Goal: Information Seeking & Learning: Learn about a topic

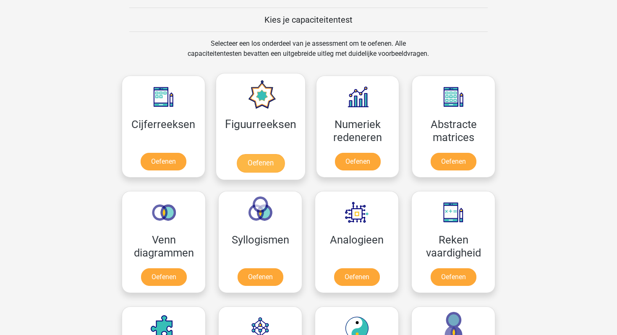
scroll to position [320, 0]
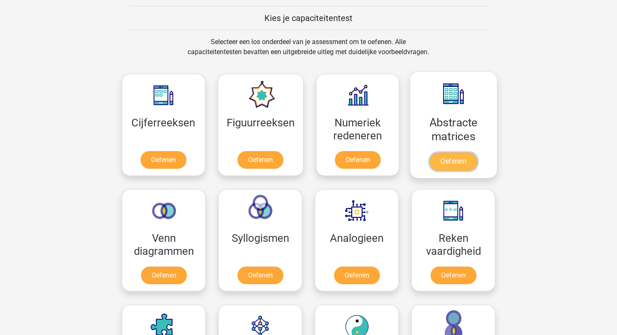
click at [453, 168] on link "Oefenen" at bounding box center [454, 161] width 48 height 18
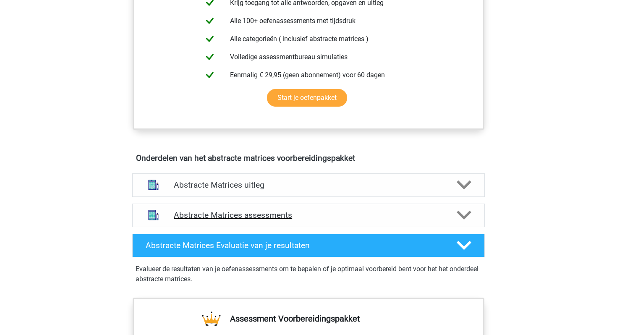
click at [238, 209] on div "Abstracte Matrices assessments" at bounding box center [308, 216] width 353 height 24
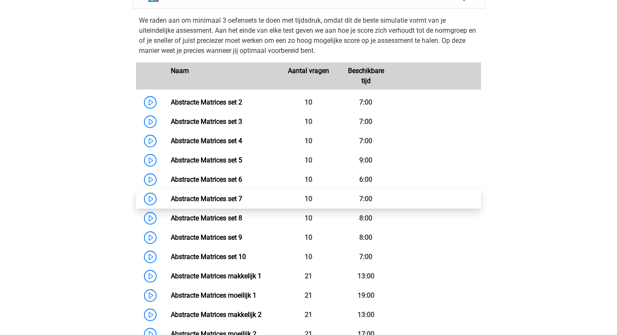
scroll to position [591, 0]
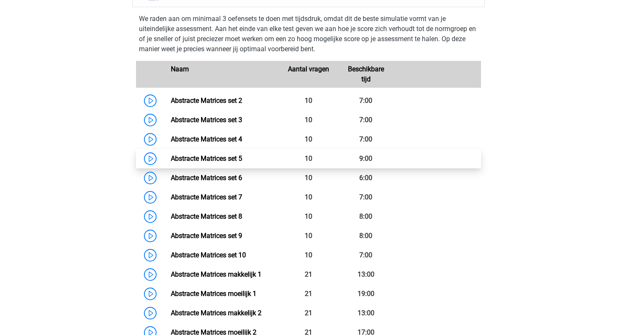
click at [171, 155] on link "Abstracte Matrices set 5" at bounding box center [206, 159] width 71 height 8
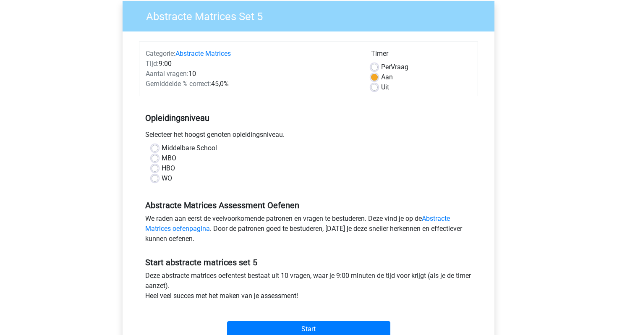
scroll to position [69, 0]
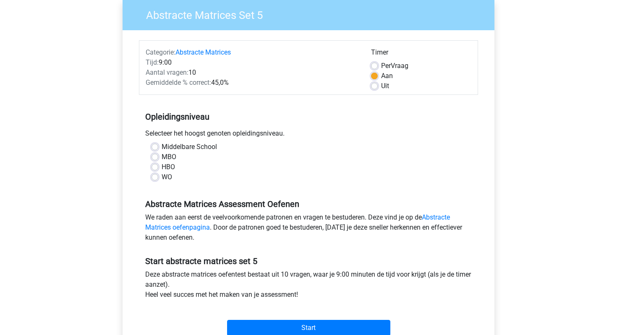
click at [160, 179] on div "WO" at bounding box center [309, 177] width 314 height 10
click at [162, 177] on label "WO" at bounding box center [167, 177] width 10 height 10
click at [153, 177] on input "WO" at bounding box center [155, 176] width 7 height 8
radio input "true"
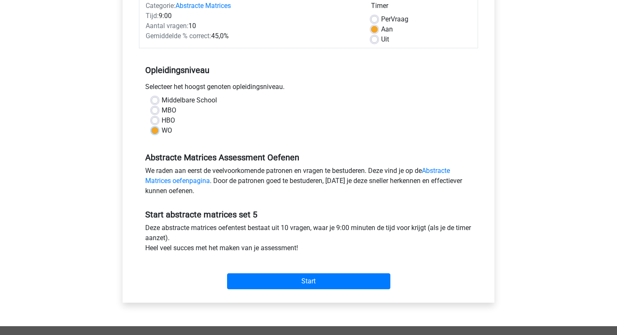
scroll to position [124, 0]
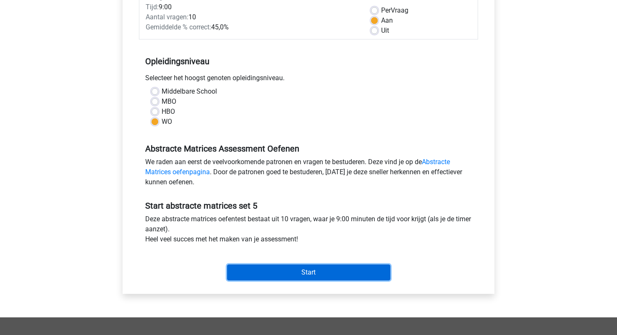
click at [259, 265] on input "Start" at bounding box center [308, 273] width 163 height 16
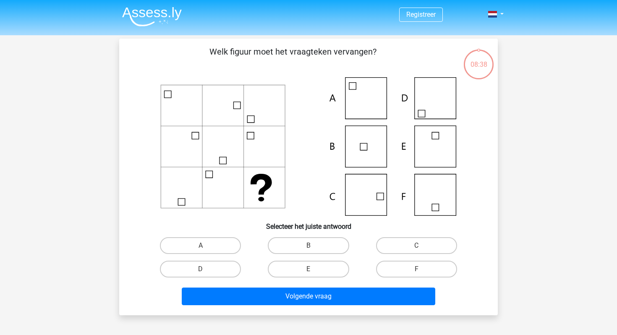
scroll to position [16, 0]
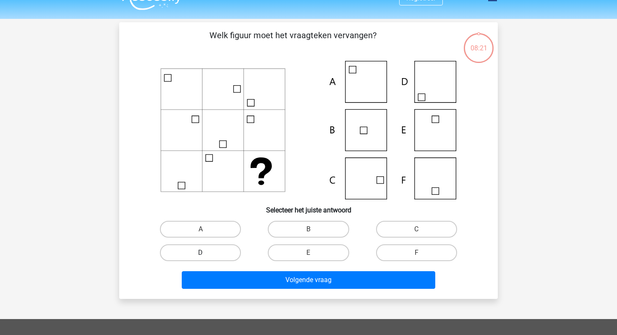
click at [211, 252] on label "D" at bounding box center [200, 252] width 81 height 17
click at [206, 253] on input "D" at bounding box center [203, 255] width 5 height 5
radio input "true"
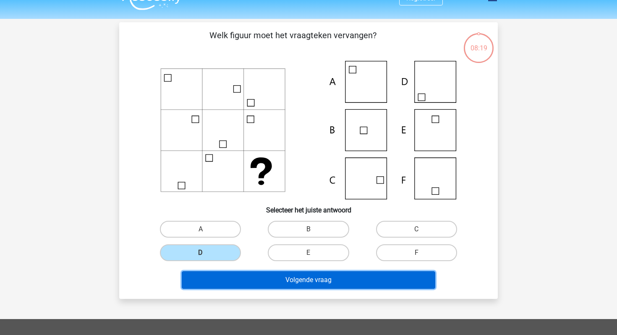
click at [235, 278] on button "Volgende vraag" at bounding box center [309, 280] width 254 height 18
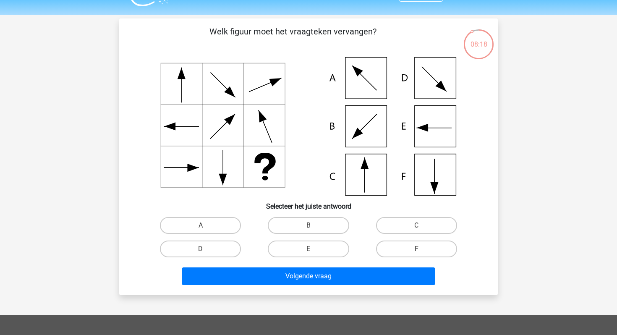
scroll to position [21, 0]
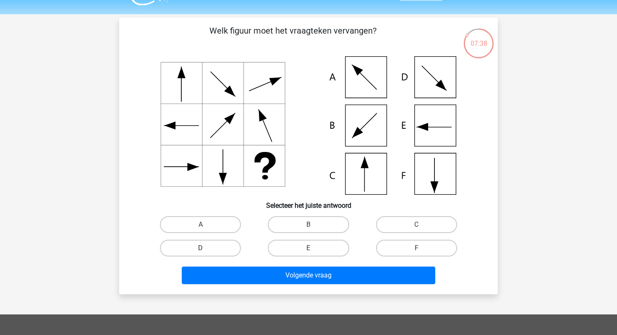
click at [208, 251] on label "D" at bounding box center [200, 248] width 81 height 17
click at [206, 251] on input "D" at bounding box center [203, 250] width 5 height 5
radio input "true"
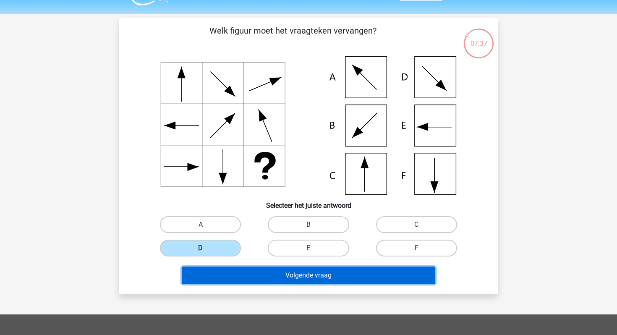
click at [221, 271] on button "Volgende vraag" at bounding box center [309, 276] width 254 height 18
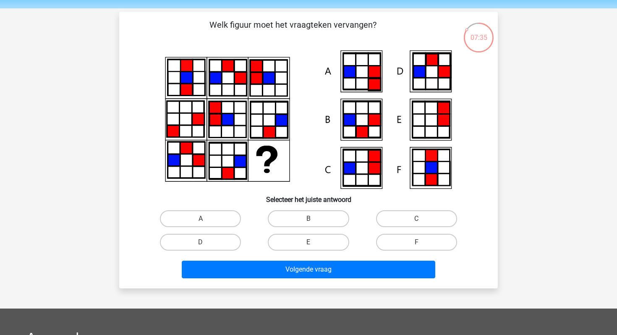
scroll to position [27, 0]
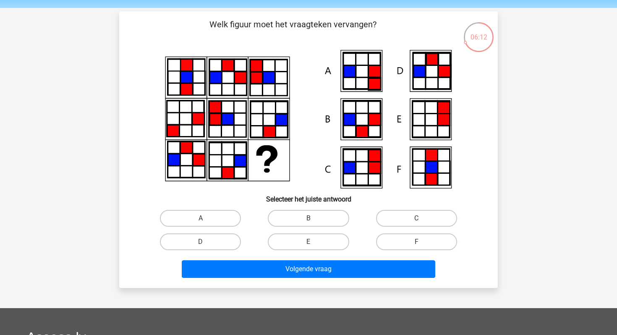
click at [174, 129] on icon at bounding box center [173, 131] width 12 height 12
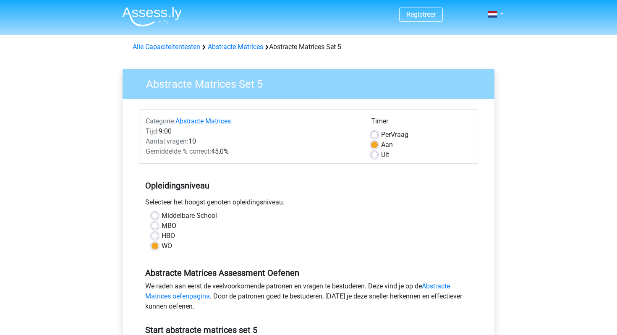
scroll to position [124, 0]
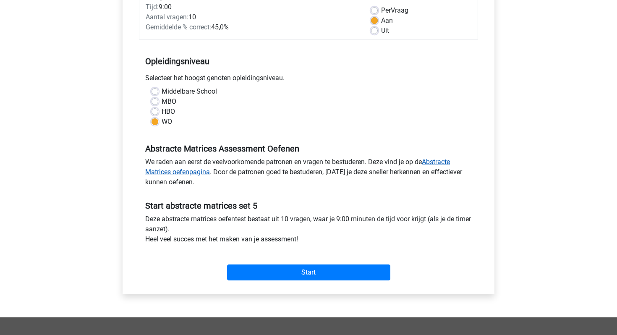
click at [188, 176] on link "Abstracte Matrices oefenpagina" at bounding box center [297, 167] width 305 height 18
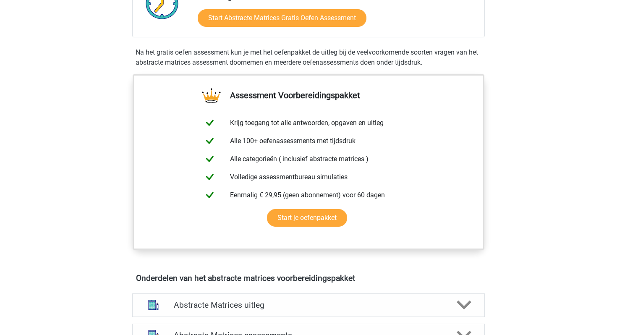
scroll to position [251, 0]
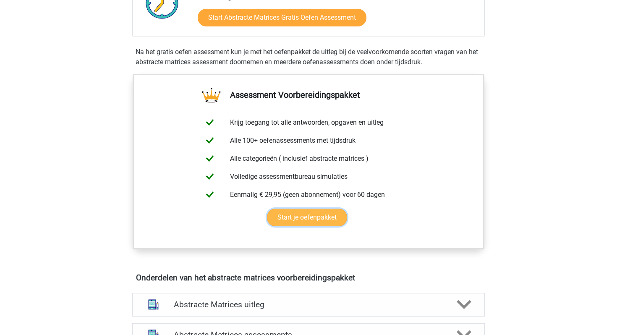
click at [318, 218] on link "Start je oefenpakket" at bounding box center [307, 218] width 80 height 18
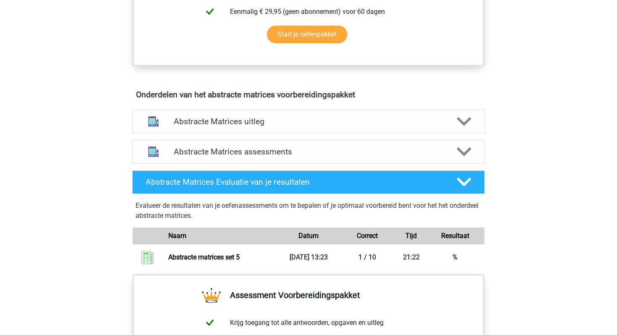
scroll to position [427, 0]
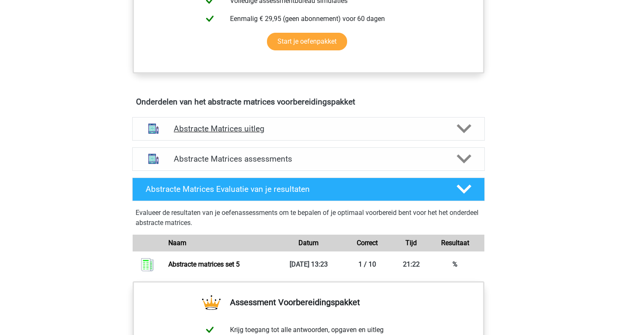
click at [249, 122] on div "Abstracte Matrices uitleg" at bounding box center [308, 129] width 353 height 24
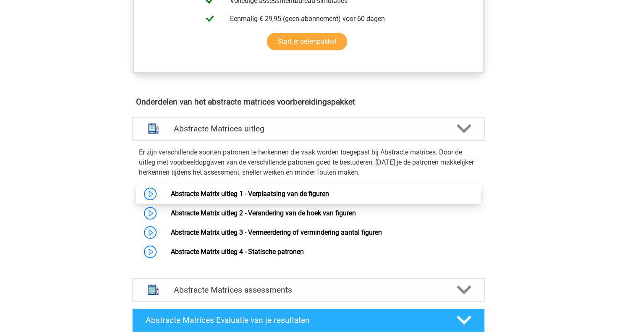
click at [236, 198] on link "Abstracte Matrix uitleg 1 - Verplaatsing van de figuren" at bounding box center [250, 194] width 158 height 8
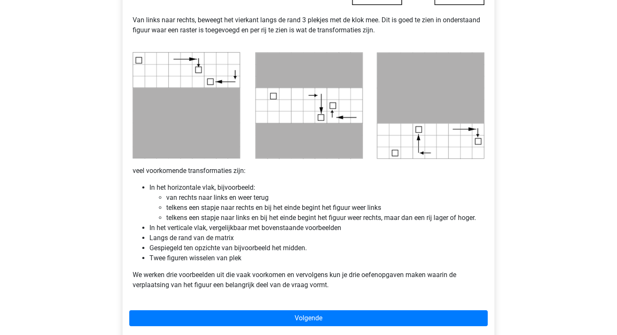
scroll to position [414, 0]
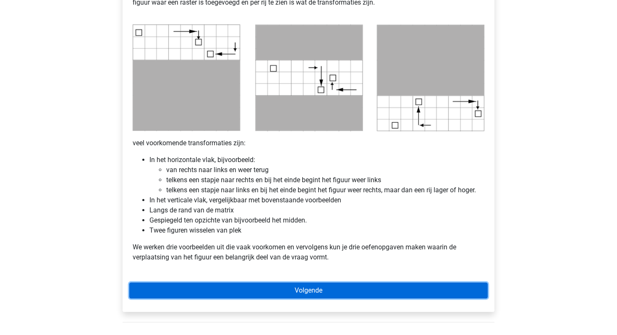
click at [327, 285] on link "Volgende" at bounding box center [308, 291] width 359 height 16
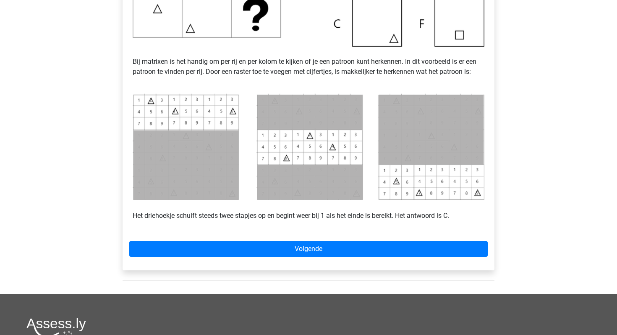
scroll to position [330, 0]
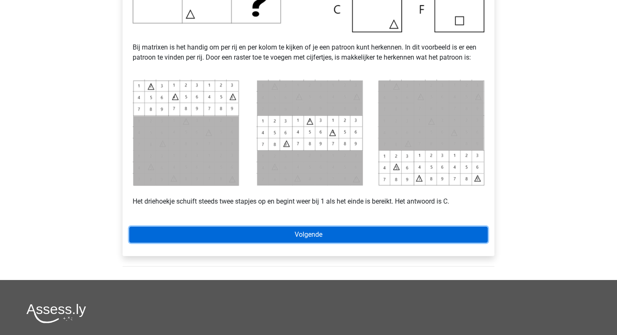
click at [323, 238] on link "Volgende" at bounding box center [308, 235] width 359 height 16
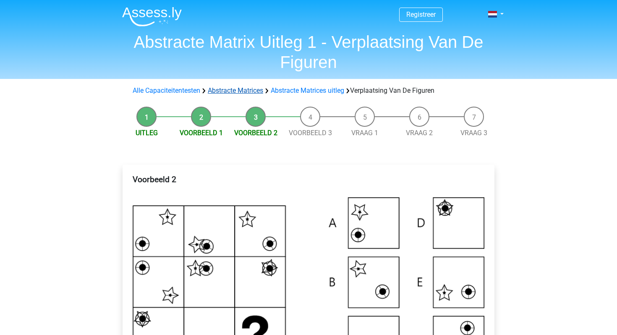
click at [247, 91] on link "Abstracte Matrices" at bounding box center [235, 90] width 55 height 8
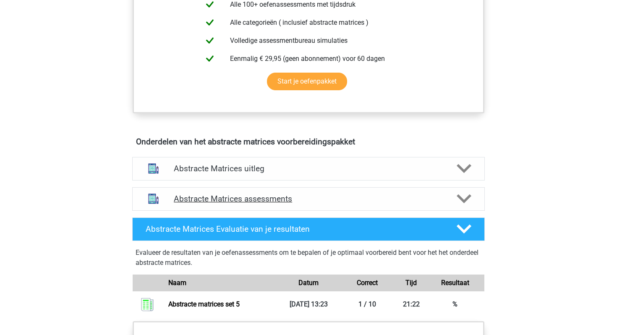
scroll to position [408, 0]
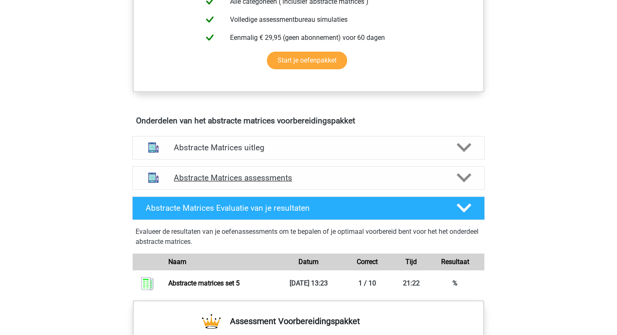
click at [248, 178] on h4 "Abstracte Matrices assessments" at bounding box center [309, 178] width 270 height 10
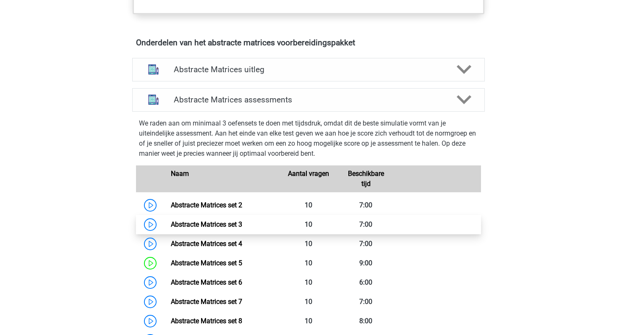
scroll to position [501, 0]
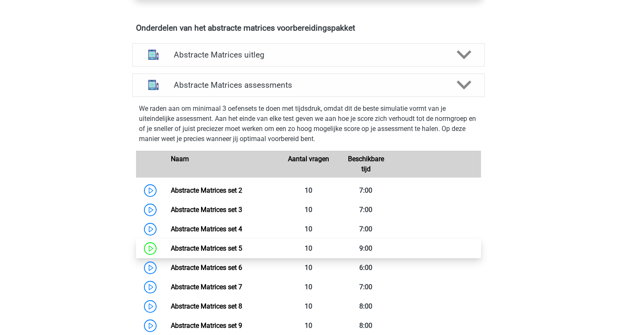
click at [217, 251] on link "Abstracte Matrices set 5" at bounding box center [206, 248] width 71 height 8
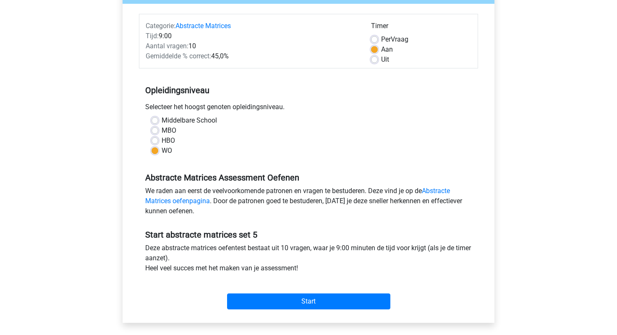
scroll to position [96, 0]
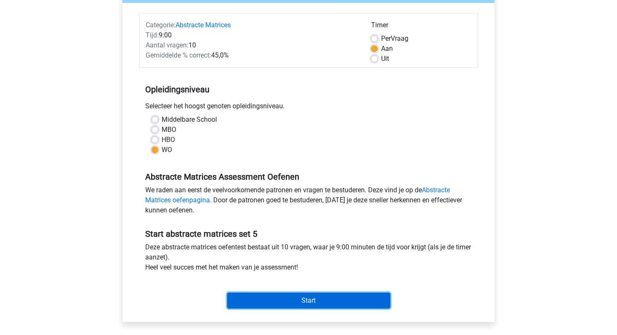
click at [302, 299] on input "Start" at bounding box center [308, 301] width 163 height 16
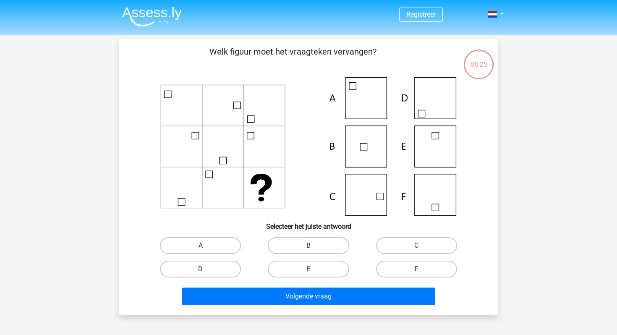
click at [209, 267] on label "D" at bounding box center [200, 269] width 81 height 17
click at [206, 269] on input "D" at bounding box center [203, 271] width 5 height 5
radio input "true"
click at [217, 310] on div "Welk figuur moet het vraagteken vervangen? Selecteer het juiste antwoord A B" at bounding box center [308, 177] width 379 height 277
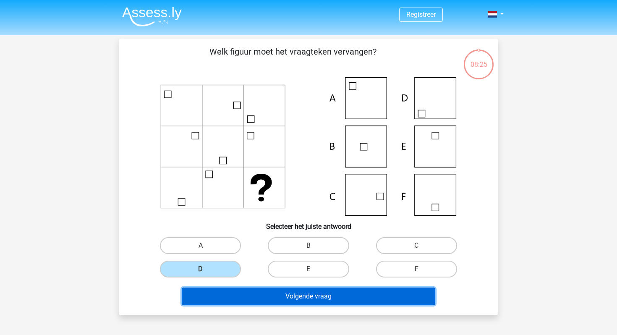
click at [218, 299] on button "Volgende vraag" at bounding box center [309, 297] width 254 height 18
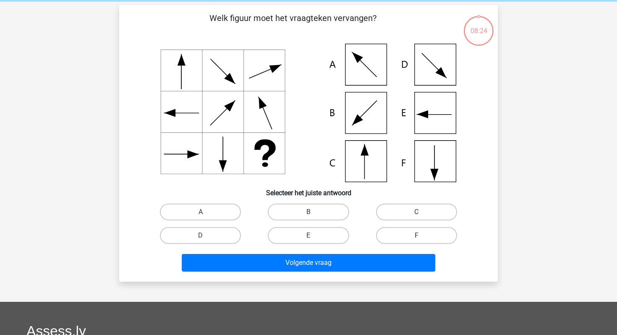
scroll to position [39, 0]
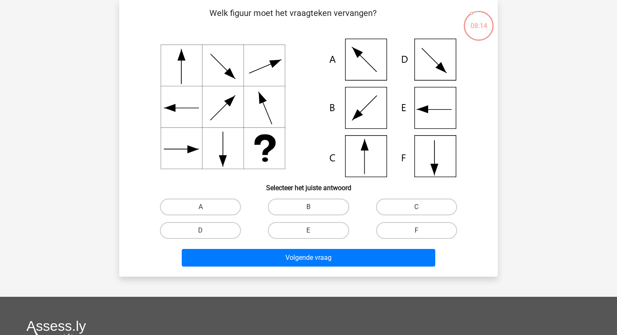
click at [204, 234] on input "D" at bounding box center [203, 233] width 5 height 5
radio input "true"
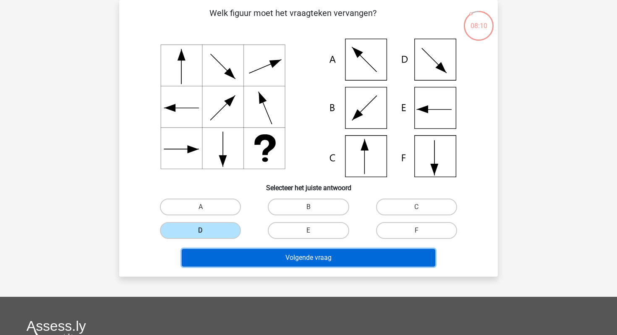
click at [239, 255] on button "Volgende vraag" at bounding box center [309, 258] width 254 height 18
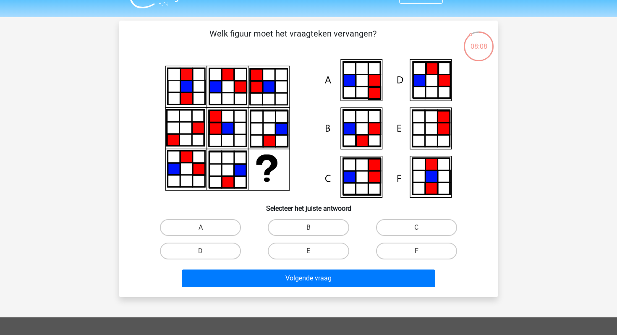
scroll to position [27, 0]
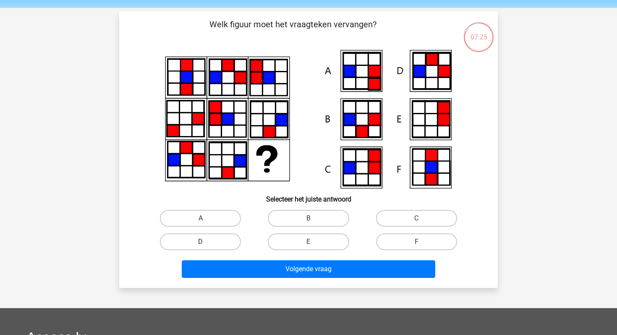
click at [194, 244] on label "D" at bounding box center [200, 241] width 81 height 17
click at [201, 244] on input "D" at bounding box center [203, 244] width 5 height 5
radio input "true"
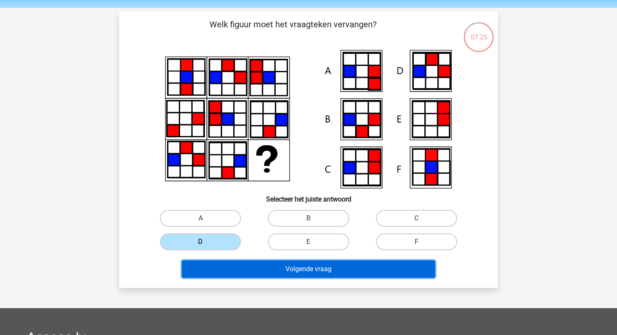
click at [212, 276] on button "Volgende vraag" at bounding box center [309, 269] width 254 height 18
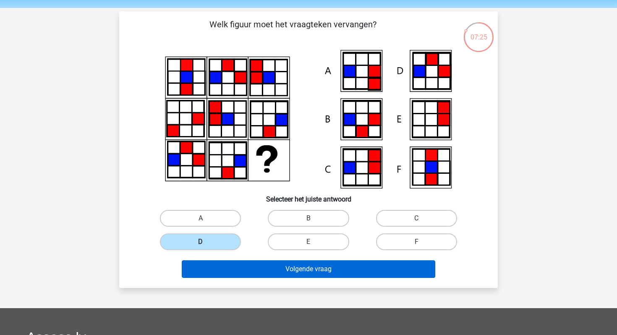
scroll to position [39, 0]
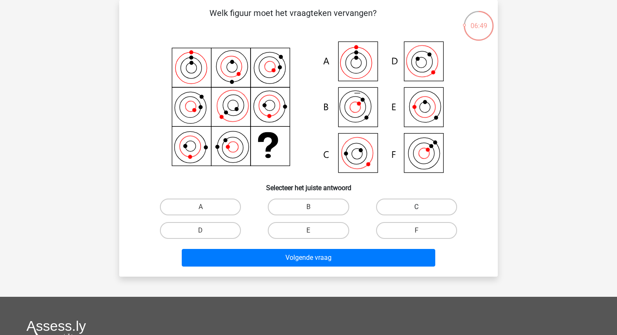
click at [412, 210] on label "C" at bounding box center [416, 207] width 81 height 17
click at [417, 210] on input "C" at bounding box center [419, 209] width 5 height 5
radio input "true"
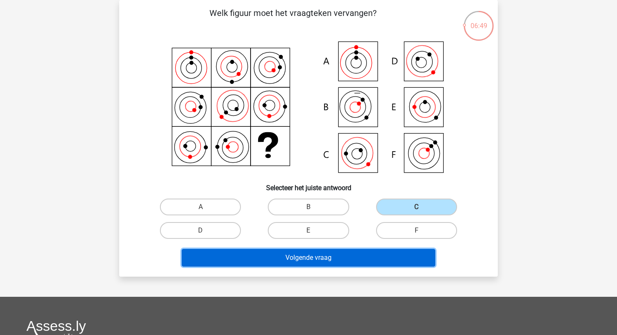
click at [367, 262] on button "Volgende vraag" at bounding box center [309, 258] width 254 height 18
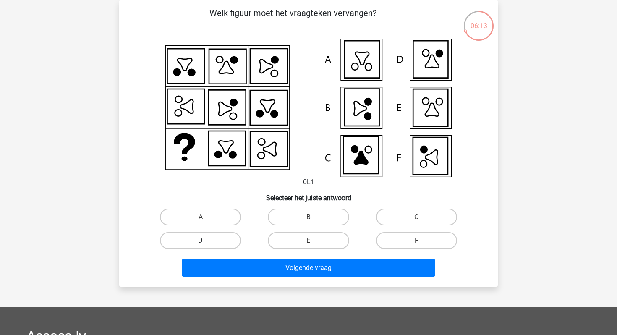
click at [217, 242] on label "D" at bounding box center [200, 240] width 81 height 17
click at [206, 242] on input "D" at bounding box center [203, 243] width 5 height 5
radio input "true"
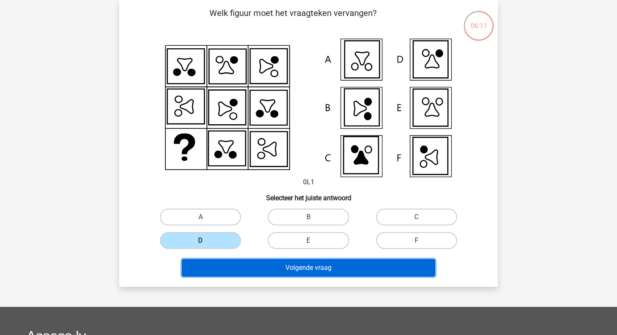
click at [236, 273] on button "Volgende vraag" at bounding box center [309, 268] width 254 height 18
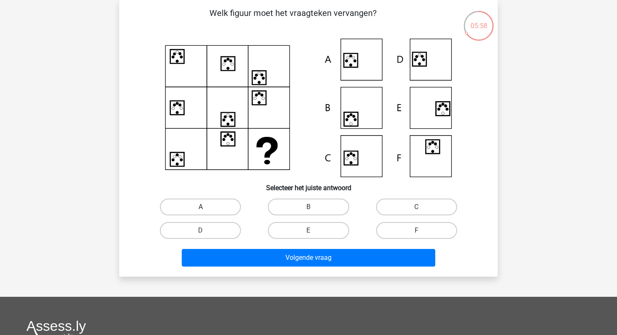
click at [215, 199] on label "A" at bounding box center [200, 207] width 81 height 17
click at [206, 207] on input "A" at bounding box center [203, 209] width 5 height 5
radio input "true"
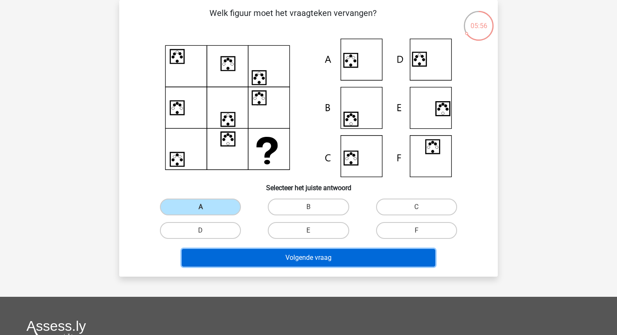
click at [228, 261] on button "Volgende vraag" at bounding box center [309, 258] width 254 height 18
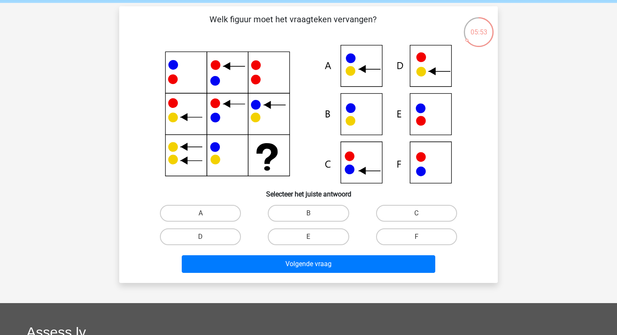
scroll to position [34, 0]
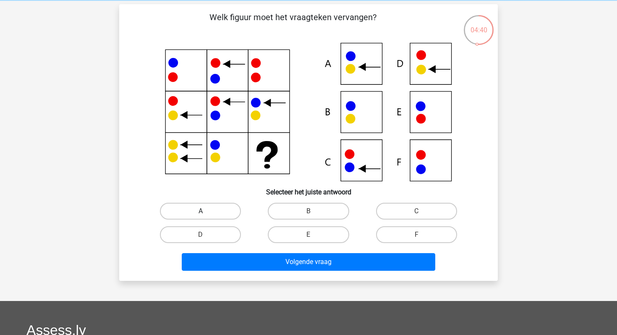
click at [194, 219] on label "A" at bounding box center [200, 211] width 81 height 17
click at [201, 217] on input "A" at bounding box center [203, 213] width 5 height 5
radio input "true"
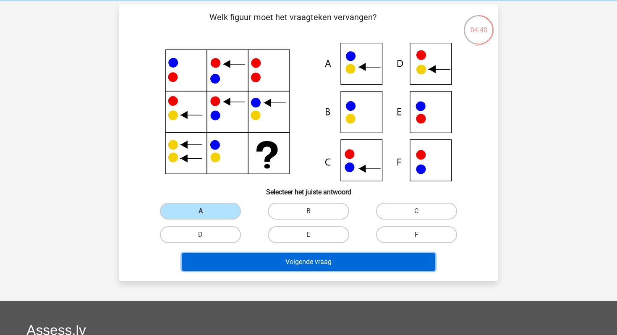
click at [205, 269] on button "Volgende vraag" at bounding box center [309, 262] width 254 height 18
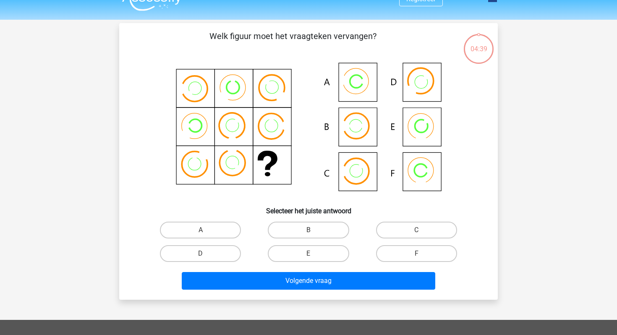
scroll to position [5, 0]
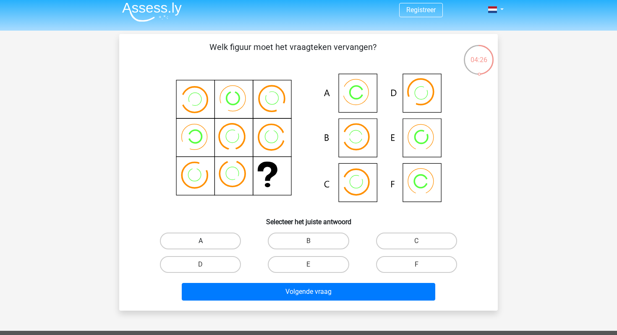
click at [195, 236] on label "A" at bounding box center [200, 241] width 81 height 17
click at [201, 241] on input "A" at bounding box center [203, 243] width 5 height 5
radio input "true"
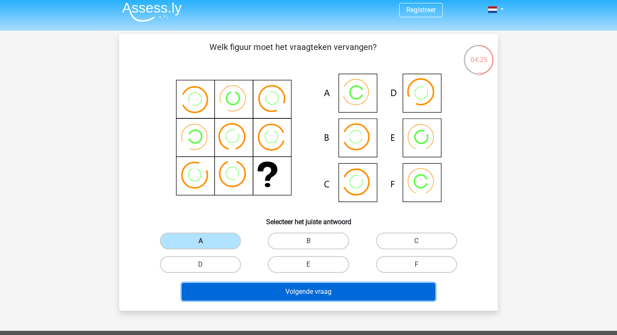
click at [208, 298] on button "Volgende vraag" at bounding box center [309, 292] width 254 height 18
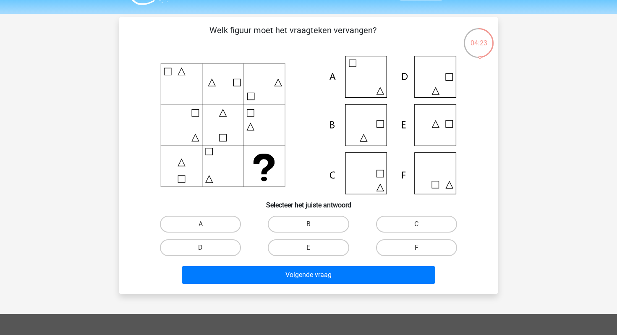
scroll to position [18, 0]
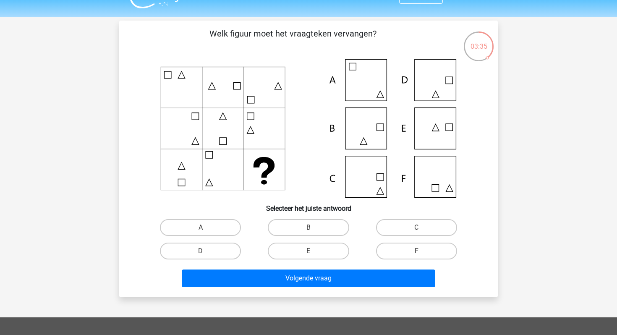
click at [252, 96] on icon at bounding box center [250, 99] width 7 height 7
click at [393, 254] on label "F" at bounding box center [416, 251] width 81 height 17
click at [417, 254] on input "F" at bounding box center [419, 253] width 5 height 5
radio input "true"
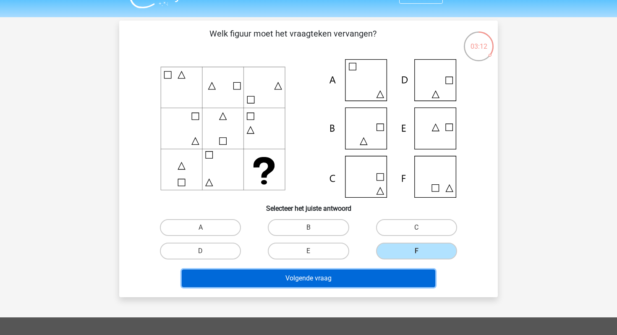
click at [375, 275] on button "Volgende vraag" at bounding box center [309, 279] width 254 height 18
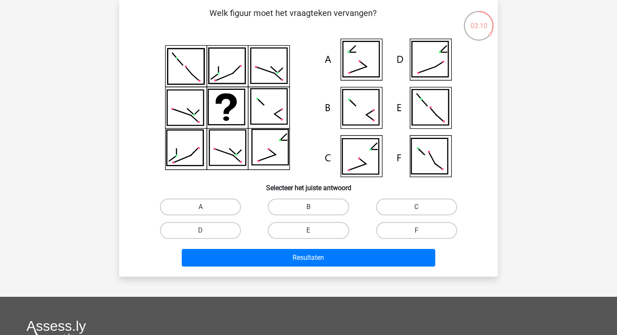
scroll to position [21, 0]
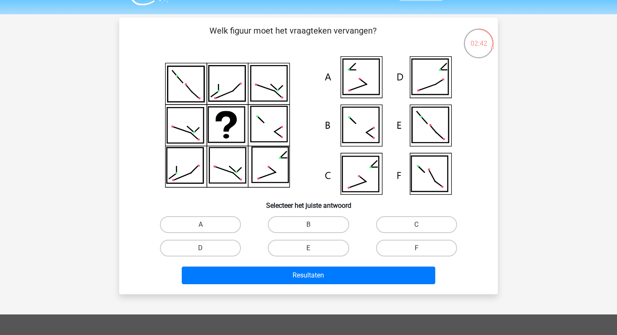
click at [377, 136] on icon at bounding box center [361, 124] width 37 height 35
click at [224, 248] on label "D" at bounding box center [200, 248] width 81 height 17
click at [206, 248] on input "D" at bounding box center [203, 250] width 5 height 5
radio input "true"
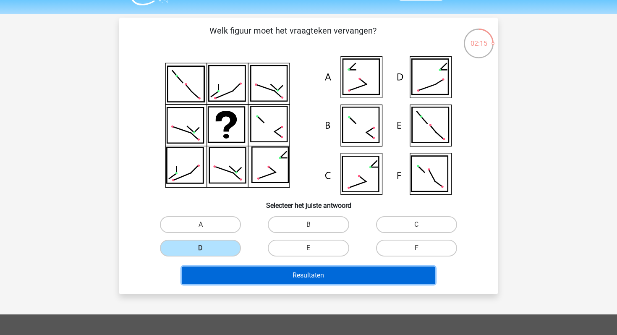
click at [230, 275] on button "Resultaten" at bounding box center [309, 276] width 254 height 18
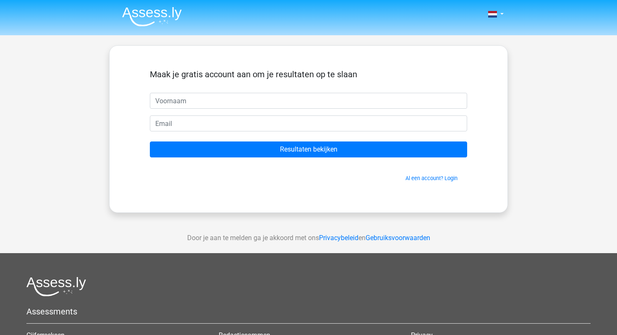
click at [258, 111] on form "Maak je gratis account aan om je resultaten op te slaan Resultaten bekijken Al …" at bounding box center [308, 125] width 317 height 113
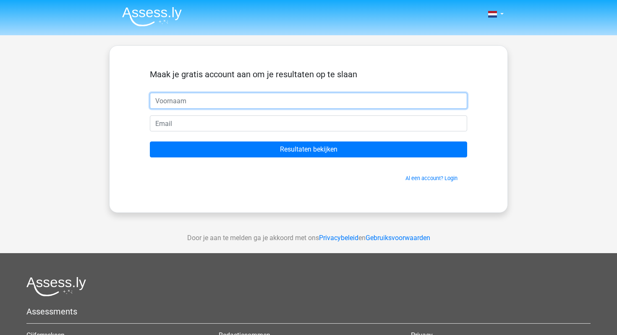
click at [259, 103] on input "text" at bounding box center [308, 101] width 317 height 16
type input "Roline"
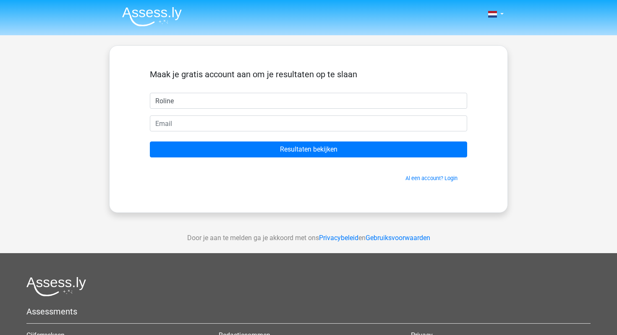
click at [443, 183] on div "Maak je gratis account aan om je resultaten op te slaan Roline Resultaten bekij…" at bounding box center [309, 129] width 358 height 126
click at [443, 181] on link "Al een account? Login" at bounding box center [432, 178] width 52 height 6
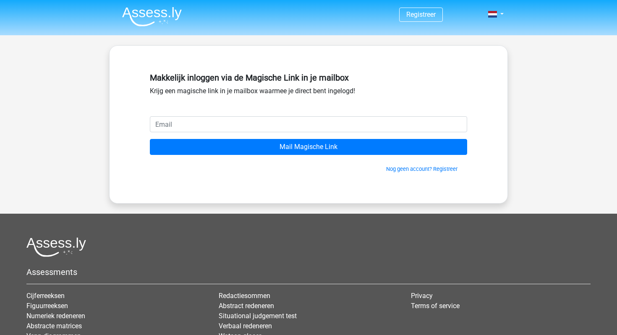
click at [175, 125] on input "email" at bounding box center [308, 124] width 317 height 16
type input "[EMAIL_ADDRESS][DOMAIN_NAME]"
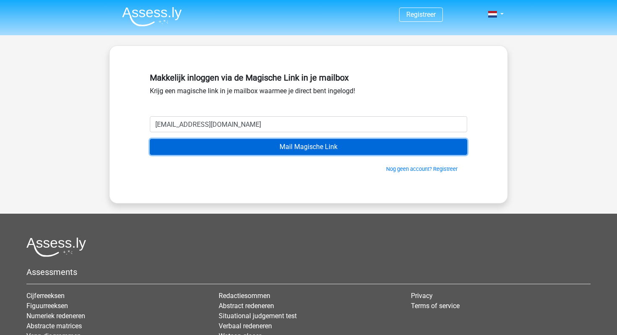
click at [221, 147] on input "Mail Magische Link" at bounding box center [308, 147] width 317 height 16
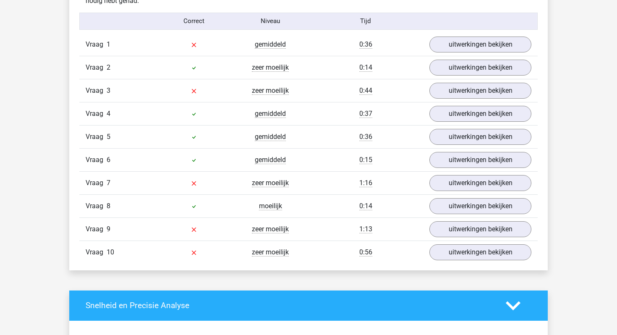
scroll to position [739, 0]
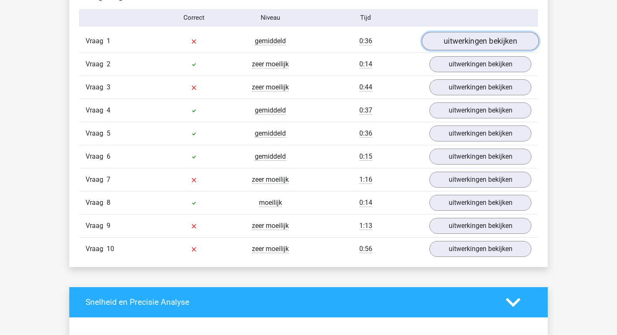
click at [449, 40] on link "uitwerkingen bekijken" at bounding box center [480, 41] width 117 height 18
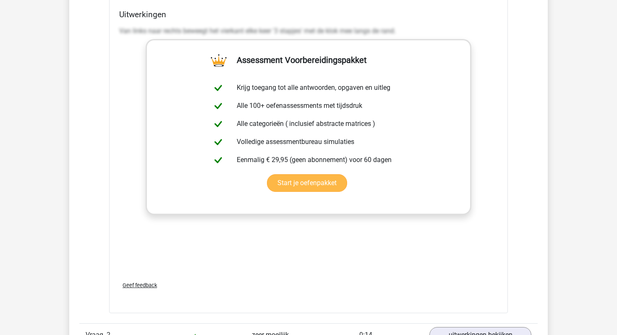
scroll to position [1033, 0]
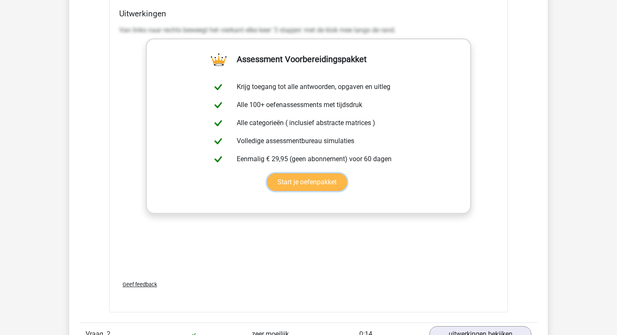
click at [296, 181] on link "Start je oefenpakket" at bounding box center [307, 182] width 80 height 18
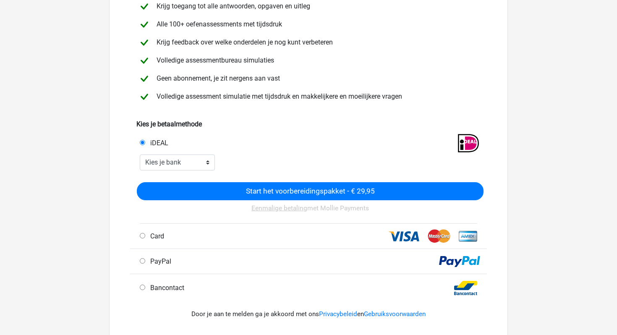
scroll to position [89, 0]
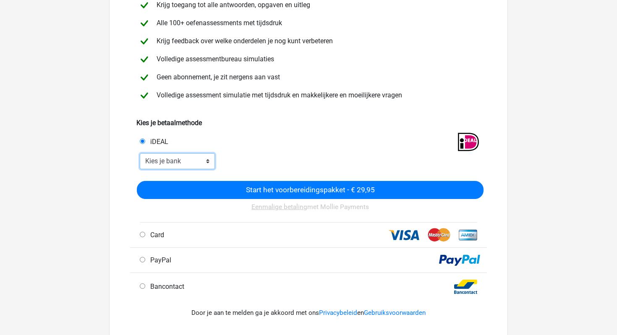
click at [189, 160] on select "Kies je bank ABN AMRO ING Rabobank ASN Bank bunq Knab N26 NN Regiobank Revolut …" at bounding box center [177, 161] width 75 height 16
select select "ideal_[SWIFT_CODE]"
click at [140, 153] on select "Kies je bank ABN AMRO ING Rabobank ASN Bank bunq Knab N26 NN Regiobank Revolut …" at bounding box center [177, 161] width 75 height 16
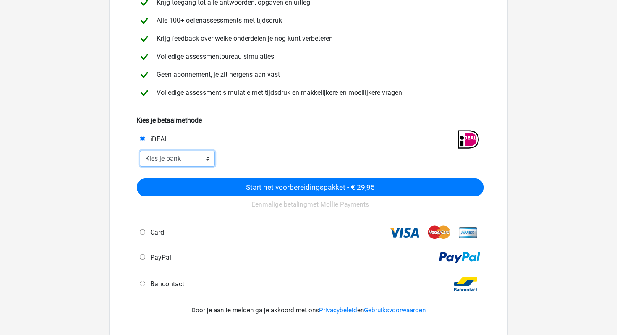
scroll to position [96, 0]
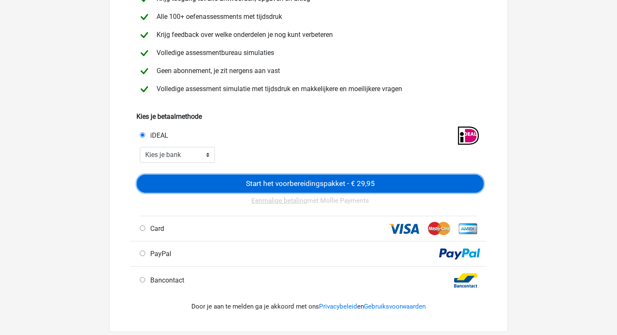
click at [263, 178] on input "Start het voorbereidingspakket - € 29,95" at bounding box center [310, 184] width 347 height 18
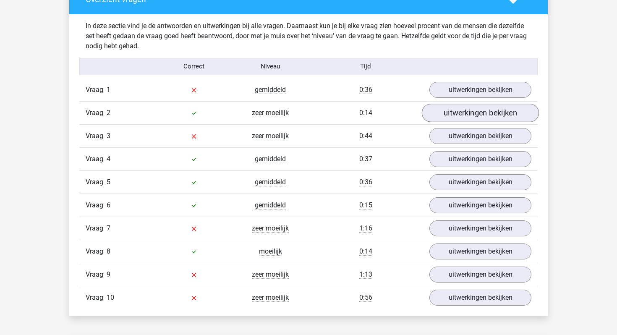
scroll to position [694, 0]
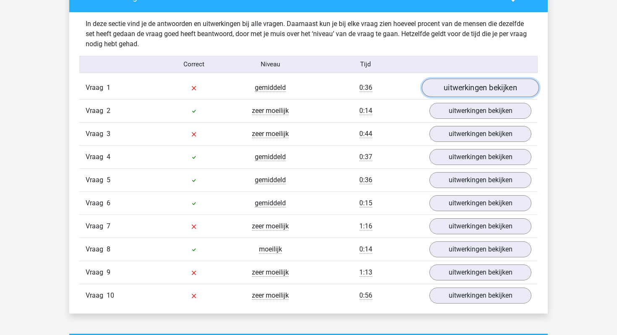
click at [477, 86] on link "uitwerkingen bekijken" at bounding box center [480, 88] width 117 height 18
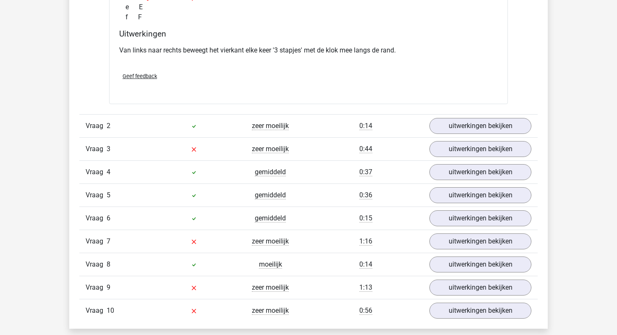
scroll to position [1035, 0]
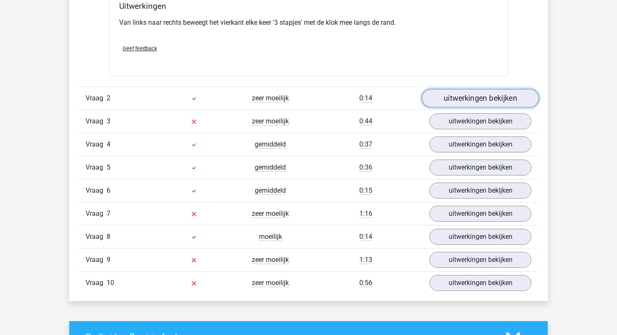
click at [476, 105] on link "uitwerkingen bekijken" at bounding box center [480, 98] width 117 height 18
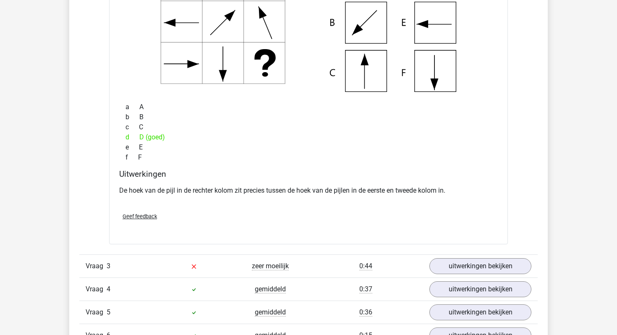
scroll to position [1223, 0]
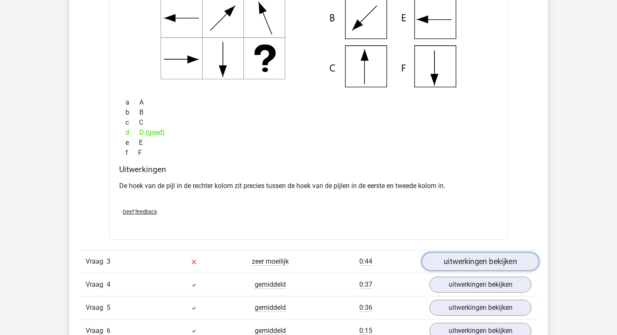
click at [469, 261] on link "uitwerkingen bekijken" at bounding box center [480, 262] width 117 height 18
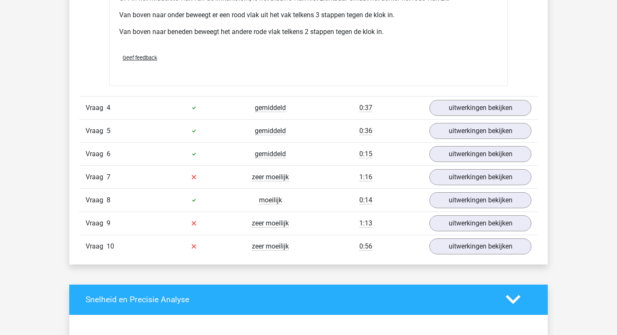
scroll to position [1773, 0]
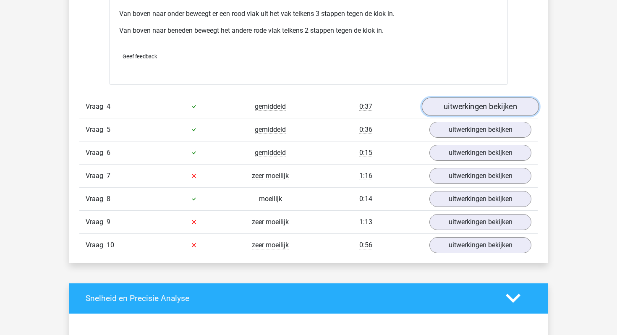
click at [452, 108] on link "uitwerkingen bekijken" at bounding box center [480, 106] width 117 height 18
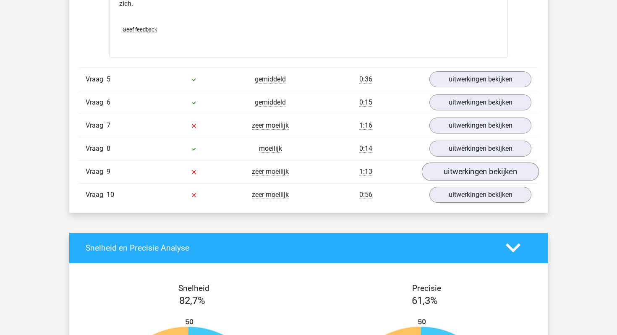
scroll to position [2220, 0]
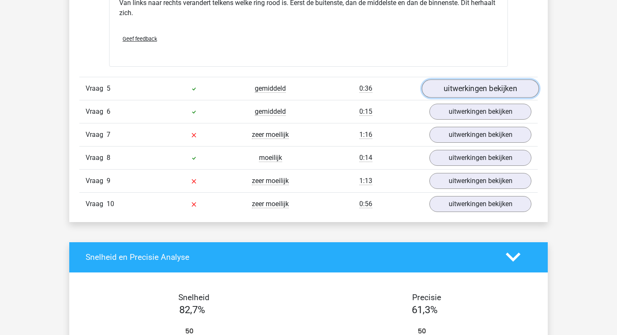
click at [448, 93] on link "uitwerkingen bekijken" at bounding box center [480, 88] width 117 height 18
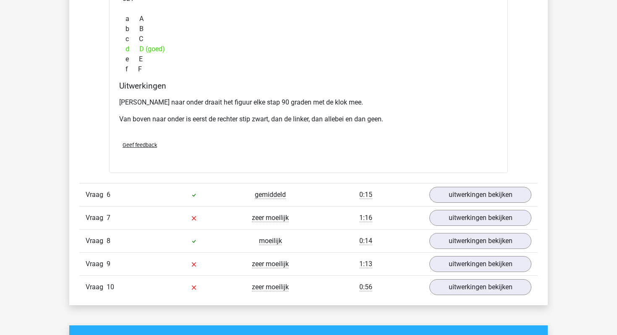
scroll to position [2502, 0]
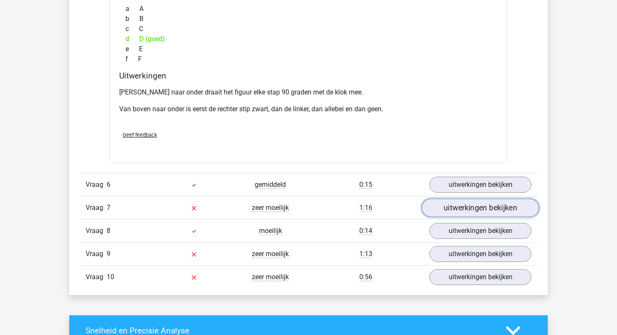
click at [458, 214] on link "uitwerkingen bekijken" at bounding box center [480, 208] width 117 height 18
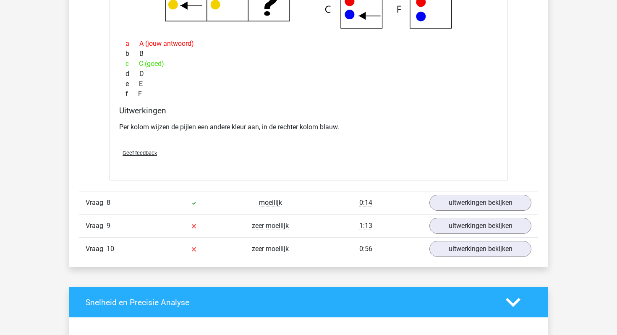
scroll to position [2866, 0]
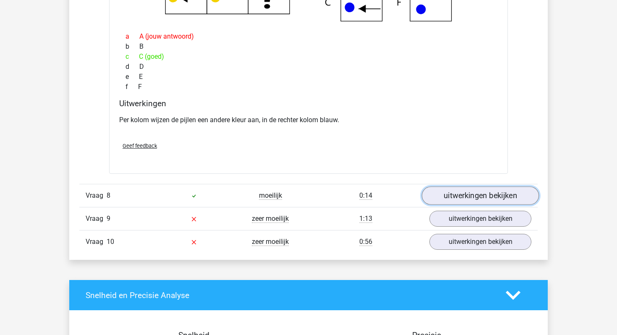
click at [446, 198] on link "uitwerkingen bekijken" at bounding box center [480, 195] width 117 height 18
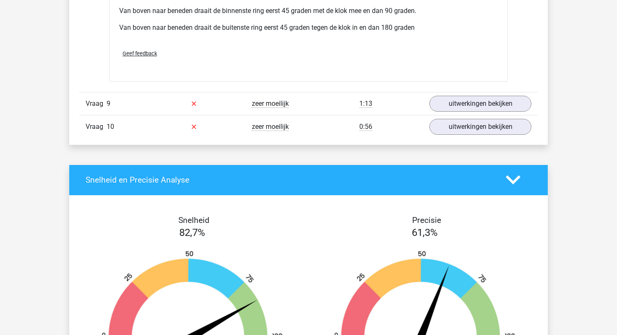
scroll to position [3374, 0]
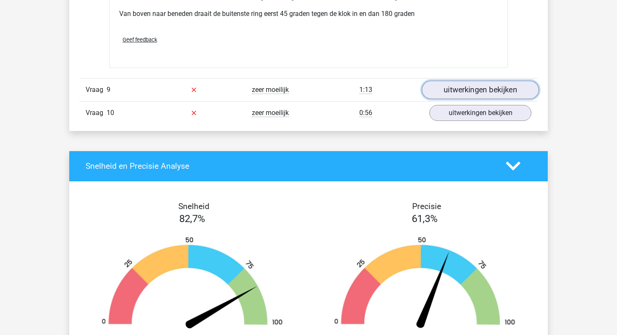
click at [476, 93] on link "uitwerkingen bekijken" at bounding box center [480, 90] width 117 height 18
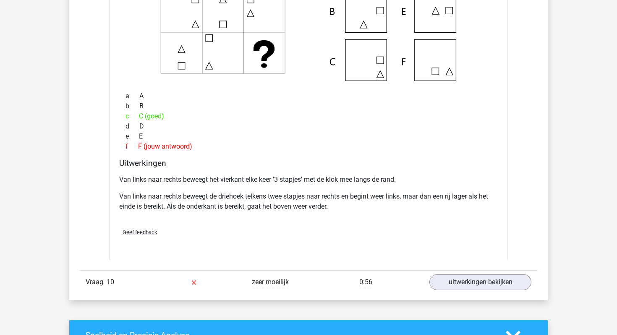
scroll to position [3636, 0]
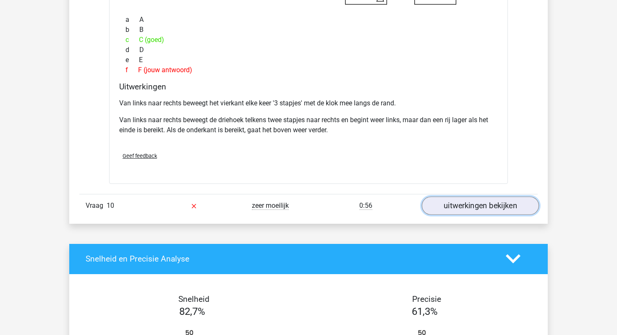
click at [463, 208] on link "uitwerkingen bekijken" at bounding box center [480, 206] width 117 height 18
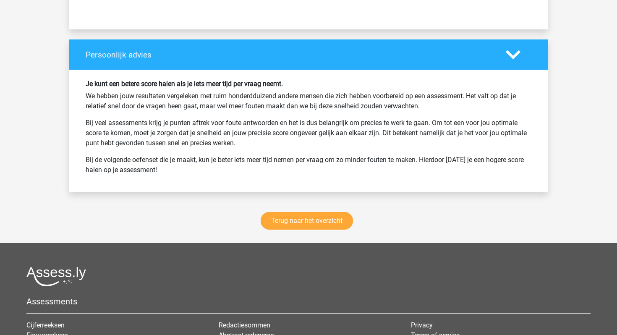
scroll to position [4490, 0]
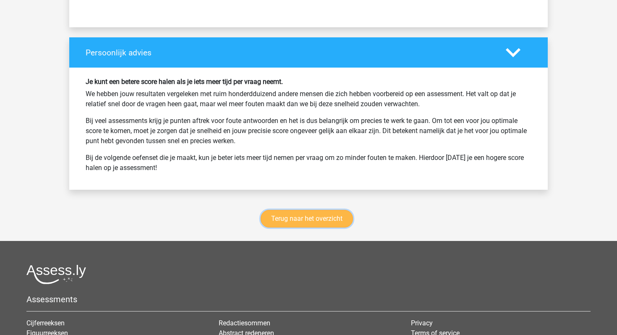
click at [309, 217] on link "Terug naar het overzicht" at bounding box center [307, 219] width 92 height 18
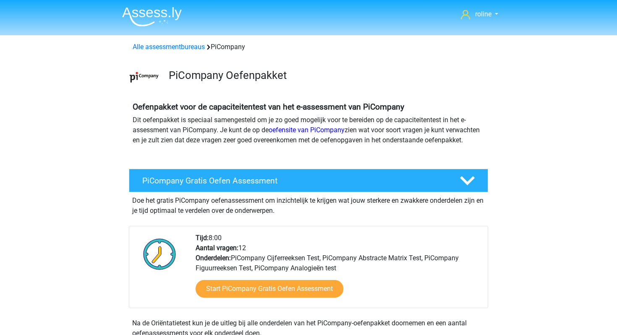
click at [152, 11] on img at bounding box center [152, 17] width 60 height 20
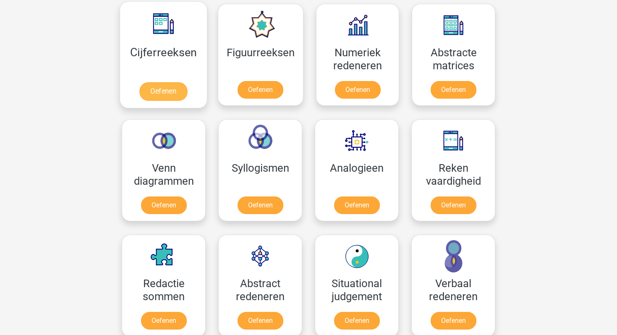
scroll to position [393, 0]
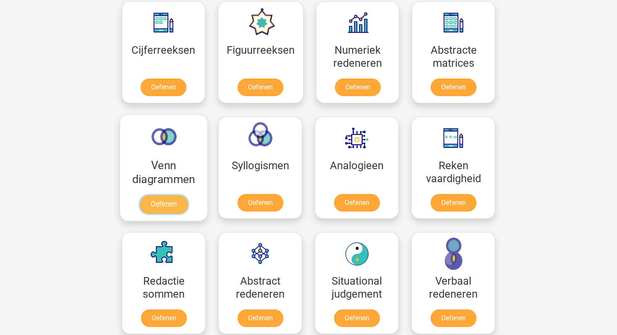
click at [168, 198] on link "Oefenen" at bounding box center [164, 204] width 48 height 18
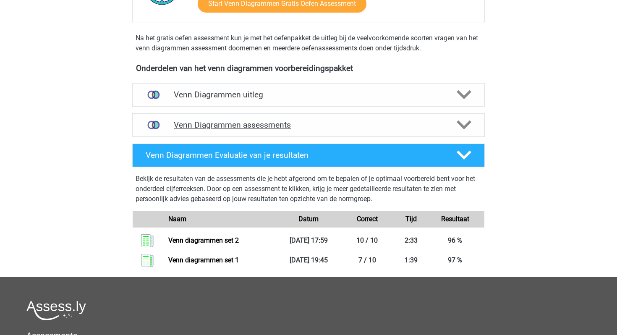
scroll to position [246, 0]
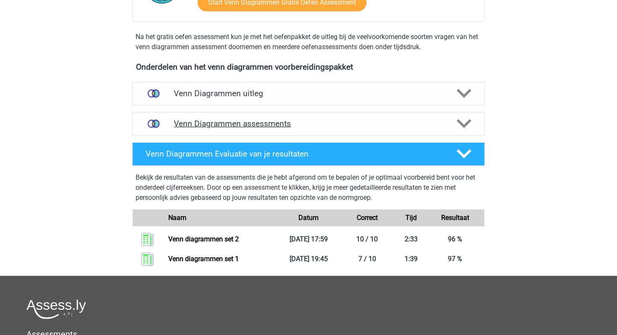
click at [259, 123] on h4 "Venn Diagrammen assessments" at bounding box center [309, 124] width 270 height 10
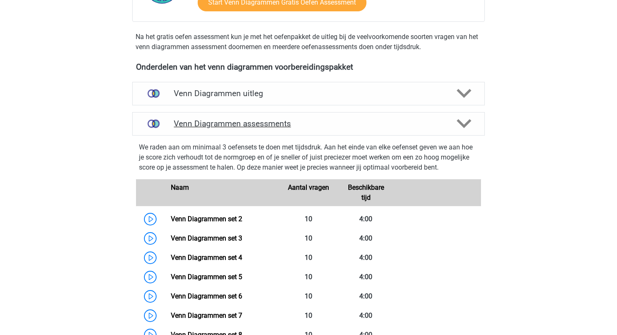
click at [241, 130] on div "Venn Diagrammen assessments" at bounding box center [308, 124] width 353 height 24
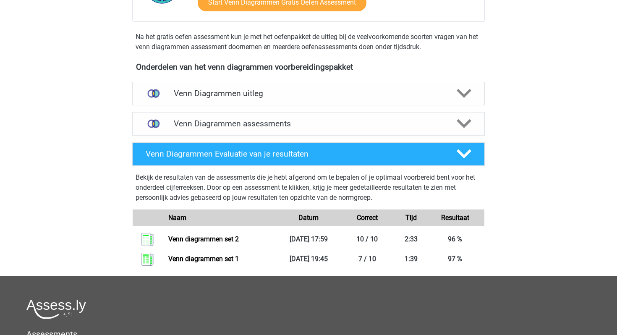
click at [242, 130] on div "Venn Diagrammen assessments" at bounding box center [308, 124] width 353 height 24
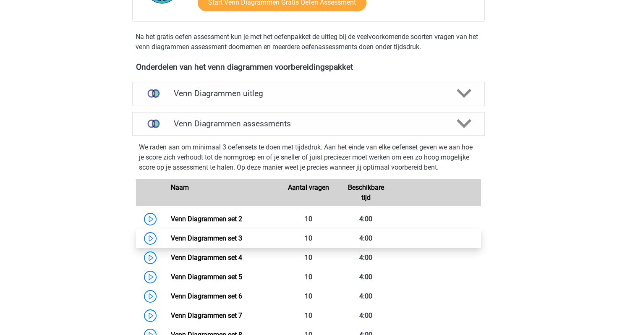
click at [204, 240] on link "Venn Diagrammen set 3" at bounding box center [206, 238] width 71 height 8
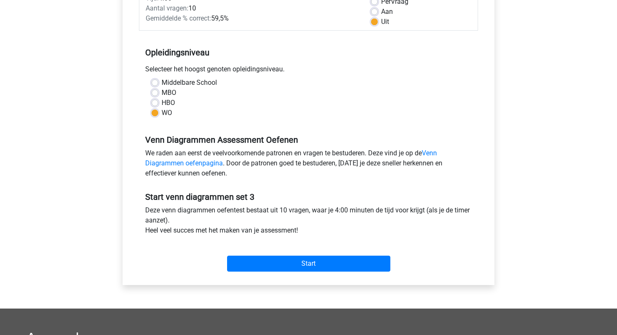
scroll to position [145, 0]
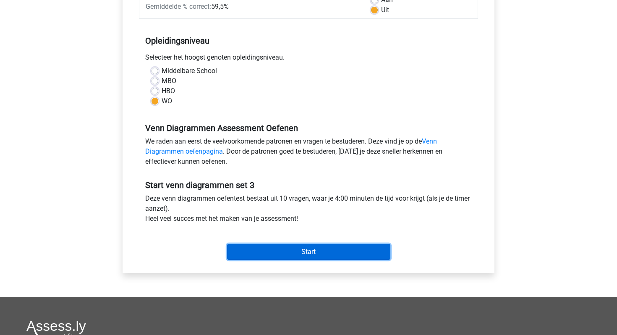
click at [259, 253] on input "Start" at bounding box center [308, 252] width 163 height 16
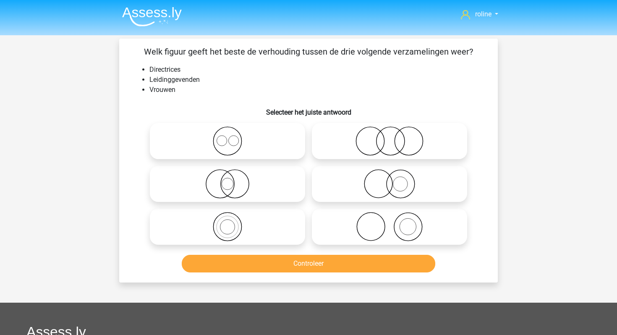
click at [191, 232] on icon at bounding box center [227, 226] width 149 height 29
click at [228, 223] on input "radio" at bounding box center [230, 219] width 5 height 5
radio input "true"
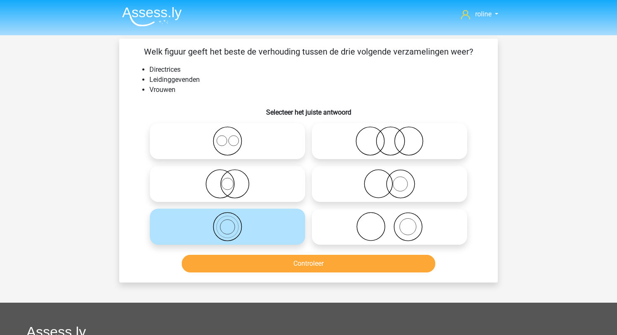
click at [249, 187] on icon at bounding box center [227, 183] width 149 height 29
click at [233, 180] on input "radio" at bounding box center [230, 176] width 5 height 5
radio input "true"
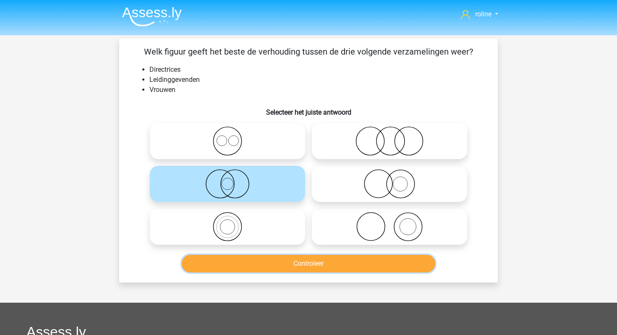
click at [228, 258] on button "Controleer" at bounding box center [309, 264] width 254 height 18
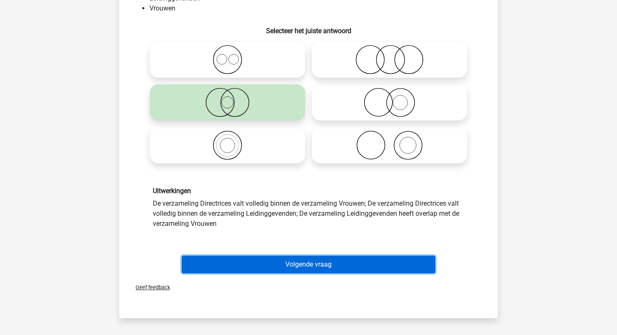
click at [279, 261] on button "Volgende vraag" at bounding box center [309, 265] width 254 height 18
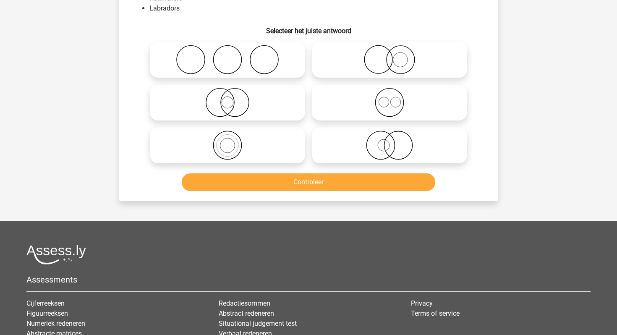
scroll to position [39, 0]
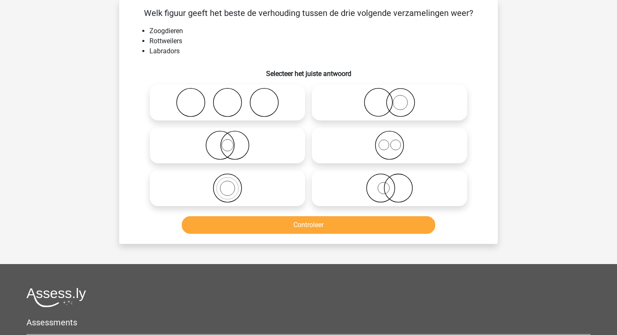
click at [386, 141] on icon at bounding box center [389, 145] width 149 height 29
click at [390, 141] on input "radio" at bounding box center [392, 138] width 5 height 5
radio input "true"
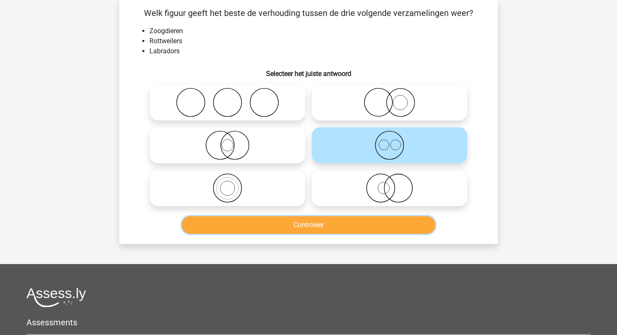
click at [349, 224] on button "Controleer" at bounding box center [309, 225] width 254 height 18
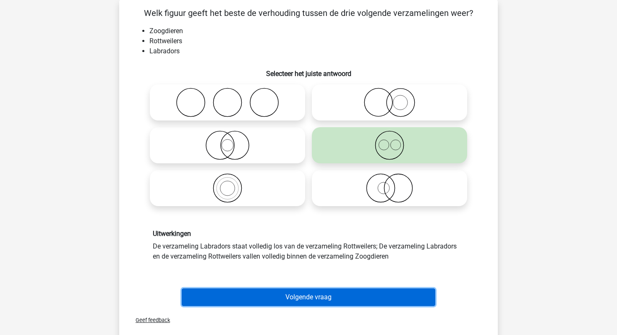
click at [320, 300] on button "Volgende vraag" at bounding box center [309, 297] width 254 height 18
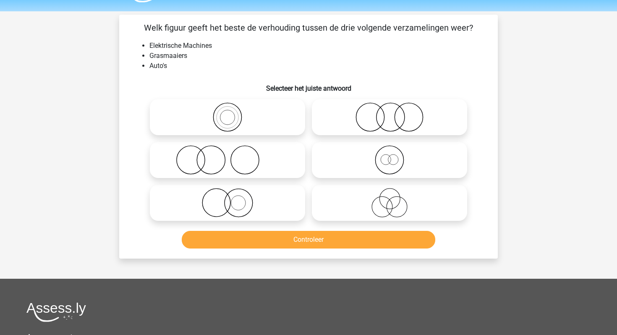
scroll to position [29, 0]
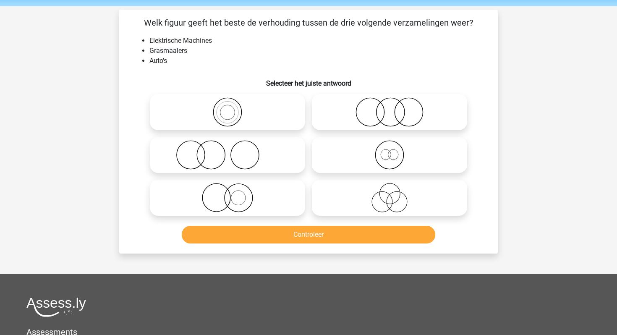
click at [187, 199] on icon at bounding box center [227, 197] width 149 height 29
click at [228, 194] on input "radio" at bounding box center [230, 190] width 5 height 5
radio input "true"
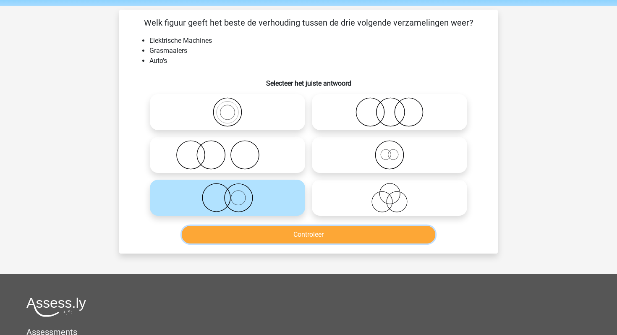
click at [222, 238] on button "Controleer" at bounding box center [309, 235] width 254 height 18
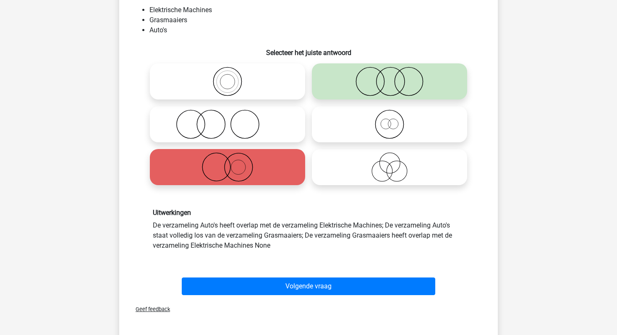
scroll to position [58, 0]
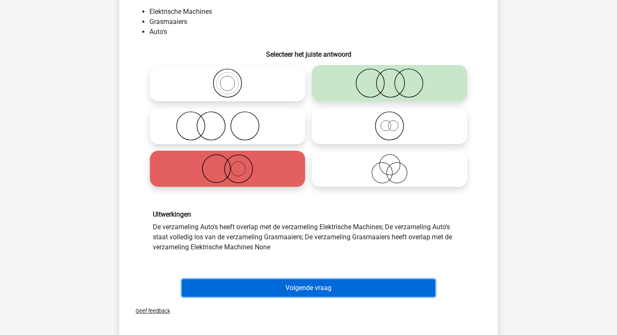
click at [238, 283] on button "Volgende vraag" at bounding box center [309, 288] width 254 height 18
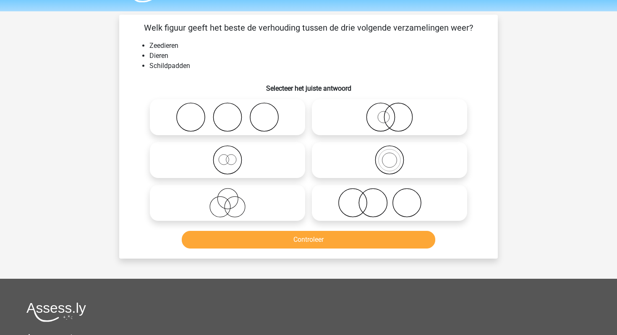
scroll to position [16, 0]
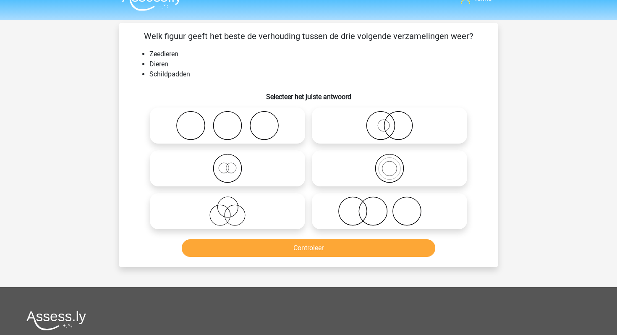
click at [376, 126] on icon at bounding box center [389, 125] width 149 height 29
click at [390, 121] on input "radio" at bounding box center [392, 118] width 5 height 5
radio input "true"
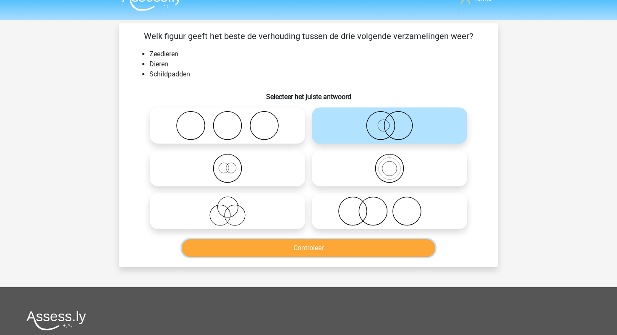
click at [338, 254] on button "Controleer" at bounding box center [309, 248] width 254 height 18
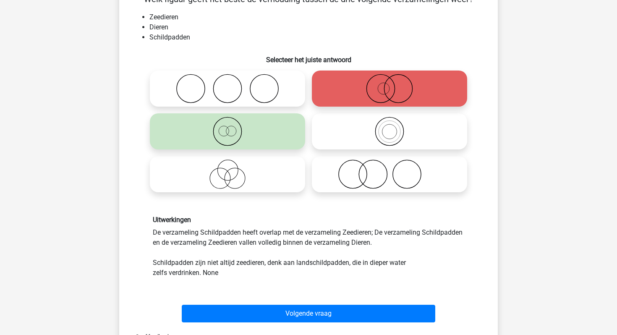
scroll to position [68, 0]
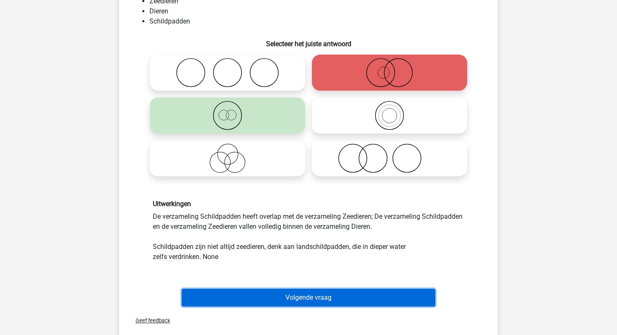
click at [295, 300] on button "Volgende vraag" at bounding box center [309, 298] width 254 height 18
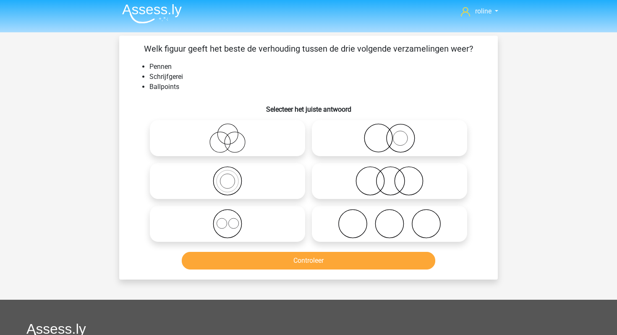
scroll to position [3, 0]
click at [228, 173] on input "radio" at bounding box center [230, 173] width 5 height 5
radio input "true"
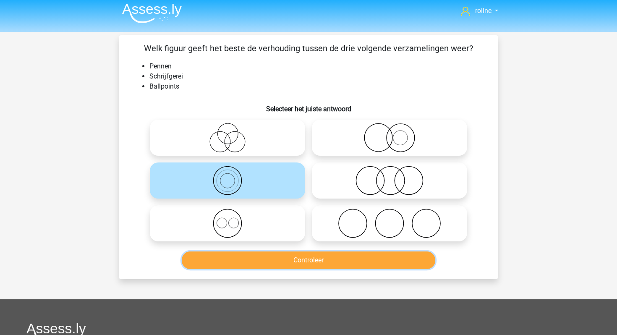
click at [262, 263] on button "Controleer" at bounding box center [309, 261] width 254 height 18
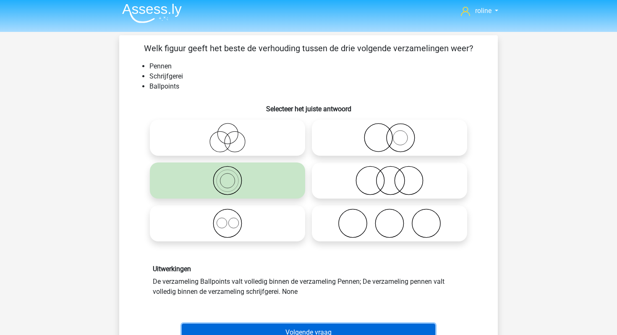
click at [258, 333] on button "Volgende vraag" at bounding box center [309, 333] width 254 height 18
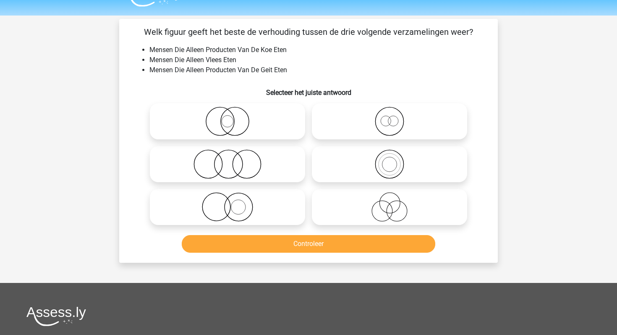
scroll to position [16, 0]
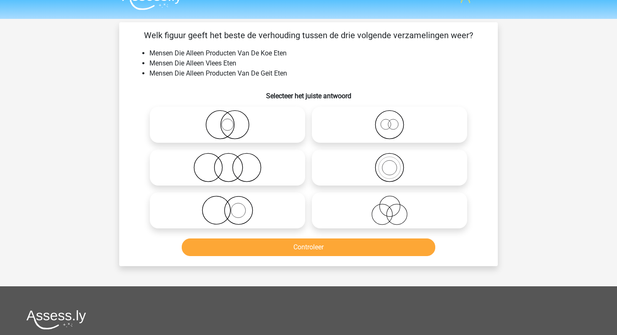
click at [219, 170] on icon at bounding box center [227, 167] width 149 height 29
click at [228, 163] on input "radio" at bounding box center [230, 160] width 5 height 5
radio input "true"
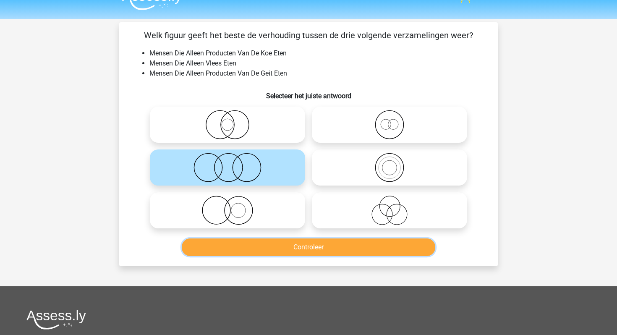
click at [250, 252] on button "Controleer" at bounding box center [309, 247] width 254 height 18
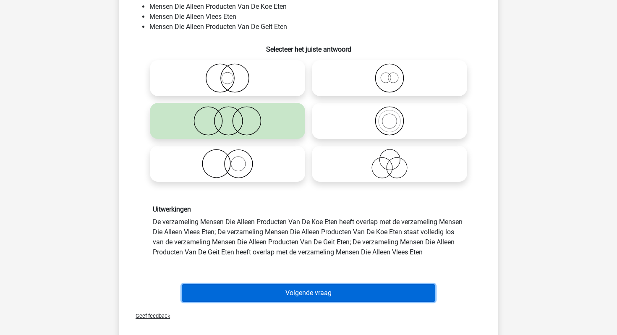
click at [251, 291] on button "Volgende vraag" at bounding box center [309, 293] width 254 height 18
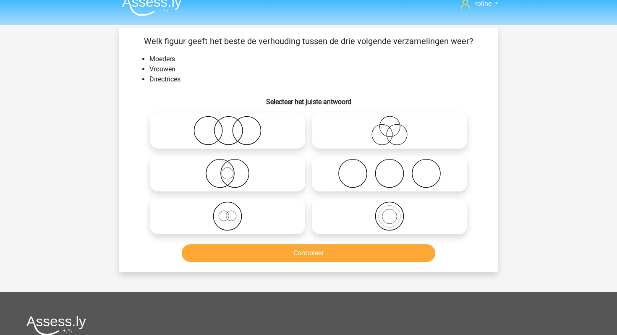
scroll to position [10, 0]
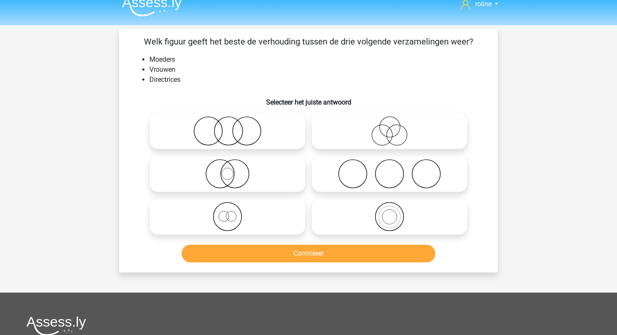
click at [198, 214] on icon at bounding box center [227, 216] width 149 height 29
click at [228, 212] on input "radio" at bounding box center [230, 209] width 5 height 5
radio input "true"
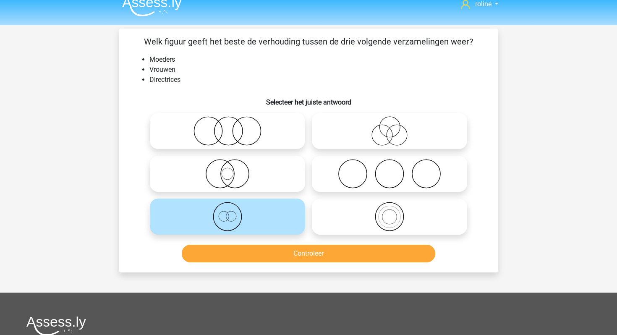
click at [229, 252] on button "Controleer" at bounding box center [309, 254] width 254 height 18
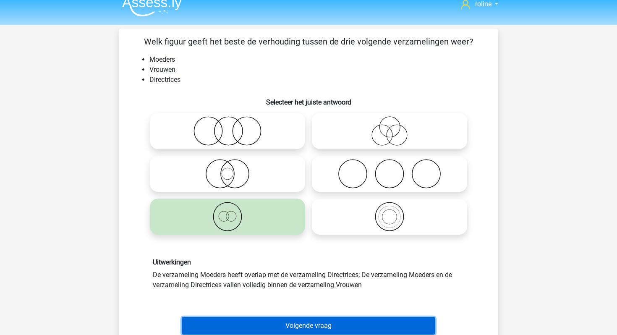
click at [237, 325] on button "Volgende vraag" at bounding box center [309, 326] width 254 height 18
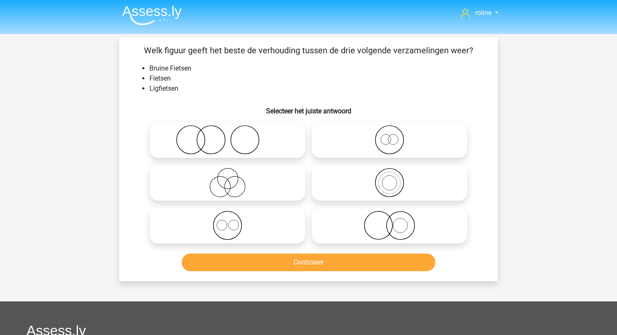
scroll to position [0, 0]
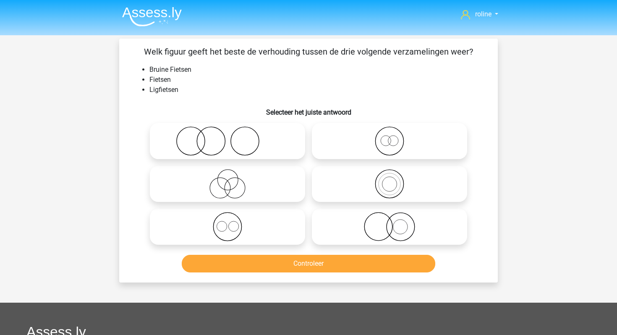
click at [390, 143] on icon at bounding box center [389, 140] width 149 height 29
click at [390, 137] on input "radio" at bounding box center [392, 133] width 5 height 5
radio input "true"
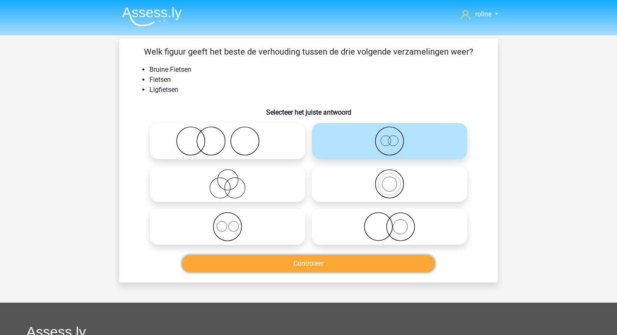
click at [320, 270] on button "Controleer" at bounding box center [309, 264] width 254 height 18
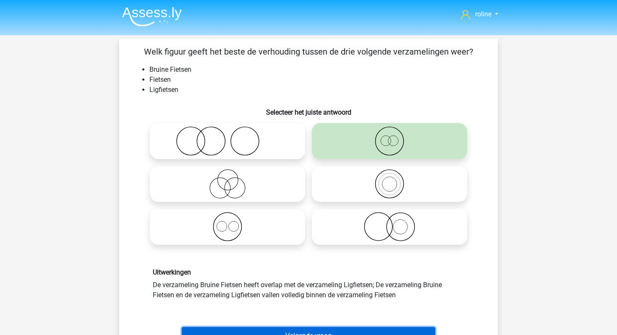
click at [305, 330] on button "Volgende vraag" at bounding box center [309, 336] width 254 height 18
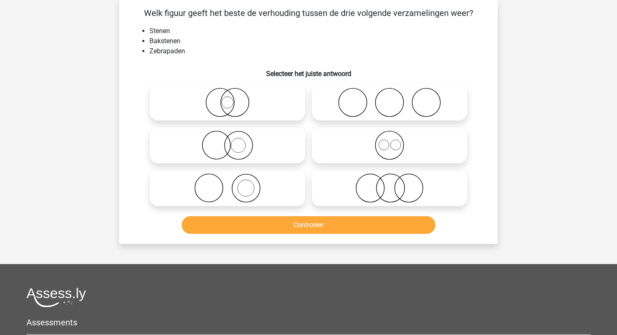
scroll to position [20, 0]
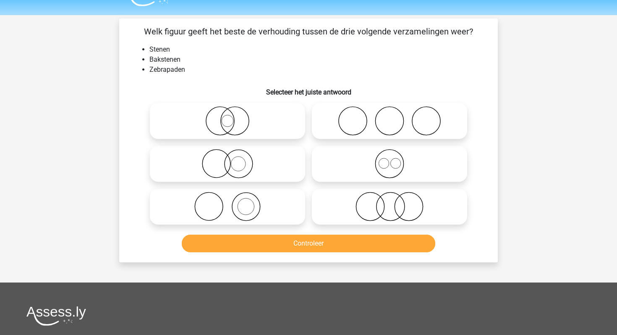
click at [243, 155] on icon at bounding box center [227, 163] width 149 height 29
click at [233, 155] on input "radio" at bounding box center [230, 156] width 5 height 5
radio input "true"
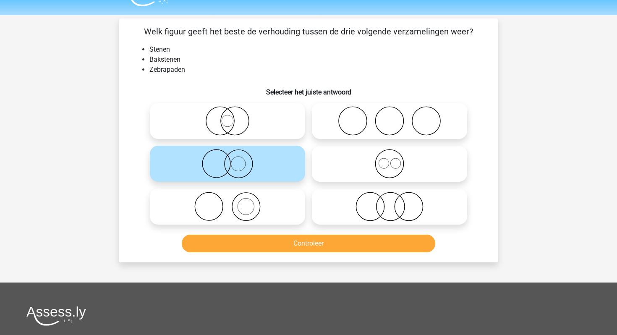
click at [239, 118] on icon at bounding box center [227, 120] width 149 height 29
click at [233, 117] on input "radio" at bounding box center [230, 113] width 5 height 5
radio input "true"
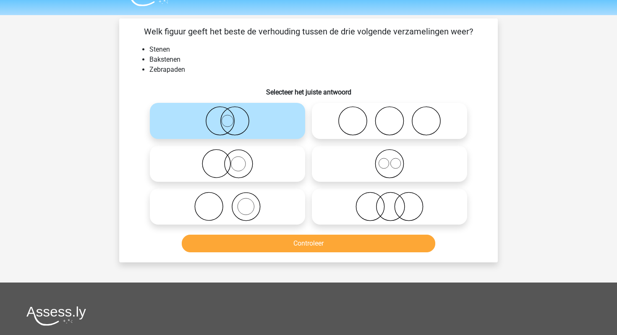
click at [258, 206] on icon at bounding box center [227, 206] width 149 height 29
click at [233, 202] on input "radio" at bounding box center [230, 199] width 5 height 5
radio input "true"
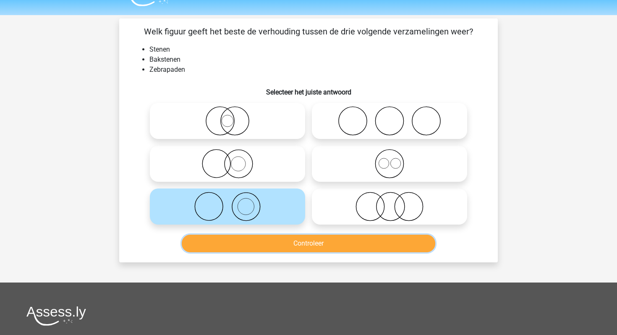
click at [256, 246] on button "Controleer" at bounding box center [309, 244] width 254 height 18
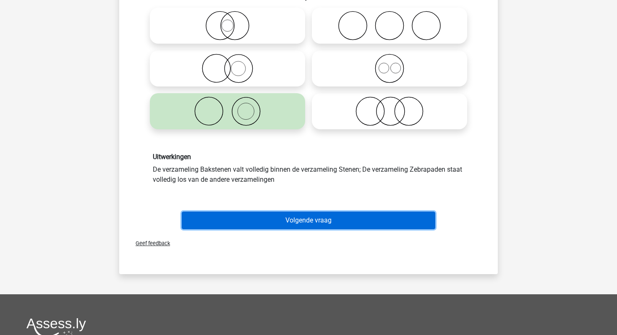
click at [255, 228] on button "Volgende vraag" at bounding box center [309, 221] width 254 height 18
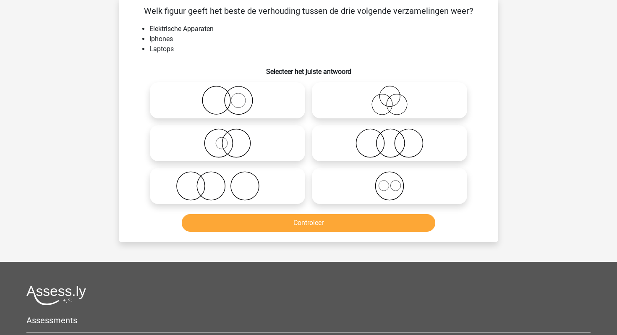
scroll to position [39, 0]
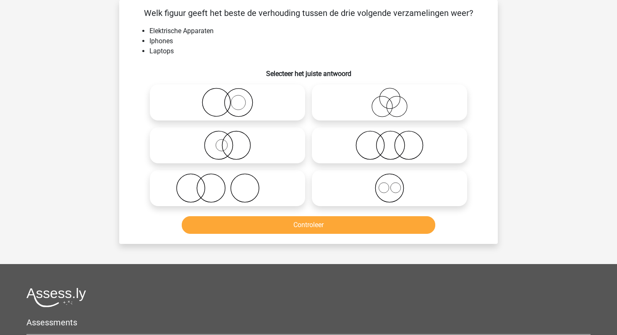
click at [344, 191] on icon at bounding box center [389, 187] width 149 height 29
click at [390, 184] on input "radio" at bounding box center [392, 180] width 5 height 5
radio input "true"
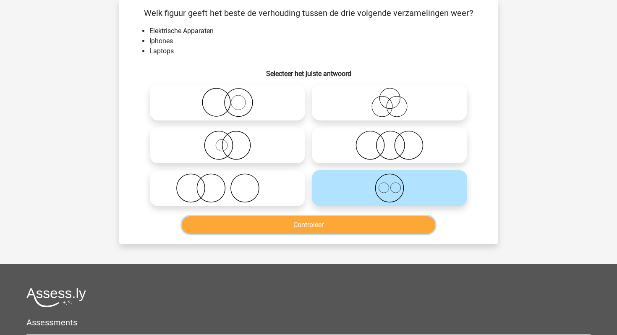
click at [333, 222] on button "Controleer" at bounding box center [309, 225] width 254 height 18
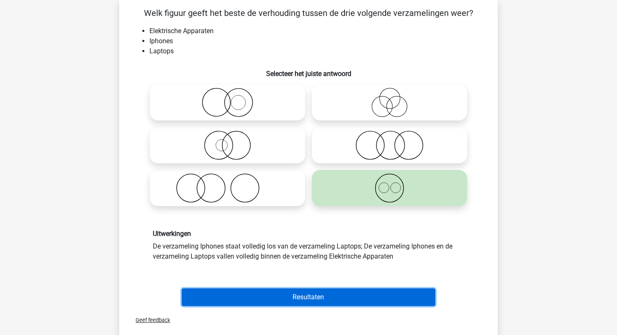
click at [320, 290] on button "Resultaten" at bounding box center [309, 297] width 254 height 18
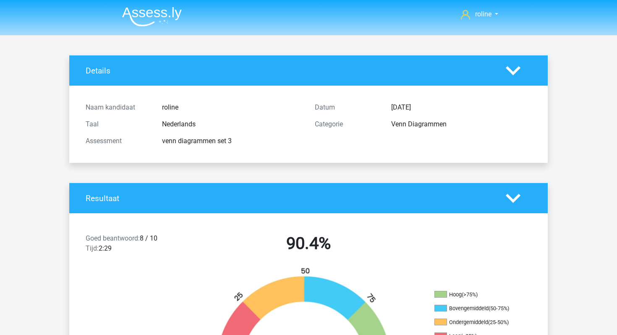
click at [149, 15] on img at bounding box center [152, 17] width 60 height 20
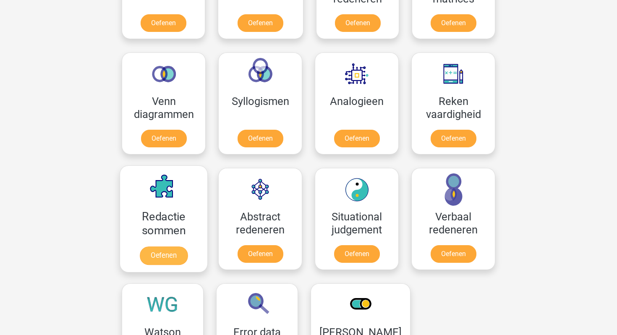
scroll to position [451, 0]
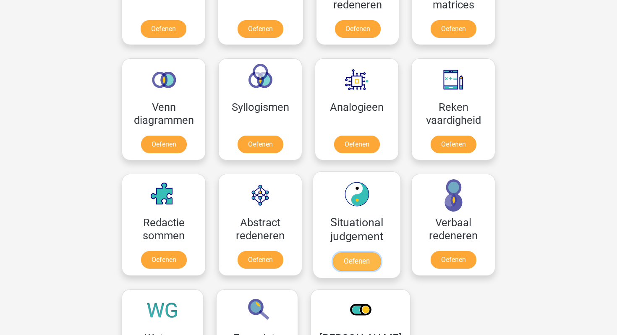
click at [366, 263] on link "Oefenen" at bounding box center [357, 261] width 48 height 18
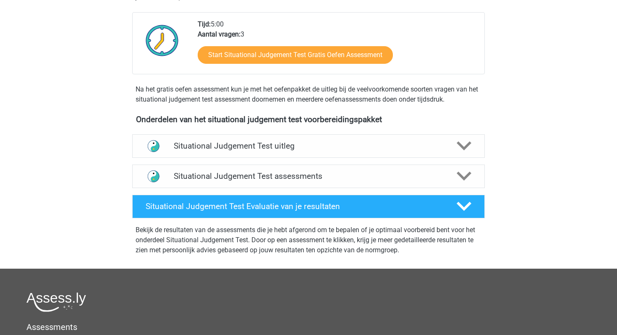
scroll to position [231, 0]
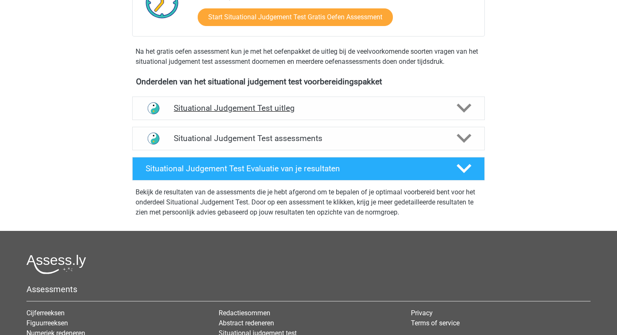
click at [205, 108] on h4 "Situational Judgement Test uitleg" at bounding box center [309, 108] width 270 height 10
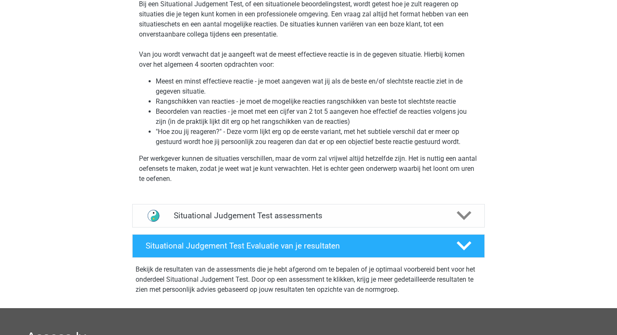
scroll to position [363, 0]
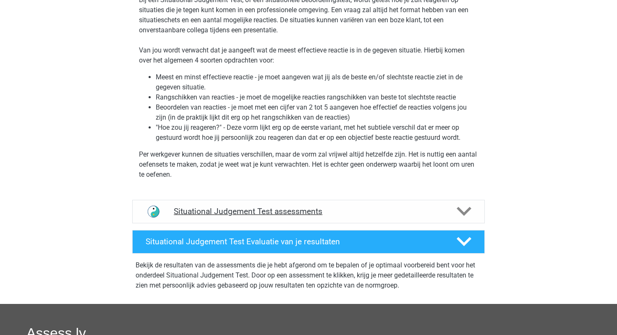
click at [145, 215] on img at bounding box center [153, 211] width 21 height 21
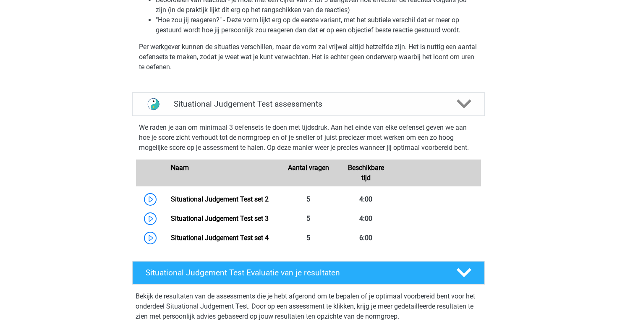
scroll to position [503, 0]
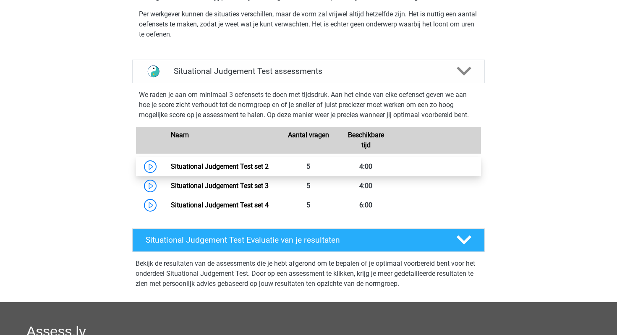
click at [239, 164] on link "Situational Judgement Test set 2" at bounding box center [220, 166] width 98 height 8
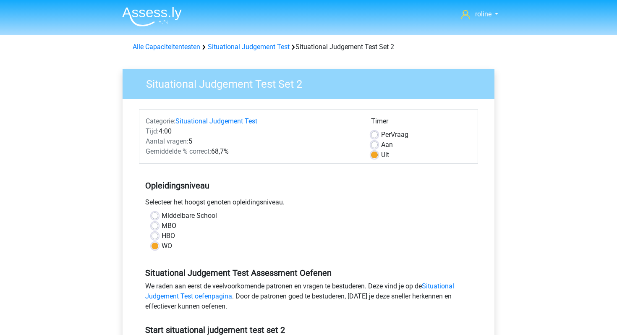
scroll to position [136, 0]
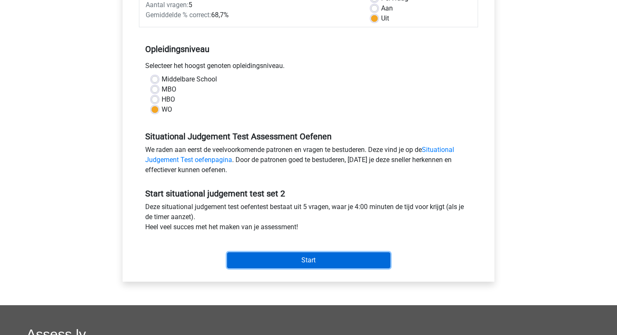
click at [248, 259] on input "Start" at bounding box center [308, 260] width 163 height 16
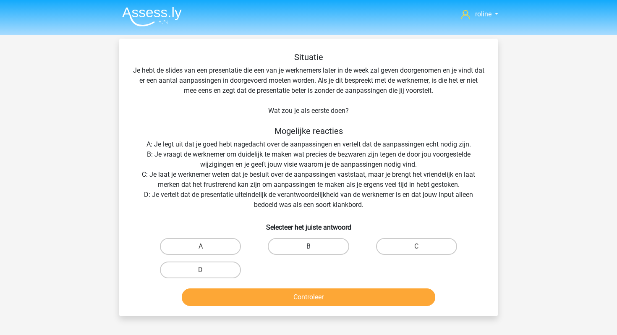
click at [297, 248] on label "B" at bounding box center [308, 246] width 81 height 17
click at [309, 248] on input "B" at bounding box center [311, 248] width 5 height 5
radio input "true"
click at [277, 295] on button "Controleer" at bounding box center [309, 297] width 254 height 18
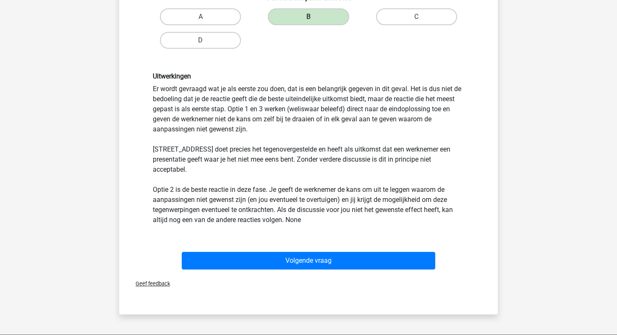
scroll to position [232, 0]
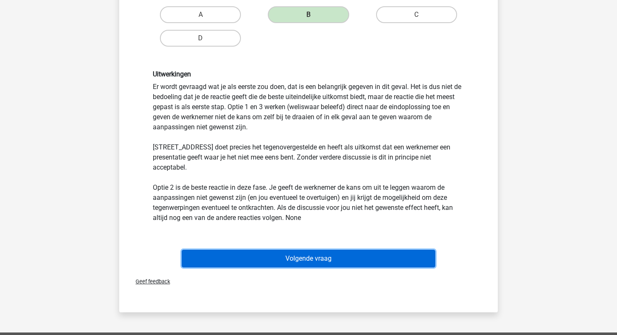
click at [201, 250] on button "Volgende vraag" at bounding box center [309, 259] width 254 height 18
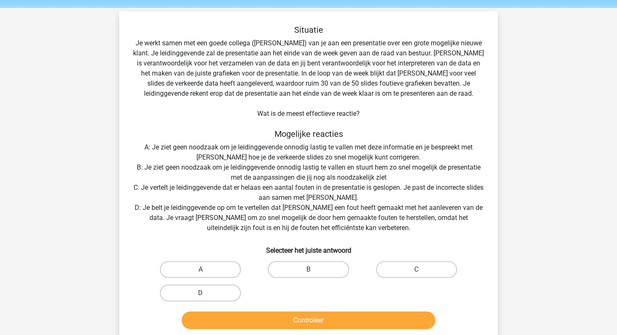
scroll to position [31, 0]
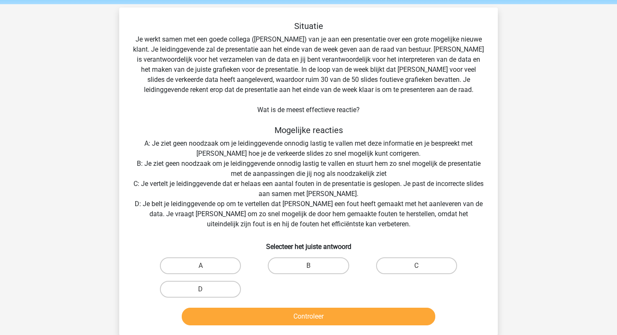
click at [420, 270] on input "C" at bounding box center [419, 268] width 5 height 5
radio input "true"
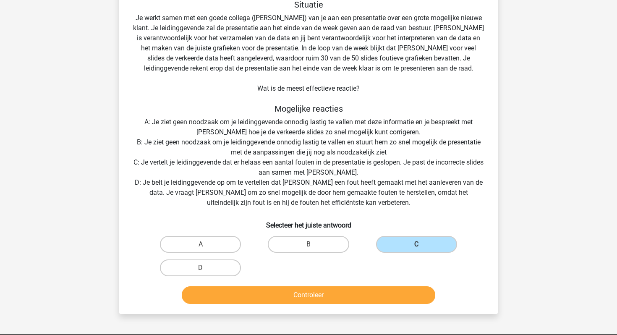
scroll to position [52, 0]
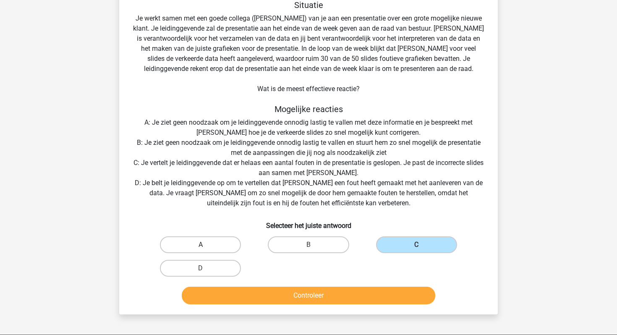
click at [209, 240] on label "A" at bounding box center [200, 244] width 81 height 17
click at [206, 245] on input "A" at bounding box center [203, 247] width 5 height 5
radio input "true"
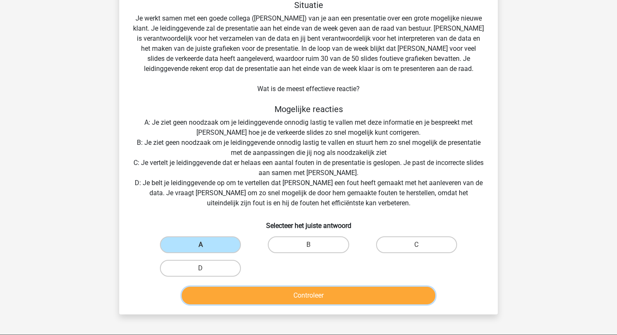
click at [226, 293] on button "Controleer" at bounding box center [309, 296] width 254 height 18
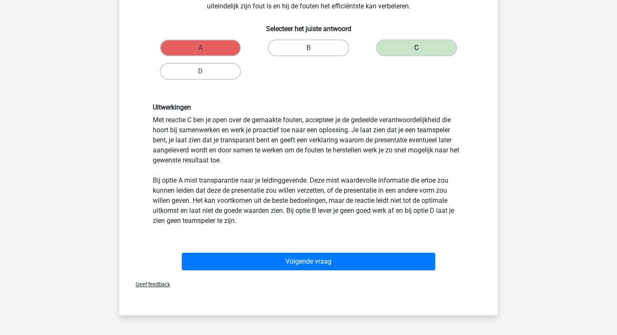
scroll to position [244, 0]
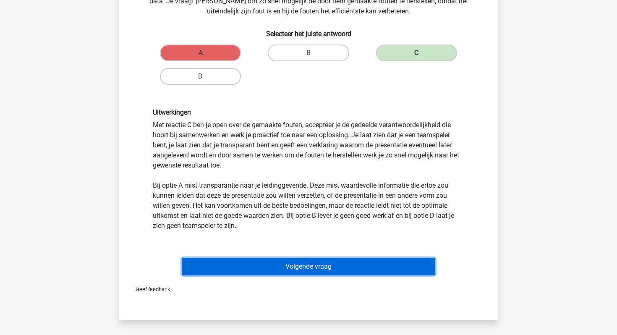
click at [266, 272] on button "Volgende vraag" at bounding box center [309, 267] width 254 height 18
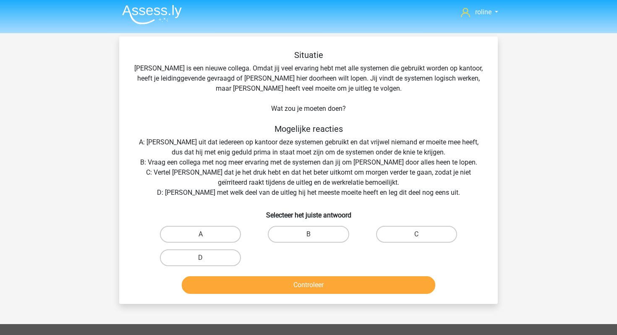
scroll to position [0, 0]
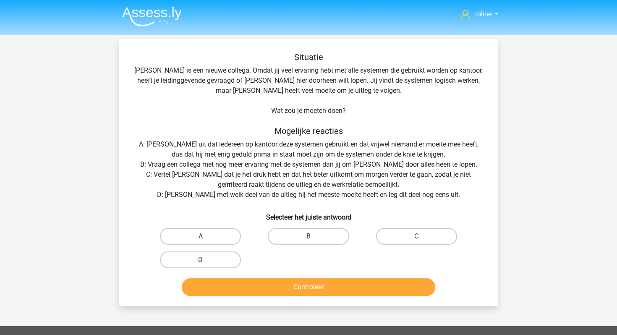
click at [218, 264] on label "D" at bounding box center [200, 260] width 81 height 17
click at [206, 264] on input "D" at bounding box center [203, 262] width 5 height 5
radio input "true"
click at [431, 238] on label "C" at bounding box center [416, 236] width 81 height 17
click at [422, 238] on input "C" at bounding box center [419, 238] width 5 height 5
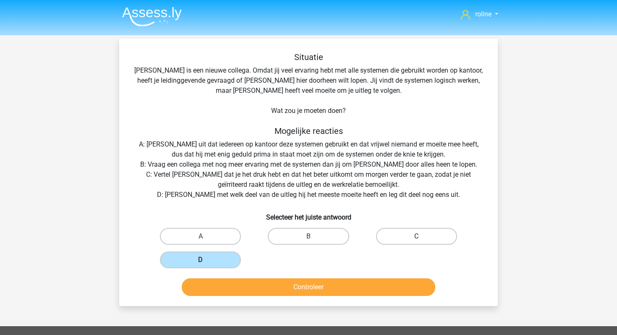
radio input "true"
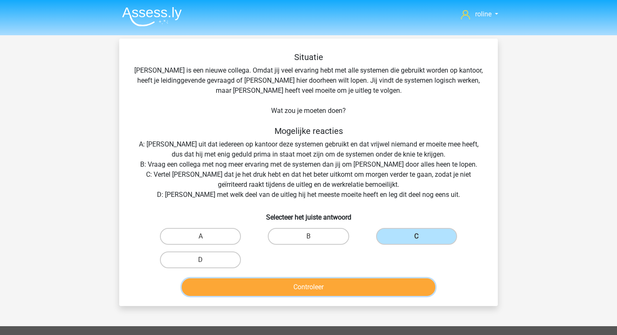
click at [352, 292] on button "Controleer" at bounding box center [309, 287] width 254 height 18
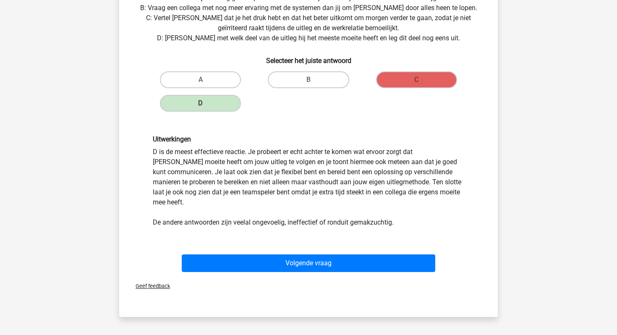
scroll to position [172, 0]
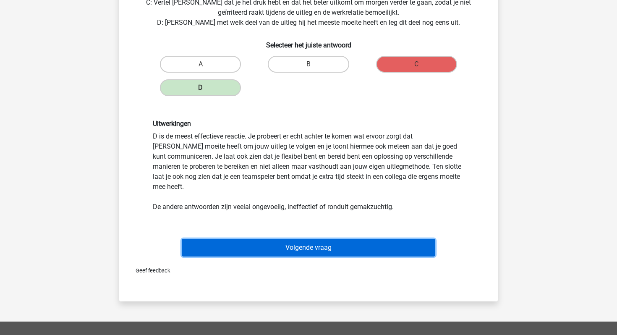
click at [232, 239] on button "Volgende vraag" at bounding box center [309, 248] width 254 height 18
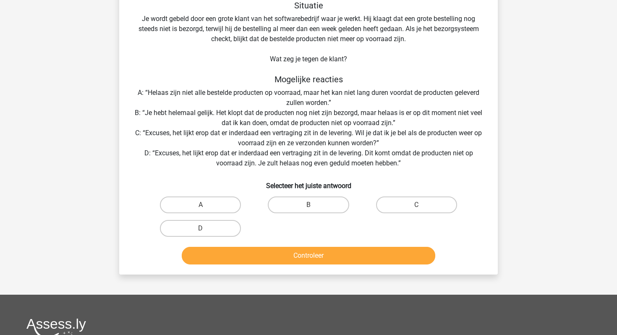
scroll to position [50, 0]
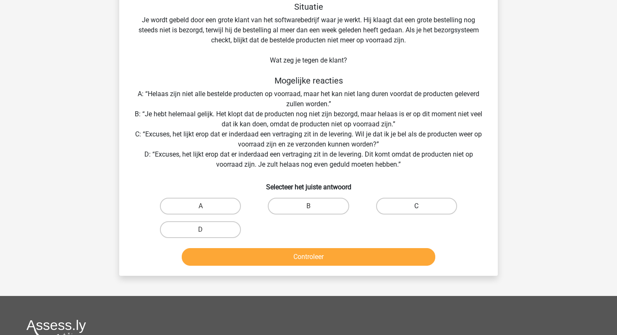
click at [381, 203] on label "C" at bounding box center [416, 206] width 81 height 17
click at [417, 206] on input "C" at bounding box center [419, 208] width 5 height 5
radio input "true"
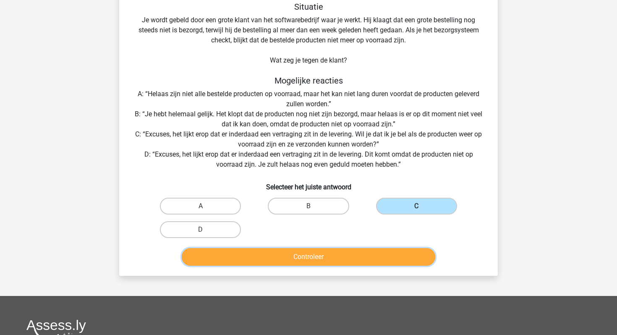
click at [295, 262] on button "Controleer" at bounding box center [309, 257] width 254 height 18
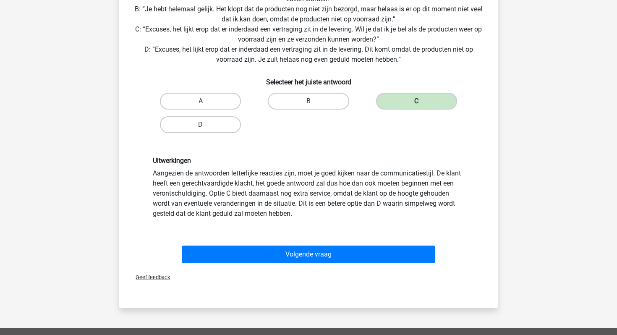
scroll to position [157, 0]
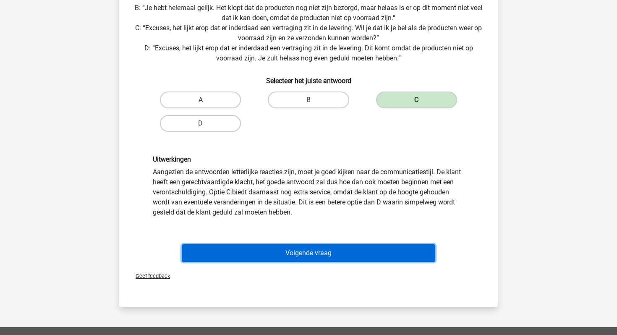
click at [261, 254] on button "Volgende vraag" at bounding box center [309, 253] width 254 height 18
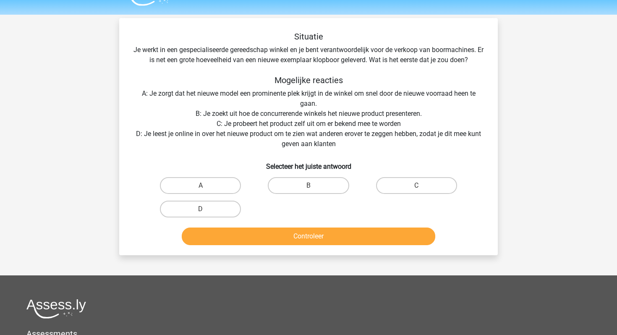
scroll to position [11, 0]
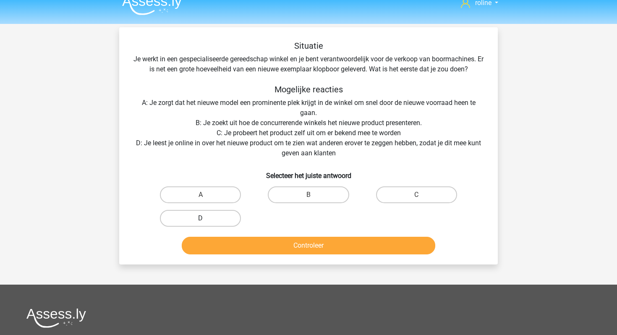
click at [174, 221] on label "D" at bounding box center [200, 218] width 81 height 17
click at [201, 221] on input "D" at bounding box center [203, 220] width 5 height 5
radio input "true"
click at [223, 238] on button "Controleer" at bounding box center [309, 246] width 254 height 18
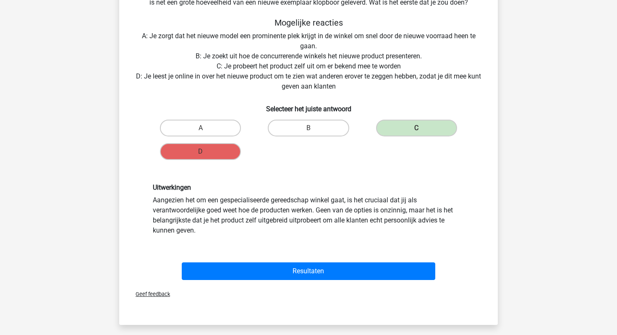
scroll to position [81, 0]
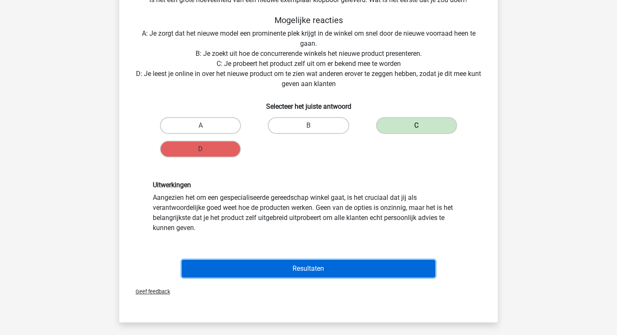
click at [218, 264] on button "Resultaten" at bounding box center [309, 269] width 254 height 18
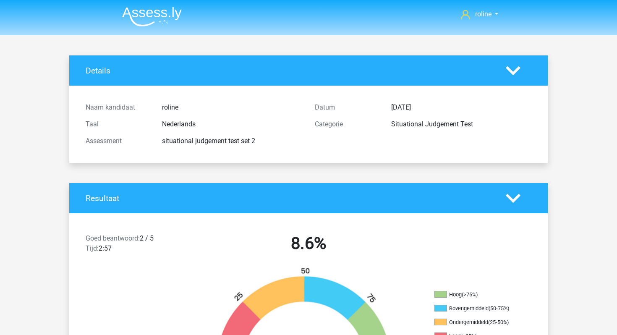
click at [146, 16] on img at bounding box center [152, 17] width 60 height 20
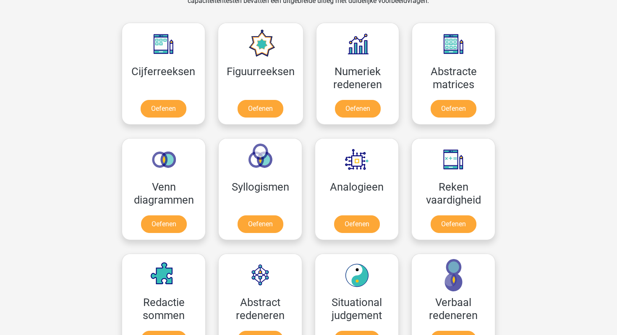
scroll to position [371, 0]
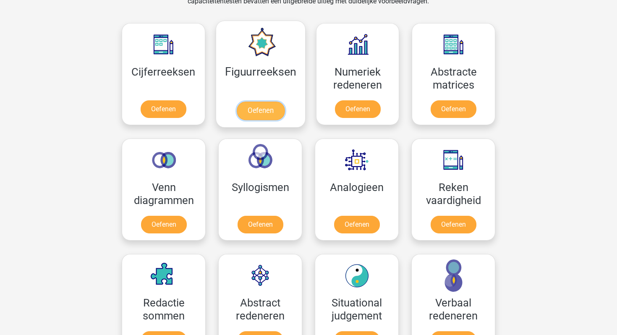
click at [267, 111] on link "Oefenen" at bounding box center [260, 111] width 48 height 18
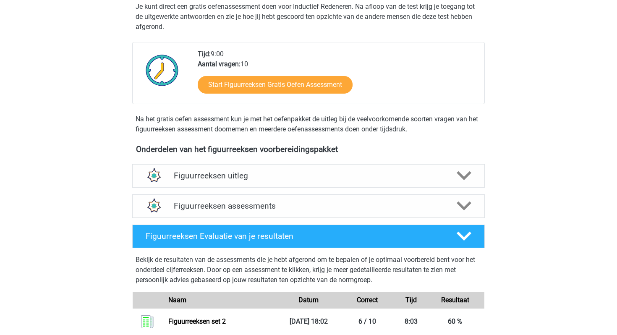
scroll to position [178, 0]
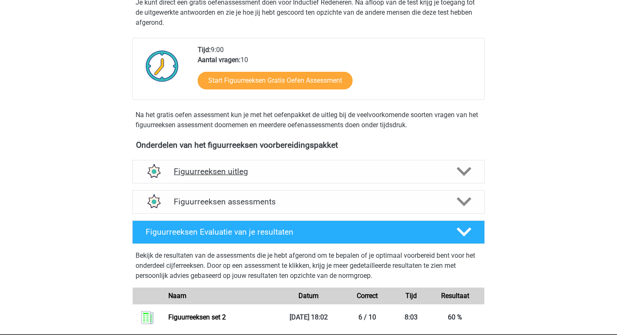
click at [231, 177] on div "Figuurreeksen uitleg" at bounding box center [308, 172] width 353 height 24
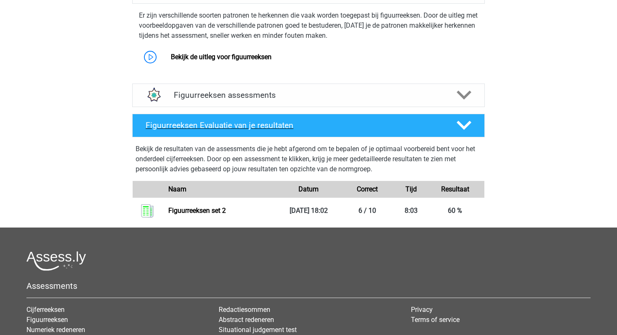
scroll to position [360, 0]
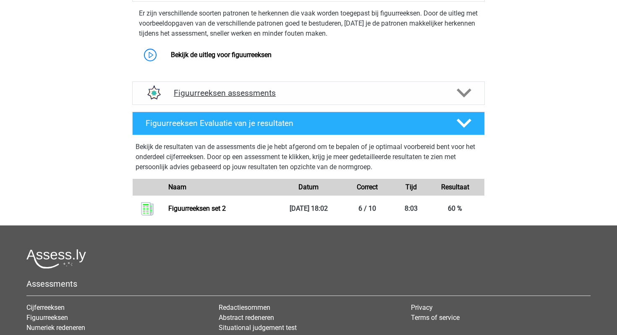
click at [246, 92] on h4 "Figuurreeksen assessments" at bounding box center [309, 93] width 270 height 10
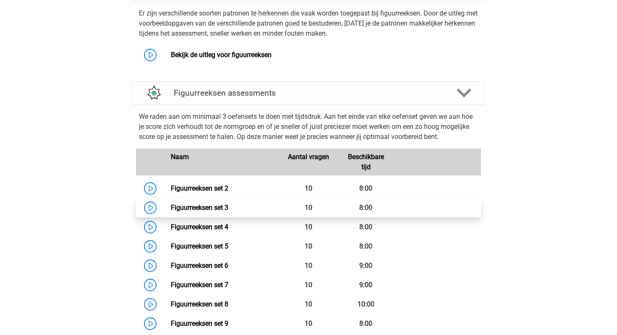
click at [198, 212] on link "Figuurreeksen set 3" at bounding box center [200, 208] width 58 height 8
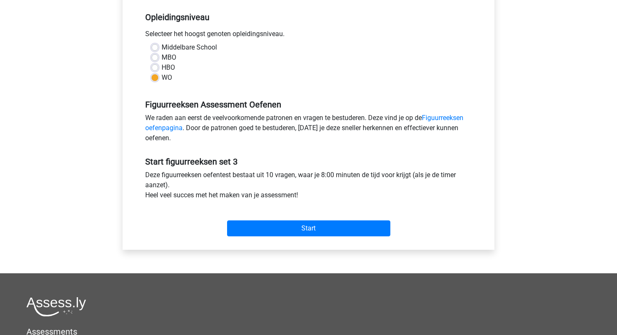
scroll to position [188, 0]
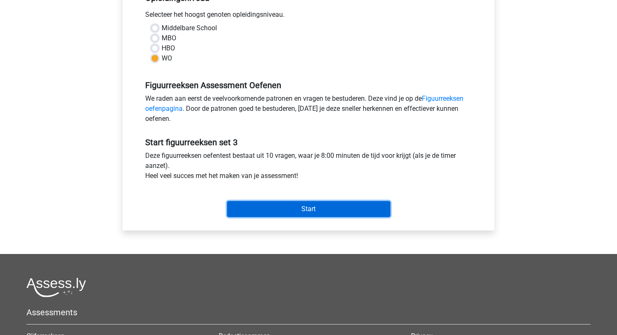
click at [377, 201] on input "Start" at bounding box center [308, 209] width 163 height 16
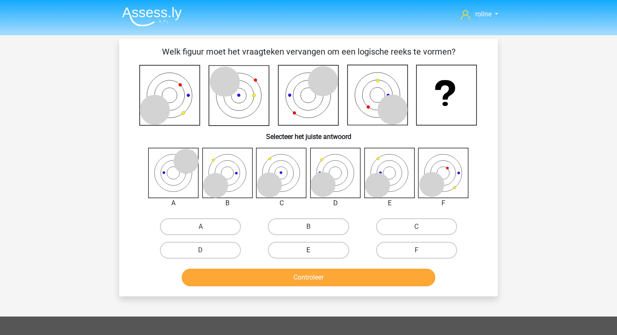
click at [296, 248] on label "E" at bounding box center [308, 250] width 81 height 17
click at [309, 250] on input "E" at bounding box center [311, 252] width 5 height 5
radio input "true"
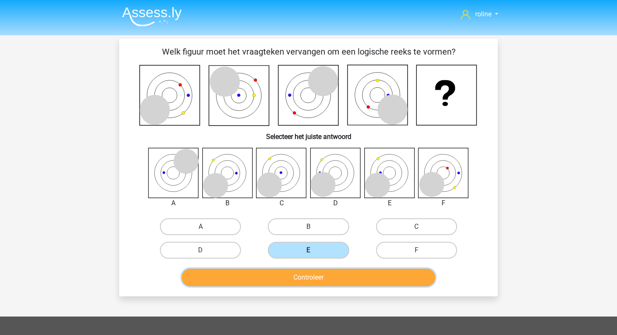
click at [289, 278] on button "Controleer" at bounding box center [309, 278] width 254 height 18
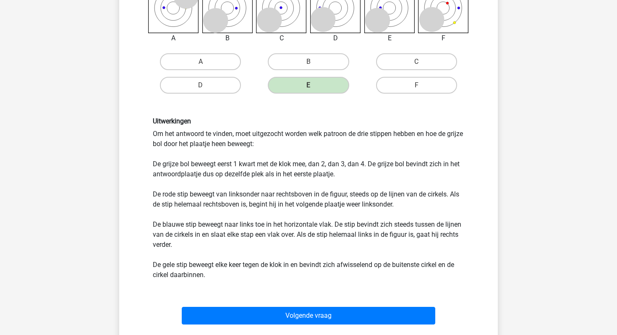
scroll to position [167, 0]
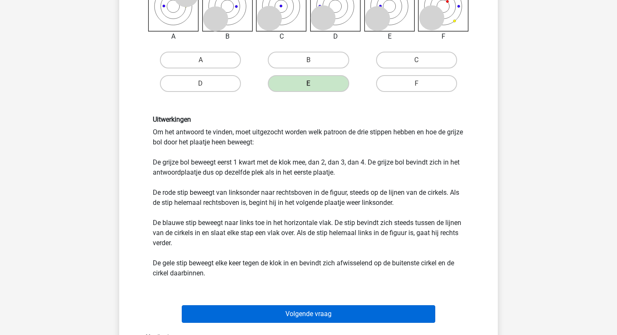
click at [192, 314] on button "Volgende vraag" at bounding box center [309, 314] width 254 height 18
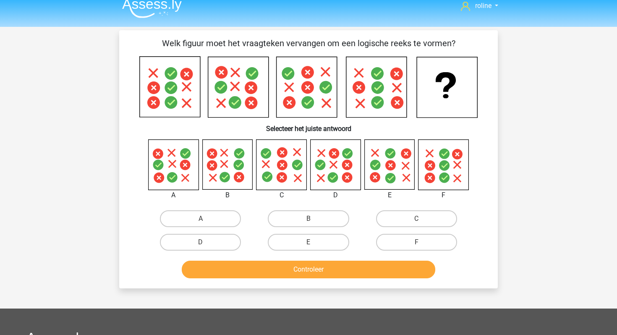
scroll to position [9, 0]
click at [223, 220] on label "A" at bounding box center [200, 218] width 81 height 17
click at [206, 220] on input "A" at bounding box center [203, 220] width 5 height 5
radio input "true"
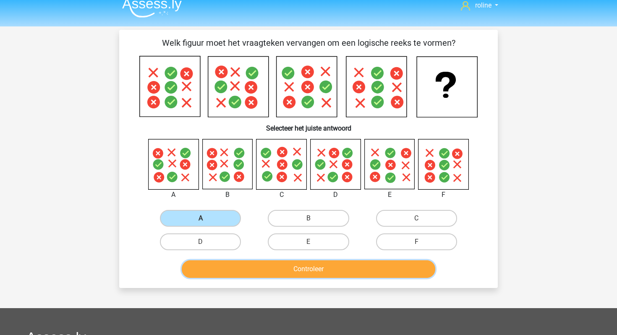
click at [225, 264] on button "Controleer" at bounding box center [309, 269] width 254 height 18
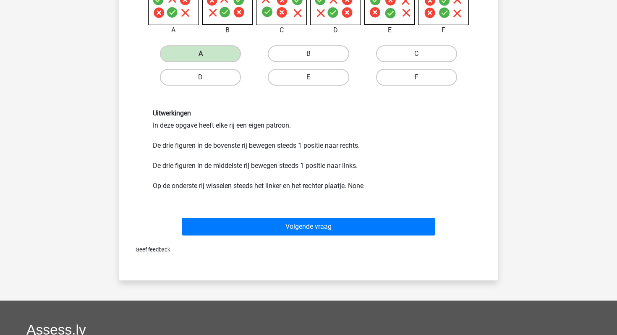
scroll to position [273, 0]
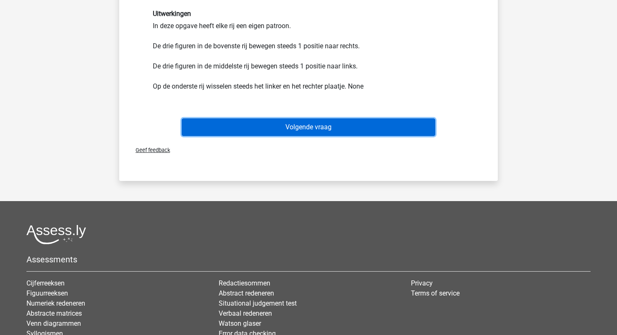
click at [295, 127] on button "Volgende vraag" at bounding box center [309, 127] width 254 height 18
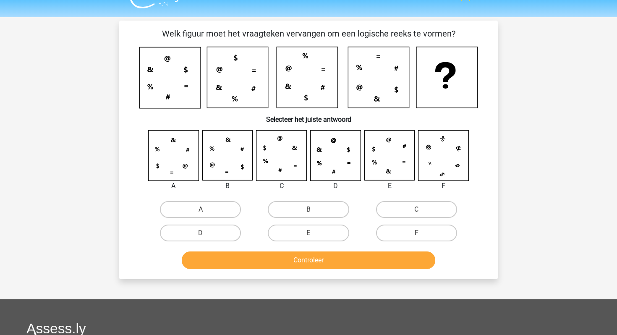
scroll to position [18, 0]
click at [317, 228] on label "E" at bounding box center [308, 233] width 81 height 17
click at [314, 233] on input "E" at bounding box center [311, 235] width 5 height 5
radio input "true"
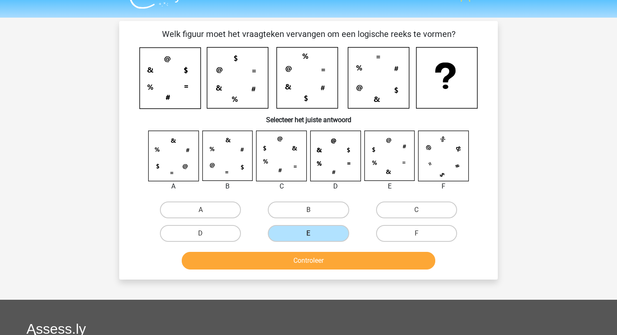
click at [313, 260] on button "Controleer" at bounding box center [309, 261] width 254 height 18
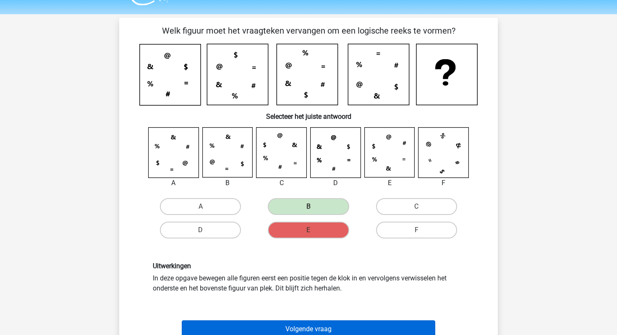
scroll to position [88, 0]
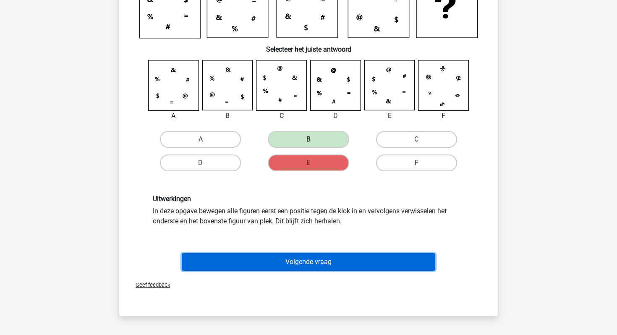
click at [300, 255] on button "Volgende vraag" at bounding box center [309, 262] width 254 height 18
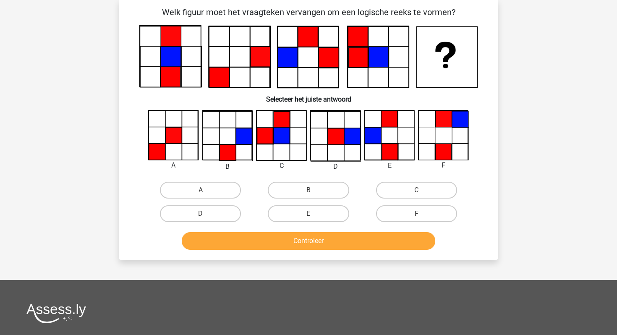
scroll to position [39, 0]
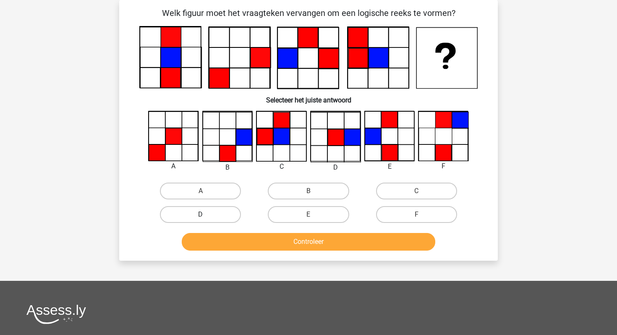
click at [218, 220] on label "D" at bounding box center [200, 214] width 81 height 17
click at [206, 220] on input "D" at bounding box center [203, 217] width 5 height 5
radio input "true"
click at [216, 241] on button "Controleer" at bounding box center [309, 242] width 254 height 18
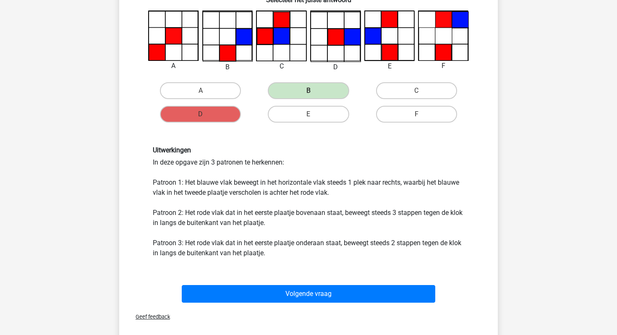
scroll to position [165, 0]
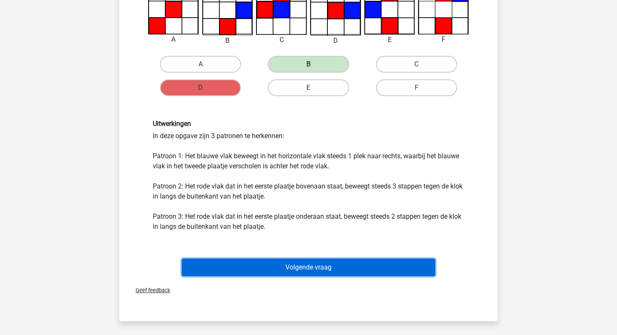
click at [247, 262] on button "Volgende vraag" at bounding box center [309, 268] width 254 height 18
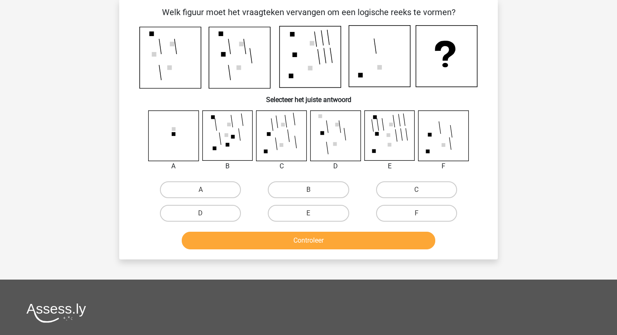
scroll to position [39, 0]
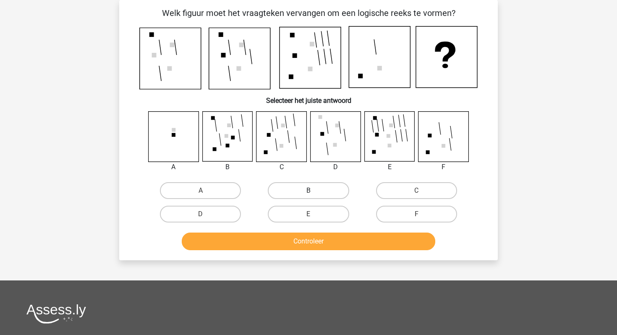
click at [289, 189] on label "B" at bounding box center [308, 190] width 81 height 17
click at [309, 191] on input "B" at bounding box center [311, 193] width 5 height 5
radio input "true"
click at [283, 241] on button "Controleer" at bounding box center [309, 242] width 254 height 18
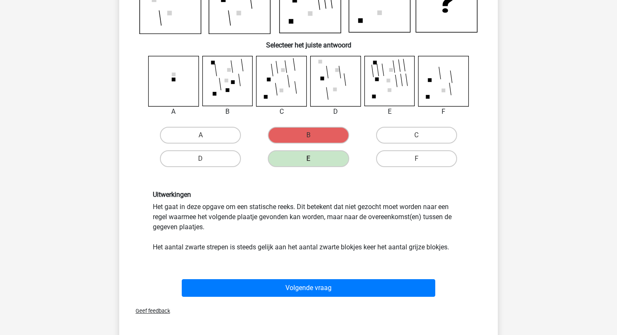
scroll to position [94, 0]
click at [271, 300] on div "Geef feedback" at bounding box center [309, 310] width 372 height 21
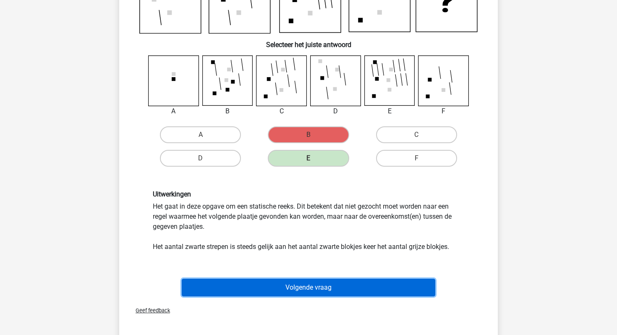
click at [271, 291] on button "Volgende vraag" at bounding box center [309, 288] width 254 height 18
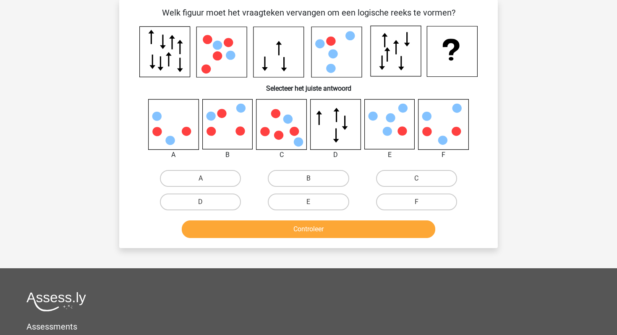
scroll to position [39, 0]
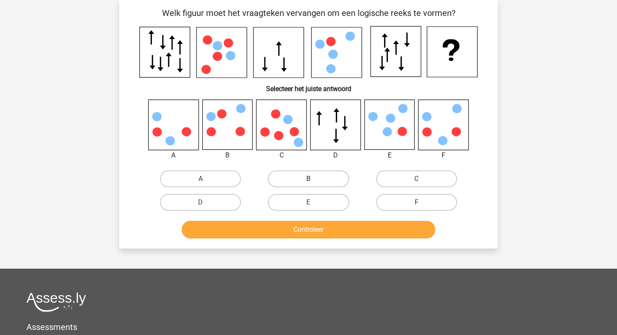
click at [308, 177] on label "B" at bounding box center [308, 178] width 81 height 17
click at [309, 179] on input "B" at bounding box center [311, 181] width 5 height 5
radio input "true"
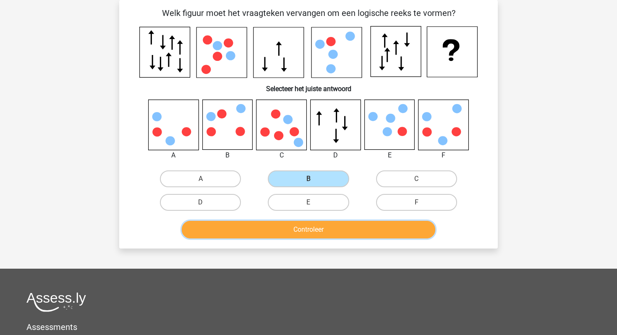
click at [285, 224] on button "Controleer" at bounding box center [309, 230] width 254 height 18
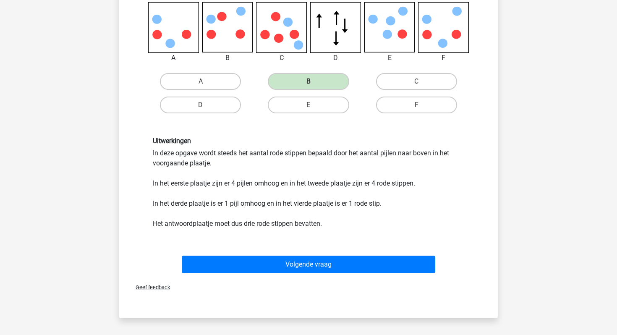
scroll to position [138, 0]
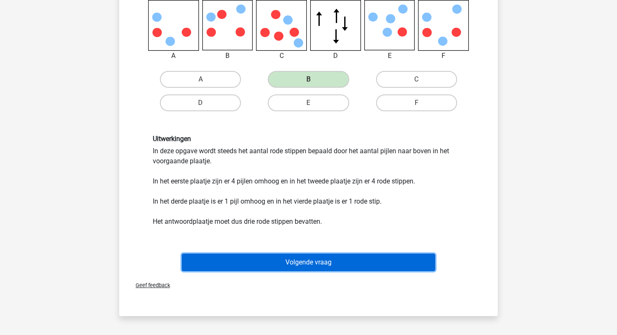
click at [248, 259] on button "Volgende vraag" at bounding box center [309, 263] width 254 height 18
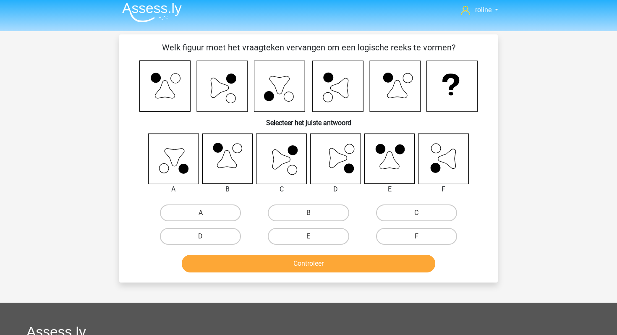
scroll to position [4, 0]
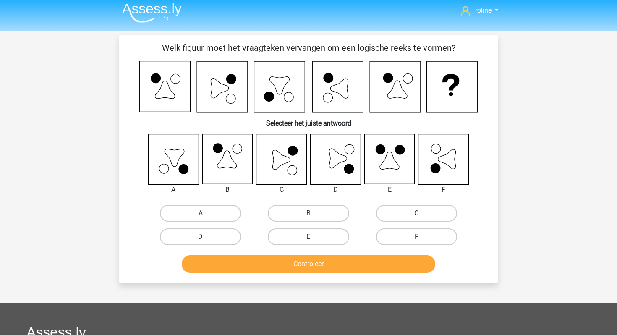
click at [402, 216] on label "C" at bounding box center [416, 213] width 81 height 17
click at [417, 216] on input "C" at bounding box center [419, 215] width 5 height 5
radio input "true"
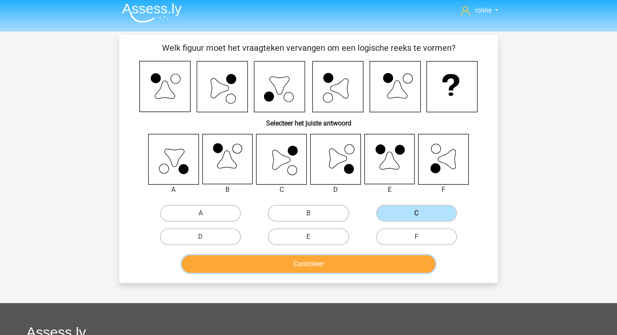
click at [358, 267] on button "Controleer" at bounding box center [309, 264] width 254 height 18
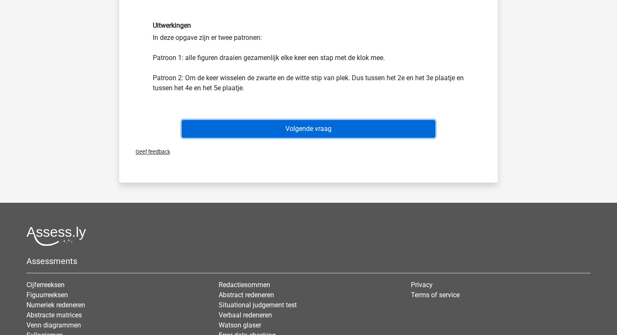
click at [354, 132] on button "Volgende vraag" at bounding box center [309, 129] width 254 height 18
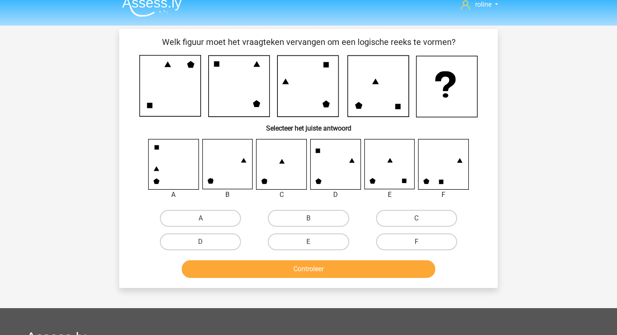
scroll to position [9, 0]
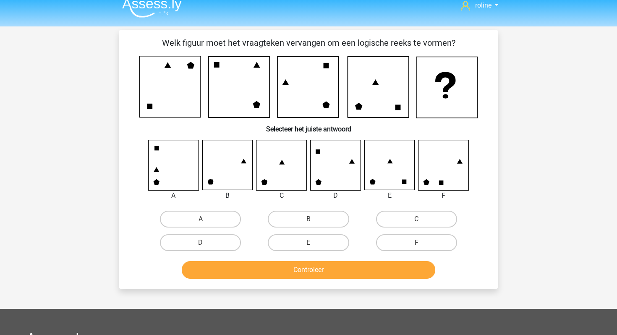
click at [312, 223] on input "B" at bounding box center [311, 221] width 5 height 5
radio input "true"
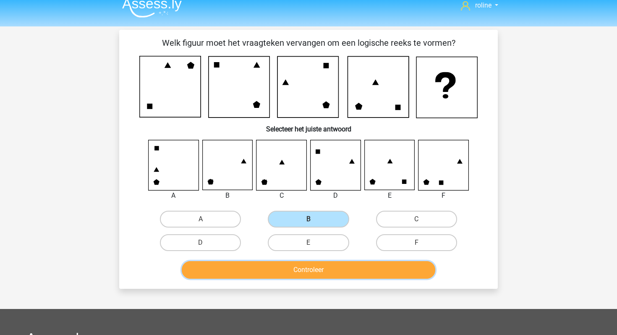
click at [308, 271] on button "Controleer" at bounding box center [309, 270] width 254 height 18
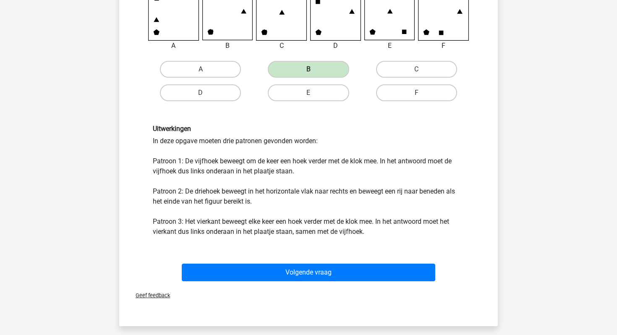
scroll to position [238, 0]
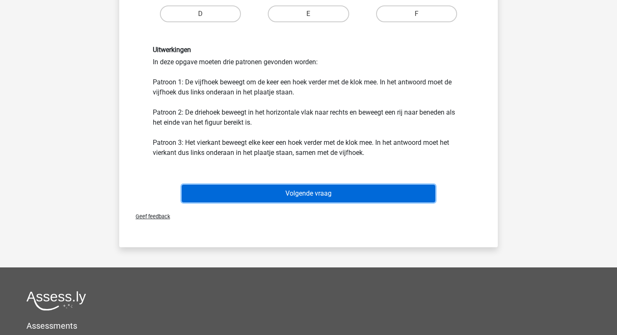
click at [266, 196] on button "Volgende vraag" at bounding box center [309, 194] width 254 height 18
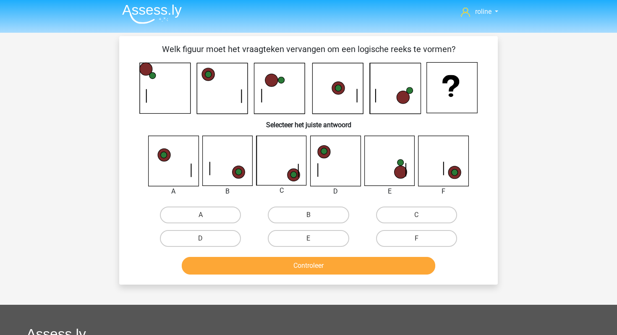
scroll to position [2, 0]
click at [433, 219] on label "C" at bounding box center [416, 215] width 81 height 17
click at [422, 219] on input "C" at bounding box center [419, 217] width 5 height 5
radio input "true"
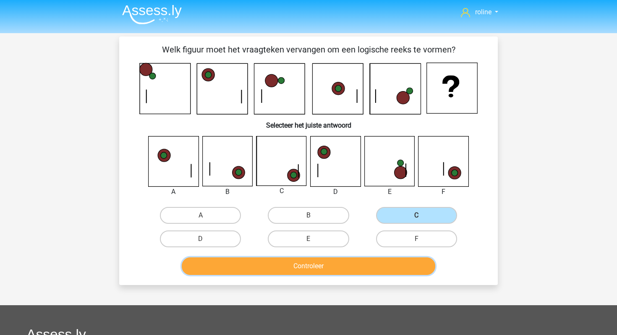
click at [390, 258] on button "Controleer" at bounding box center [309, 266] width 254 height 18
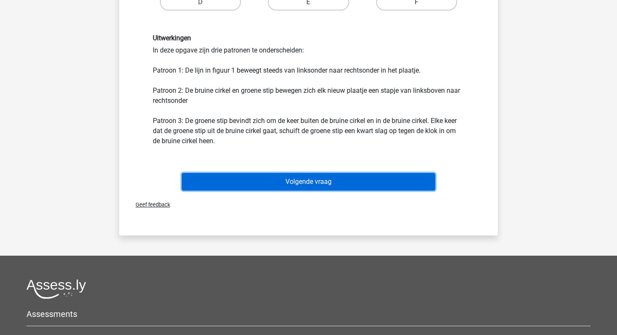
click at [378, 183] on button "Volgende vraag" at bounding box center [309, 182] width 254 height 18
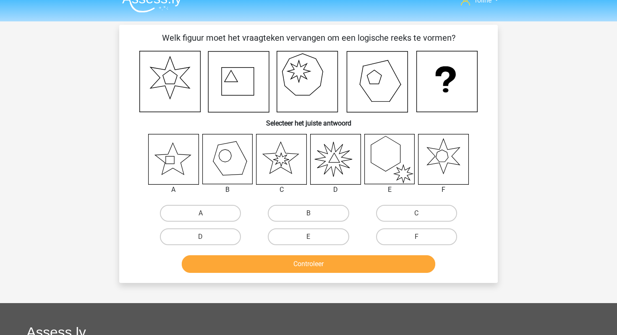
scroll to position [15, 0]
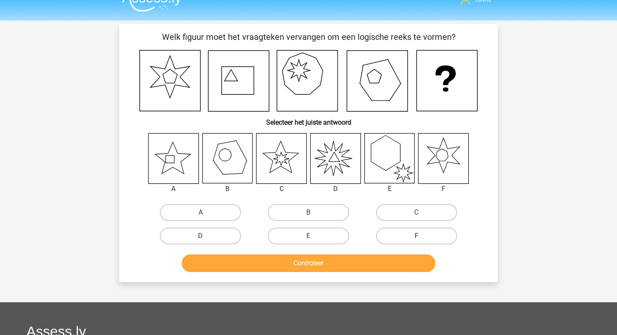
click at [405, 229] on label "F" at bounding box center [416, 236] width 81 height 17
click at [417, 236] on input "F" at bounding box center [419, 238] width 5 height 5
radio input "true"
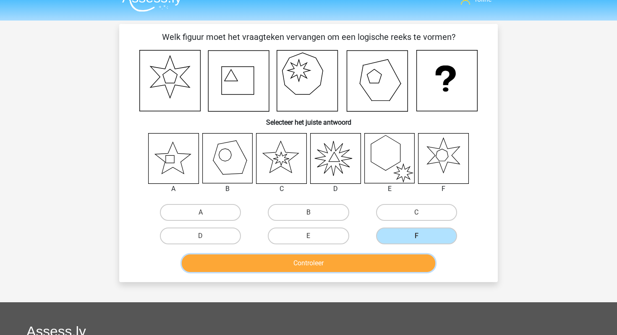
click at [390, 265] on button "Controleer" at bounding box center [309, 263] width 254 height 18
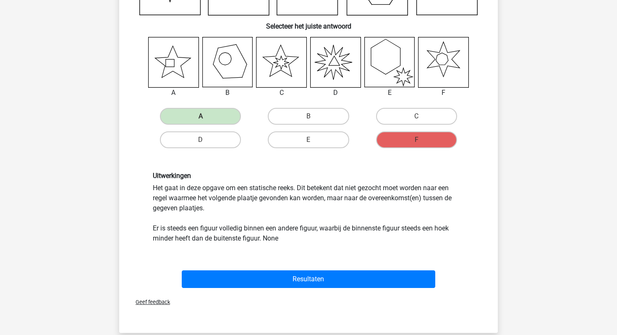
scroll to position [121, 0]
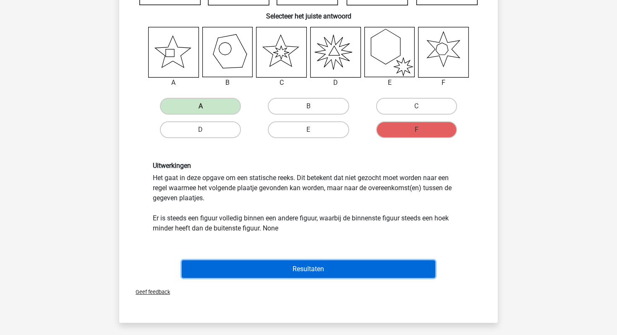
click at [301, 262] on button "Resultaten" at bounding box center [309, 269] width 254 height 18
click at [295, 270] on button "Resultaten" at bounding box center [309, 269] width 254 height 18
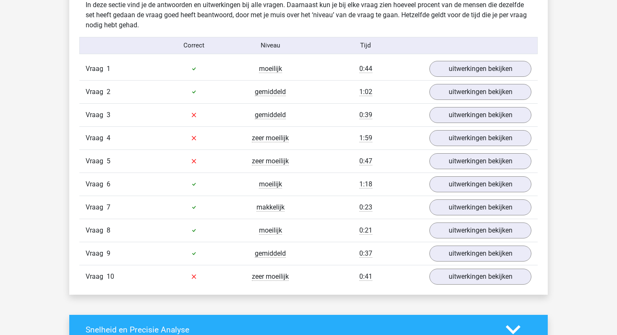
scroll to position [519, 0]
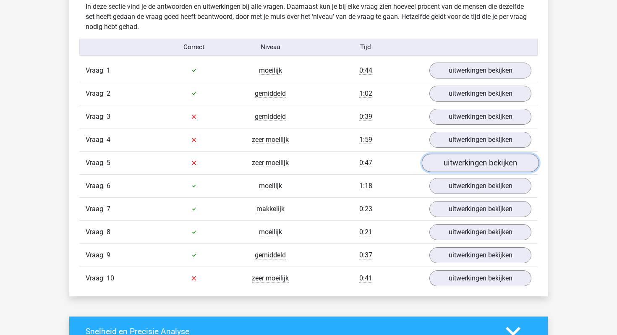
click at [444, 159] on link "uitwerkingen bekijken" at bounding box center [480, 163] width 117 height 18
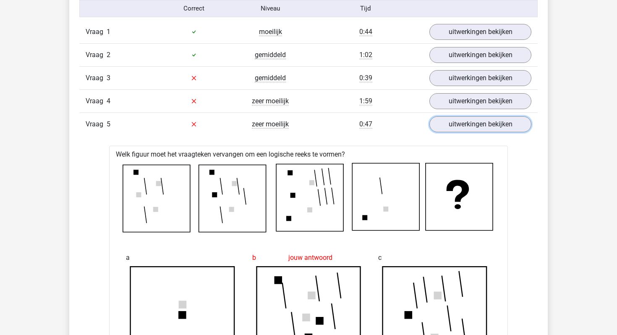
scroll to position [522, 0]
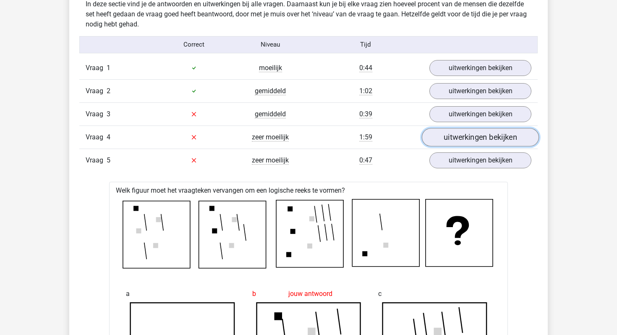
click at [458, 136] on link "uitwerkingen bekijken" at bounding box center [480, 137] width 117 height 18
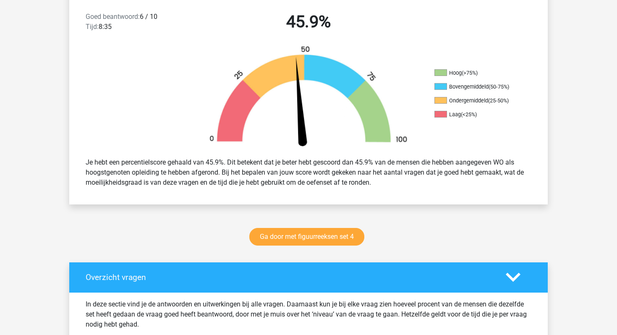
scroll to position [206, 0]
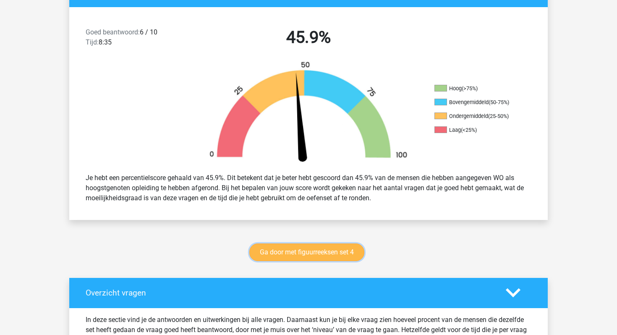
click at [311, 259] on link "Ga door met figuurreeksen set 4" at bounding box center [306, 253] width 115 height 18
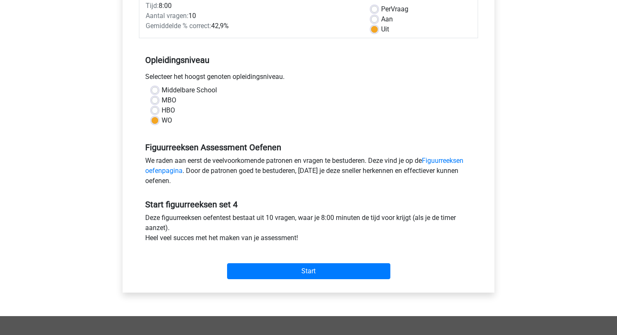
scroll to position [136, 0]
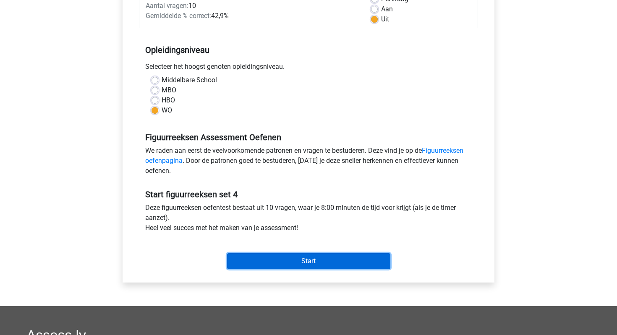
click at [280, 267] on input "Start" at bounding box center [308, 261] width 163 height 16
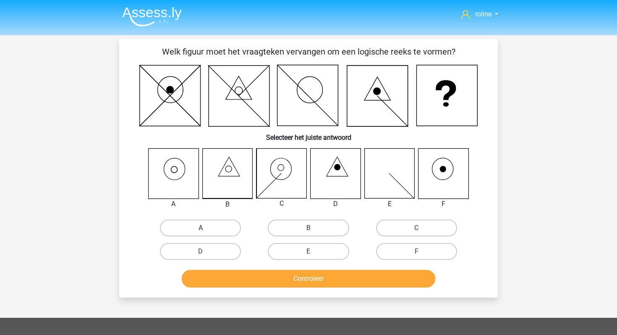
click at [210, 231] on label "A" at bounding box center [200, 228] width 81 height 17
click at [206, 231] on input "A" at bounding box center [203, 230] width 5 height 5
radio input "true"
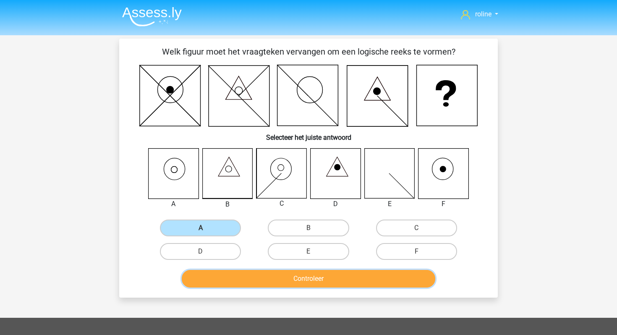
click at [224, 282] on button "Controleer" at bounding box center [309, 279] width 254 height 18
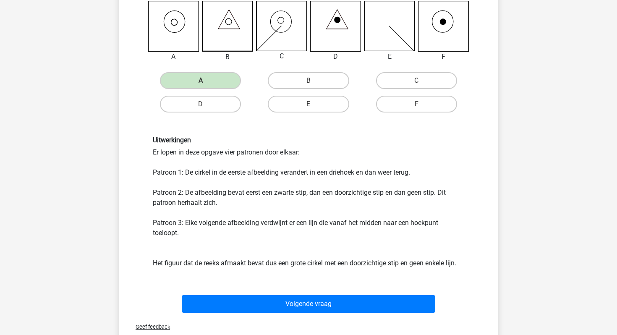
scroll to position [150, 0]
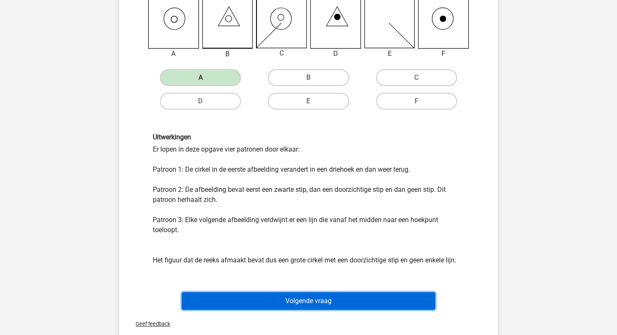
click at [228, 294] on button "Volgende vraag" at bounding box center [309, 301] width 254 height 18
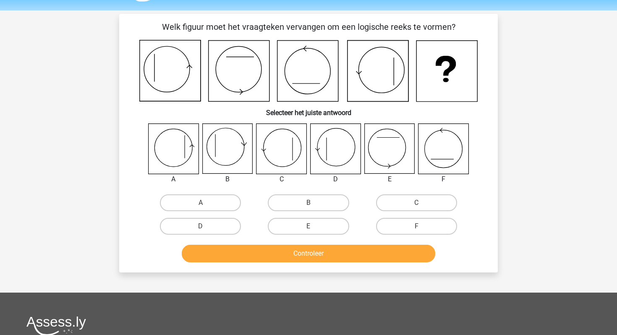
scroll to position [21, 0]
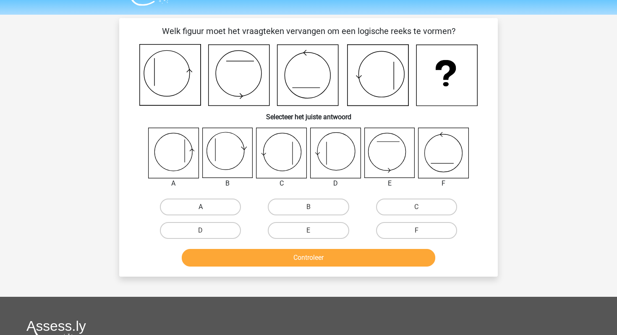
click at [175, 203] on label "A" at bounding box center [200, 207] width 81 height 17
click at [201, 207] on input "A" at bounding box center [203, 209] width 5 height 5
radio input "true"
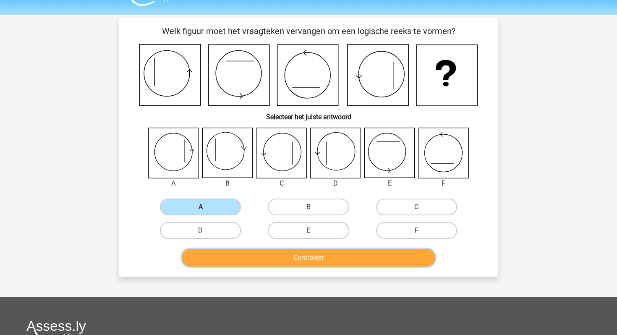
click at [223, 265] on button "Controleer" at bounding box center [309, 258] width 254 height 18
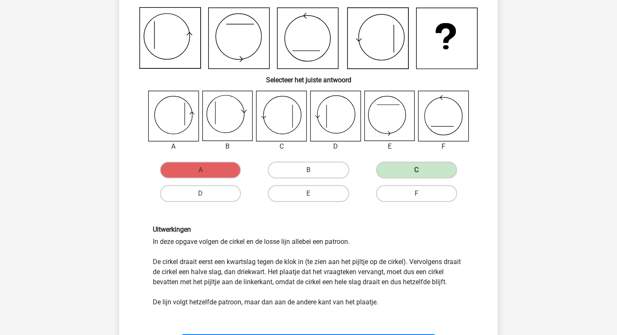
scroll to position [55, 0]
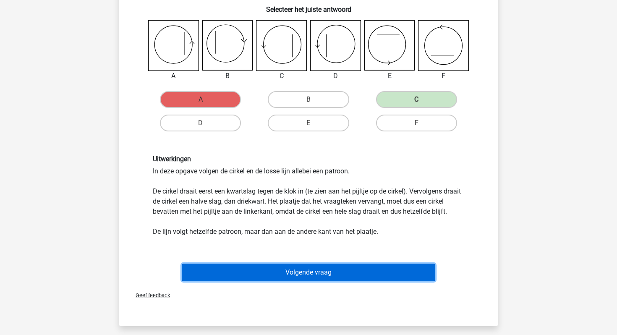
click at [233, 281] on button "Volgende vraag" at bounding box center [309, 273] width 254 height 18
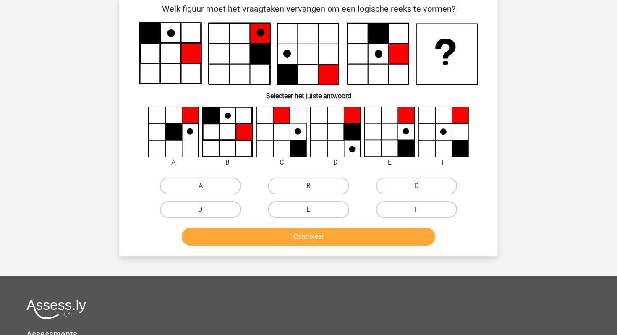
scroll to position [39, 0]
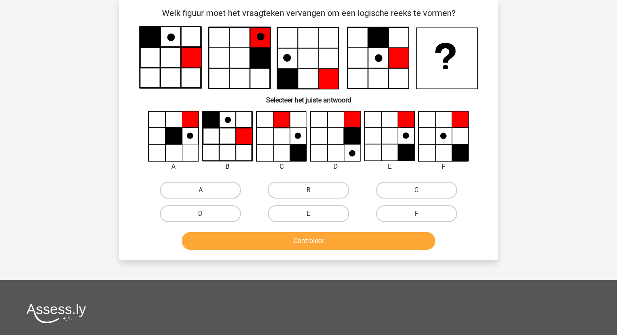
click at [314, 215] on input "E" at bounding box center [311, 216] width 5 height 5
radio input "true"
click at [303, 250] on div "Controleer" at bounding box center [309, 242] width 324 height 21
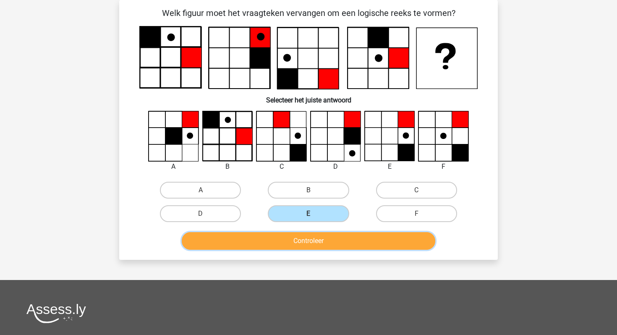
click at [303, 244] on button "Controleer" at bounding box center [309, 241] width 254 height 18
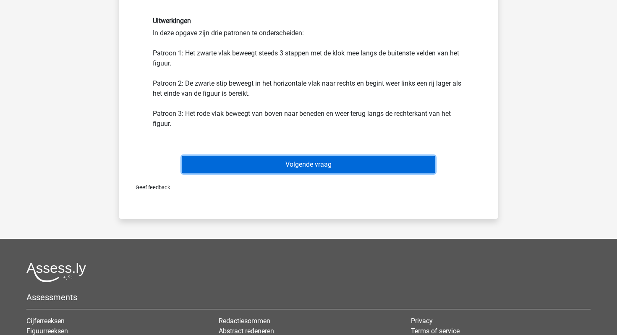
click at [317, 163] on button "Volgende vraag" at bounding box center [309, 165] width 254 height 18
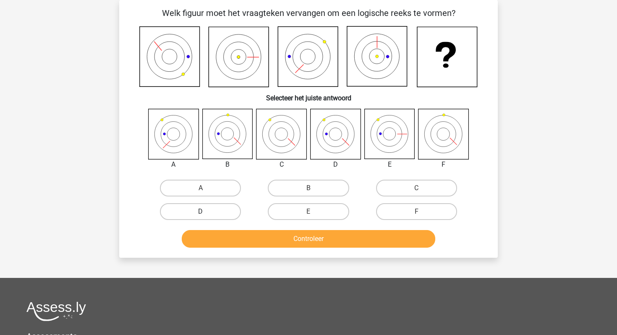
click at [207, 212] on label "D" at bounding box center [200, 211] width 81 height 17
click at [206, 212] on input "D" at bounding box center [203, 214] width 5 height 5
radio input "true"
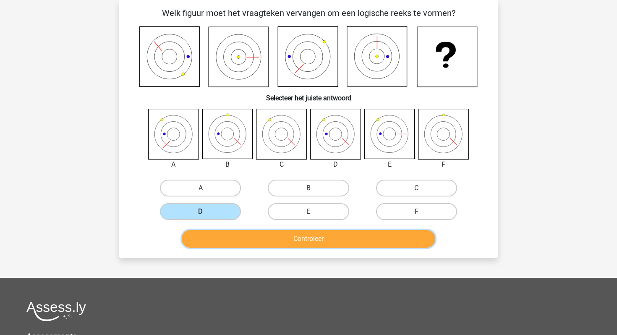
click at [209, 239] on button "Controleer" at bounding box center [309, 239] width 254 height 18
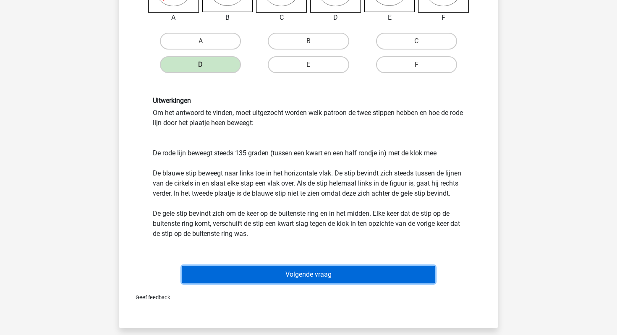
click at [246, 274] on button "Volgende vraag" at bounding box center [309, 275] width 254 height 18
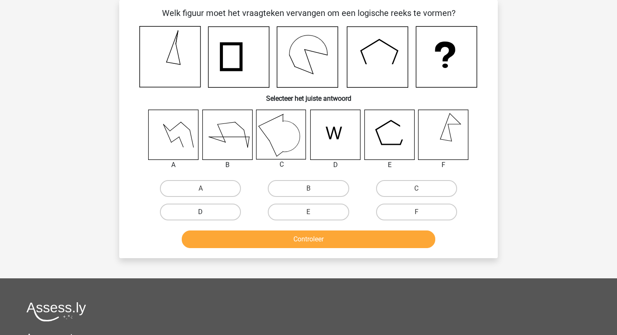
click at [210, 216] on label "D" at bounding box center [200, 212] width 81 height 17
click at [206, 216] on input "D" at bounding box center [203, 214] width 5 height 5
radio input "true"
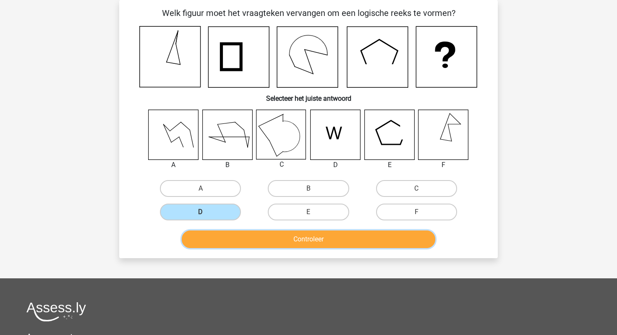
click at [210, 242] on button "Controleer" at bounding box center [309, 240] width 254 height 18
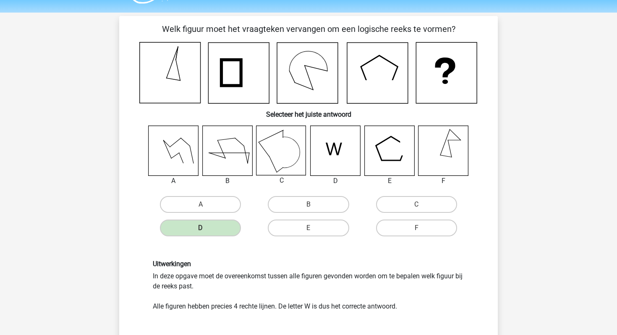
scroll to position [21, 0]
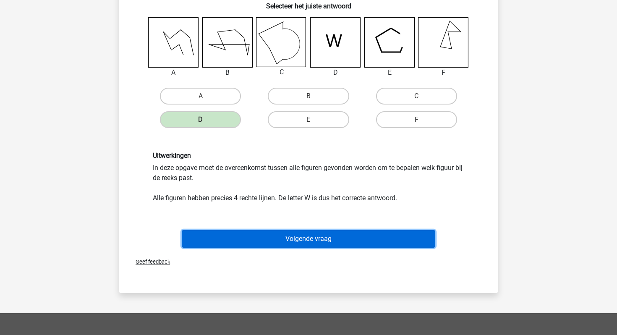
click at [266, 237] on button "Volgende vraag" at bounding box center [309, 239] width 254 height 18
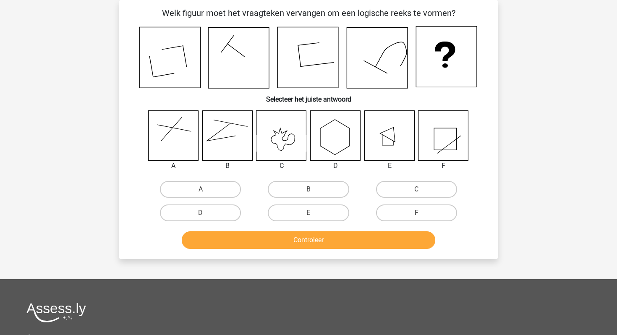
scroll to position [17, 0]
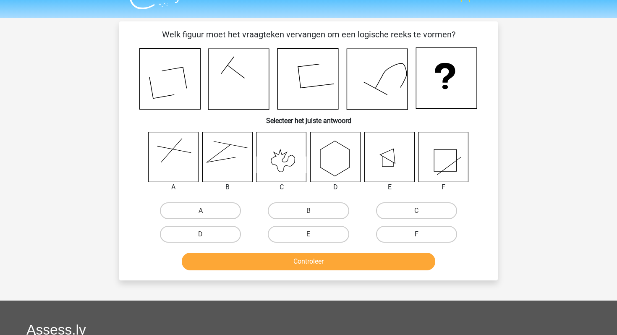
click at [396, 236] on label "F" at bounding box center [416, 234] width 81 height 17
click at [417, 236] on input "F" at bounding box center [419, 236] width 5 height 5
radio input "true"
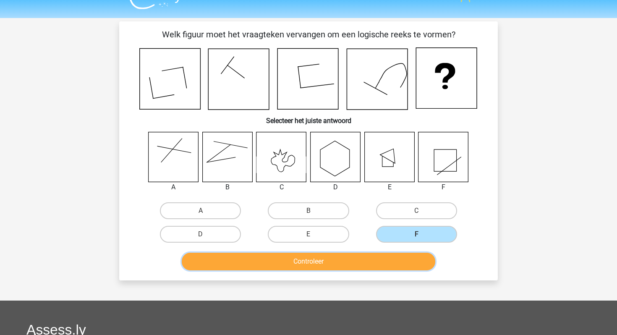
click at [371, 264] on button "Controleer" at bounding box center [309, 262] width 254 height 18
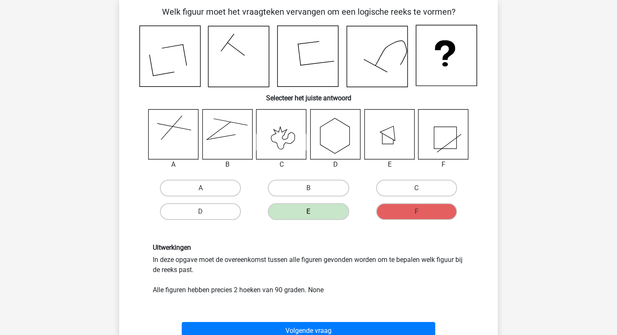
scroll to position [41, 0]
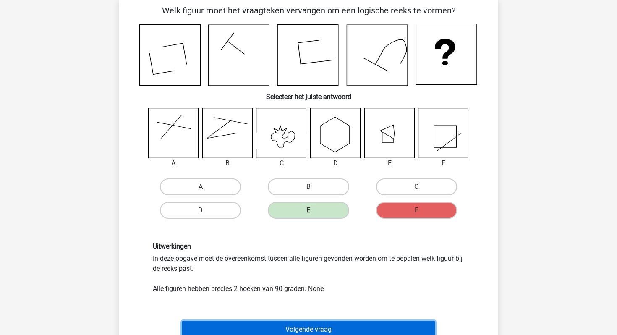
click at [322, 324] on button "Volgende vraag" at bounding box center [309, 330] width 254 height 18
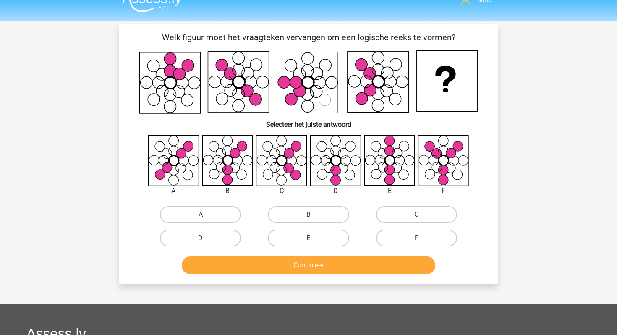
scroll to position [3, 0]
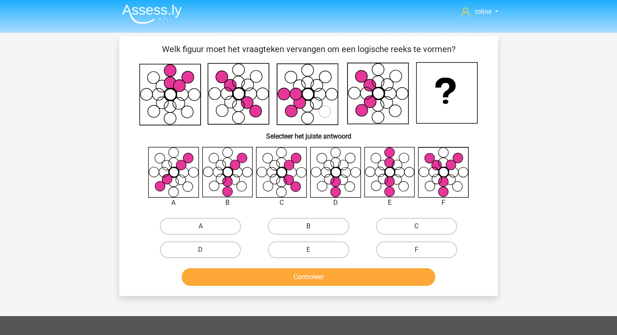
click at [283, 224] on label "B" at bounding box center [308, 226] width 81 height 17
click at [309, 226] on input "B" at bounding box center [311, 228] width 5 height 5
radio input "true"
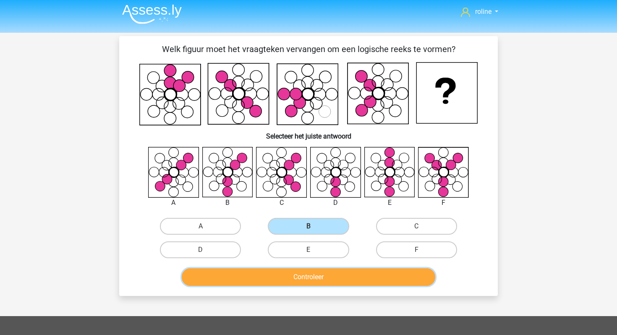
click at [278, 273] on button "Controleer" at bounding box center [309, 277] width 254 height 18
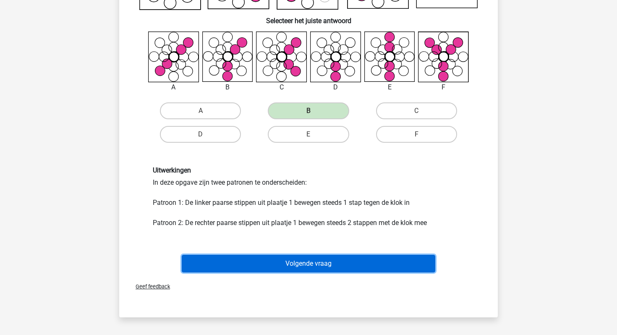
click at [261, 267] on button "Volgende vraag" at bounding box center [309, 264] width 254 height 18
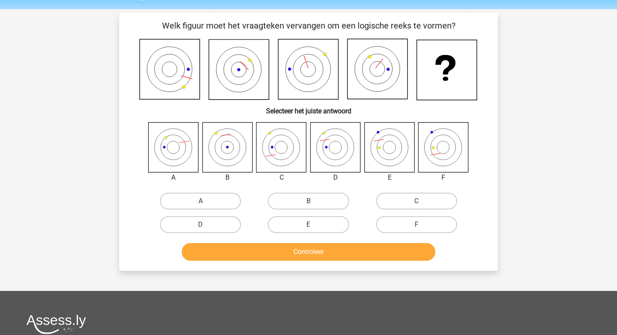
scroll to position [26, 0]
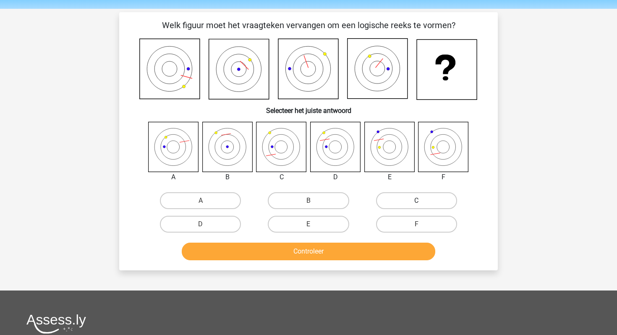
click at [411, 197] on label "C" at bounding box center [416, 200] width 81 height 17
click at [417, 201] on input "C" at bounding box center [419, 203] width 5 height 5
radio input "true"
click at [225, 227] on label "D" at bounding box center [200, 224] width 81 height 17
click at [206, 227] on input "D" at bounding box center [203, 226] width 5 height 5
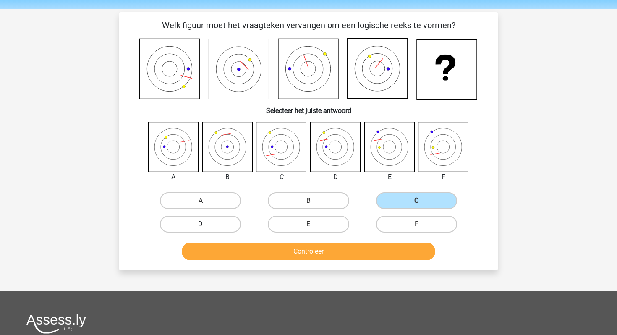
radio input "true"
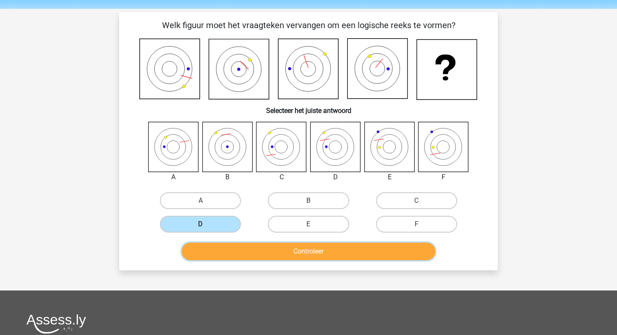
click at [225, 246] on button "Controleer" at bounding box center [309, 252] width 254 height 18
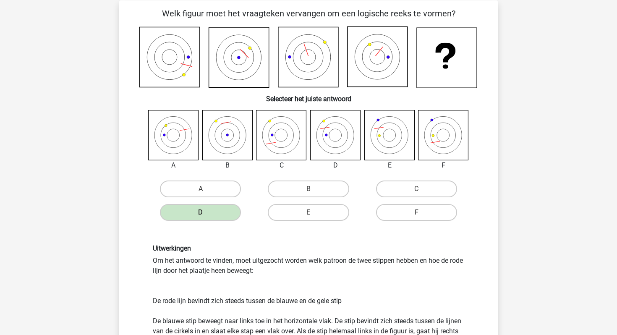
scroll to position [38, 0]
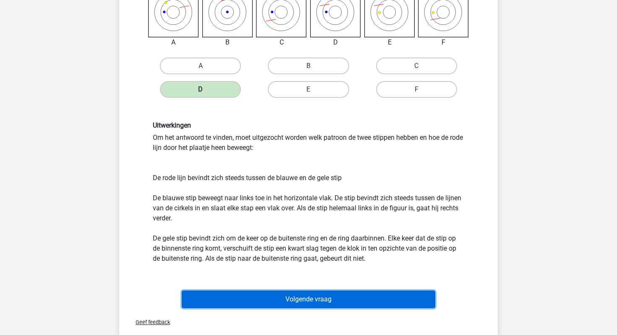
click at [316, 307] on button "Volgende vraag" at bounding box center [309, 300] width 254 height 18
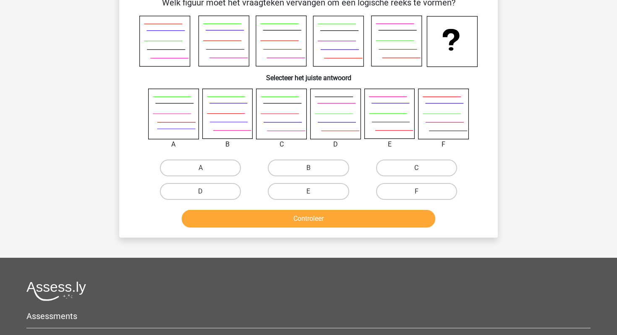
scroll to position [39, 0]
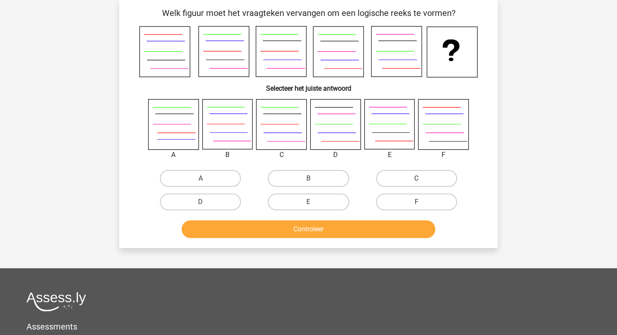
click at [401, 173] on label "C" at bounding box center [416, 178] width 81 height 17
click at [417, 178] on input "C" at bounding box center [419, 180] width 5 height 5
radio input "true"
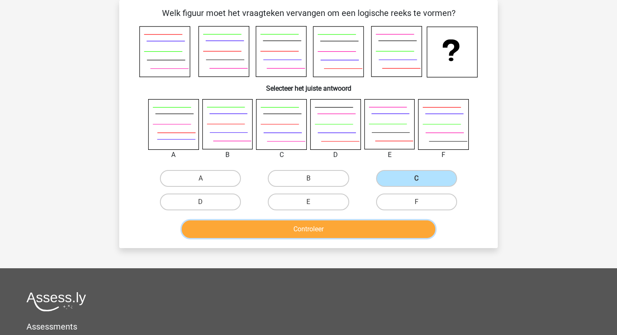
click at [349, 225] on button "Controleer" at bounding box center [309, 229] width 254 height 18
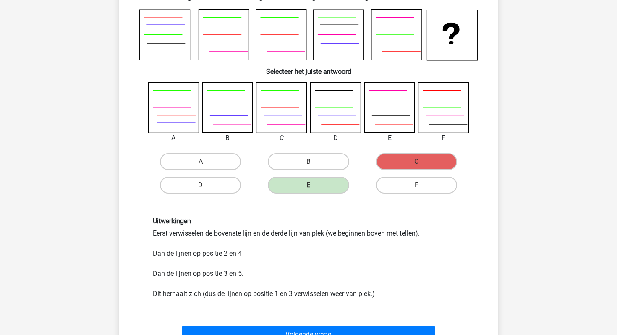
scroll to position [42, 0]
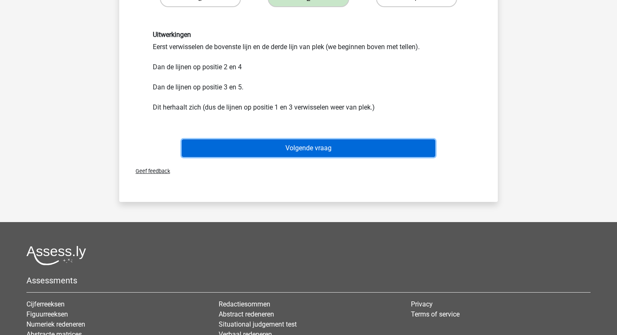
click at [330, 150] on button "Volgende vraag" at bounding box center [309, 148] width 254 height 18
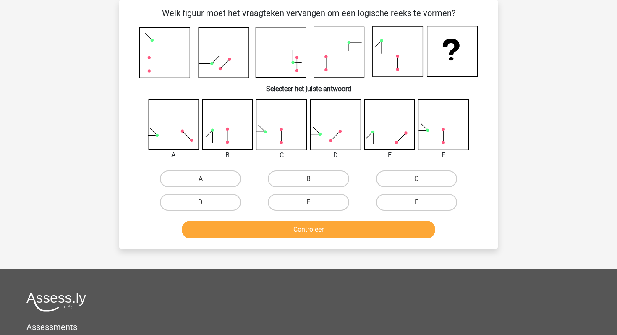
scroll to position [39, 0]
click at [295, 205] on label "E" at bounding box center [308, 202] width 81 height 17
click at [309, 205] on input "E" at bounding box center [311, 204] width 5 height 5
radio input "true"
click at [195, 179] on label "A" at bounding box center [200, 178] width 81 height 17
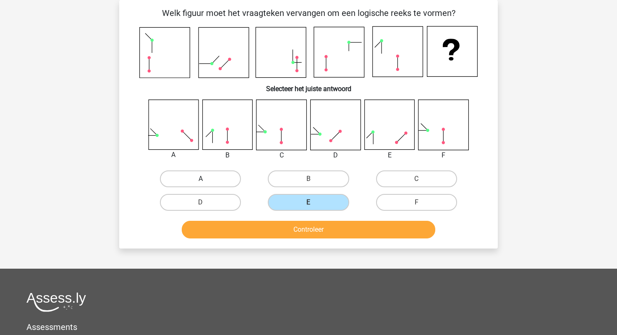
click at [201, 179] on input "A" at bounding box center [203, 181] width 5 height 5
radio input "true"
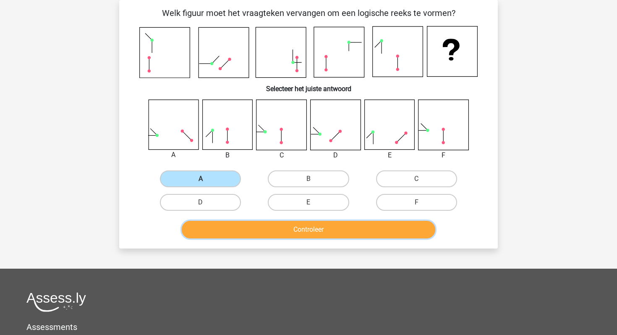
click at [290, 232] on button "Controleer" at bounding box center [309, 230] width 254 height 18
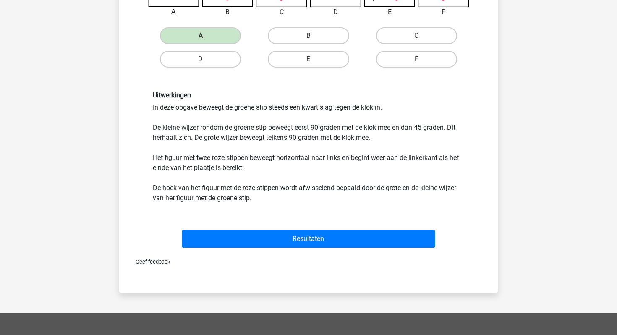
scroll to position [186, 0]
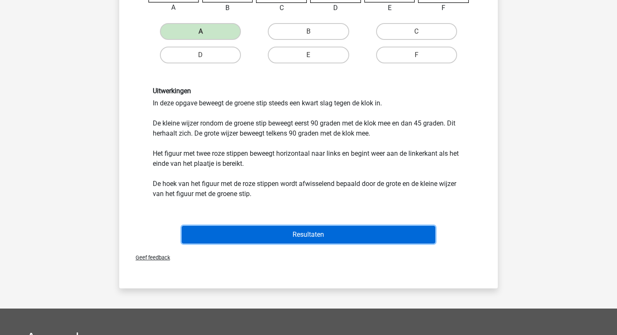
click at [235, 226] on button "Resultaten" at bounding box center [309, 235] width 254 height 18
click at [230, 236] on button "Resultaten" at bounding box center [309, 235] width 254 height 18
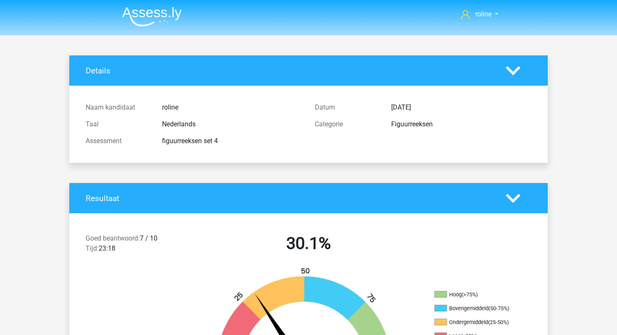
click at [134, 16] on img at bounding box center [152, 17] width 60 height 20
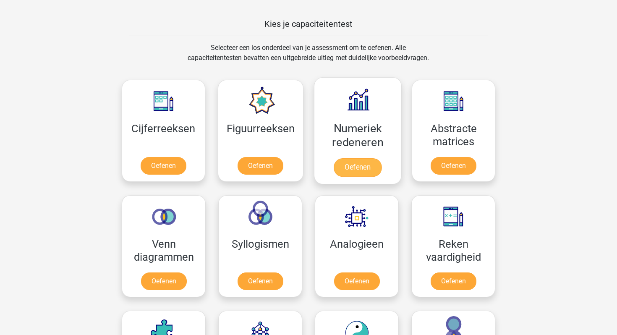
scroll to position [314, 0]
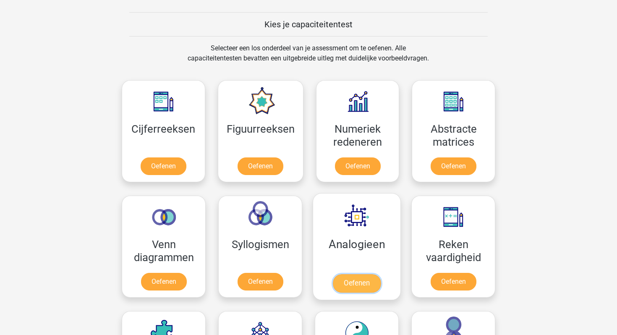
click at [375, 274] on link "Oefenen" at bounding box center [357, 283] width 48 height 18
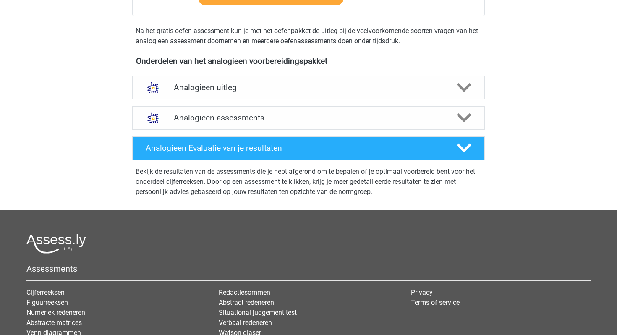
scroll to position [245, 0]
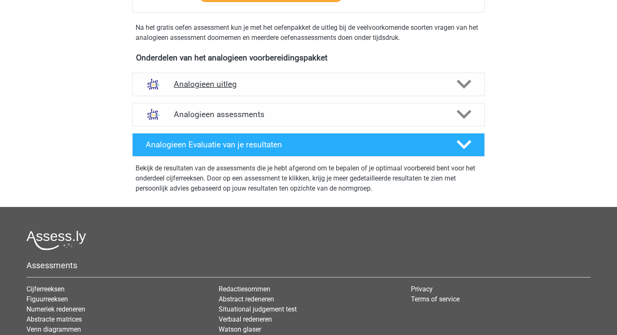
click at [206, 81] on h4 "Analogieen uitleg" at bounding box center [309, 84] width 270 height 10
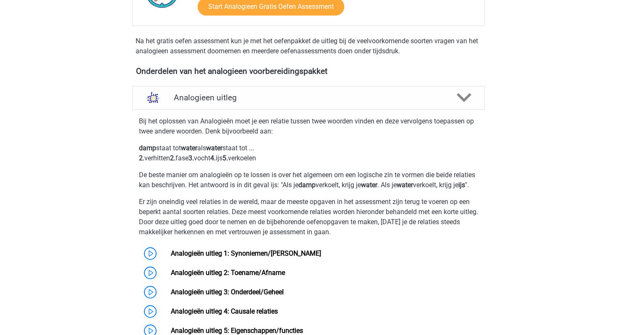
scroll to position [0, 0]
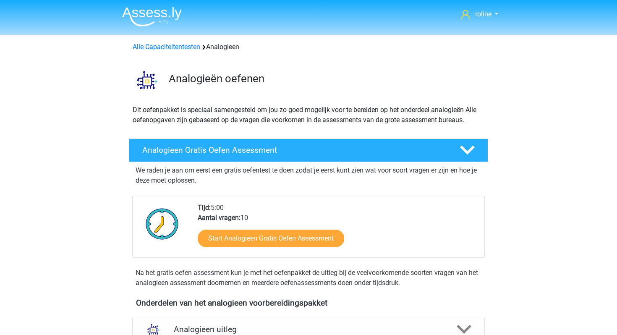
click at [166, 23] on img at bounding box center [152, 17] width 60 height 20
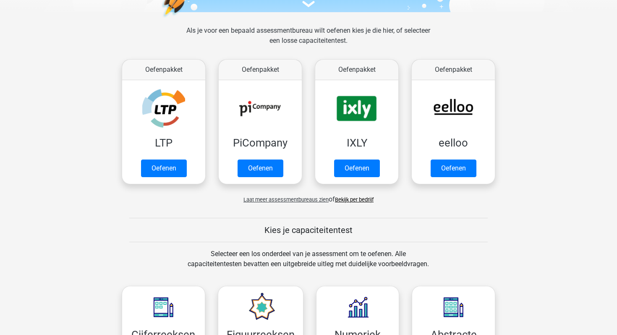
scroll to position [111, 0]
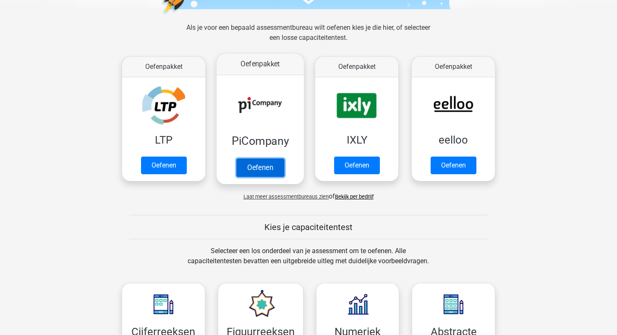
click at [245, 164] on link "Oefenen" at bounding box center [260, 167] width 48 height 18
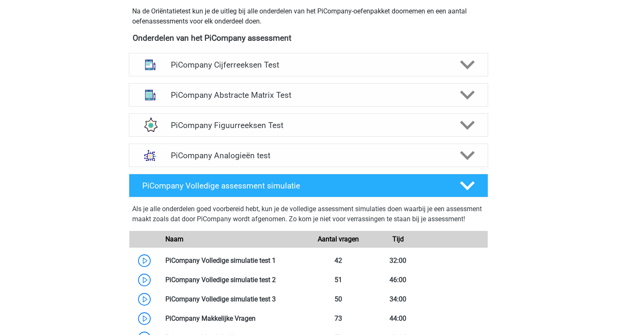
scroll to position [324, 0]
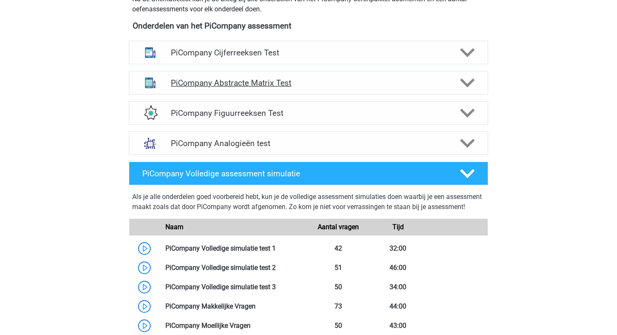
click at [230, 88] on h4 "PiCompany Abstracte Matrix Test" at bounding box center [308, 83] width 275 height 10
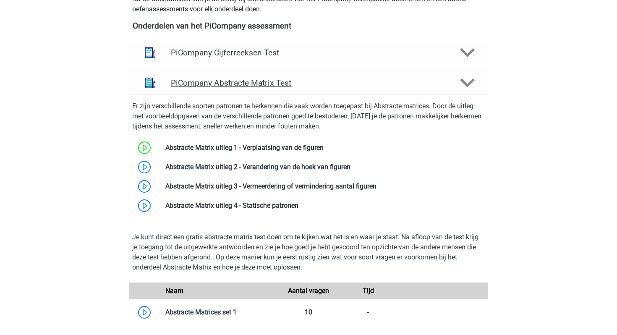
click at [231, 88] on h4 "PiCompany Abstracte Matrix Test" at bounding box center [308, 83] width 275 height 10
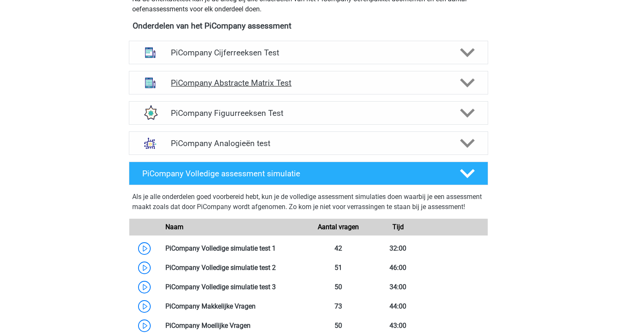
click at [216, 94] on div "PiCompany Abstracte Matrix Test" at bounding box center [308, 83] width 359 height 24
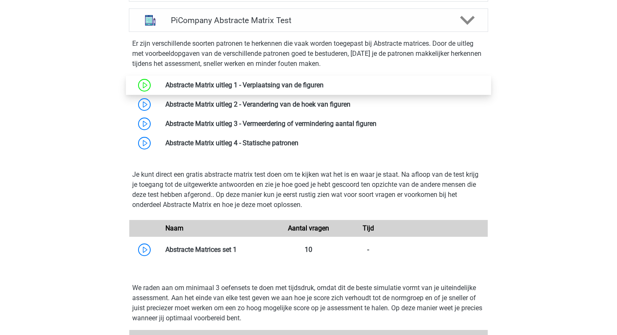
scroll to position [384, 0]
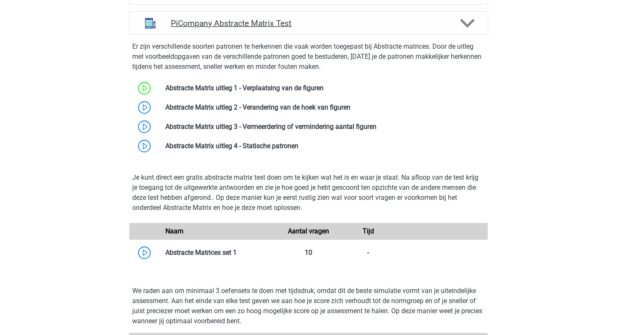
click at [223, 35] on div "PiCompany Abstracte Matrix Test" at bounding box center [308, 23] width 359 height 24
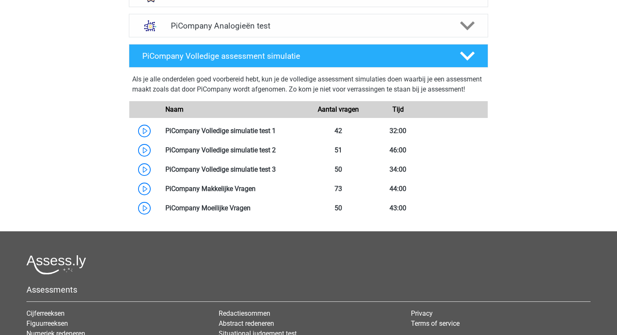
scroll to position [451, 0]
